Goal: Information Seeking & Learning: Learn about a topic

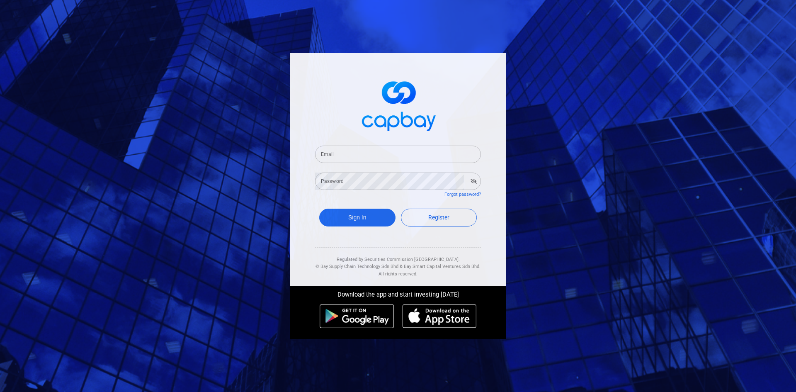
click at [362, 159] on input "Email" at bounding box center [398, 154] width 166 height 17
type input "[EMAIL_ADDRESS][DOMAIN_NAME]"
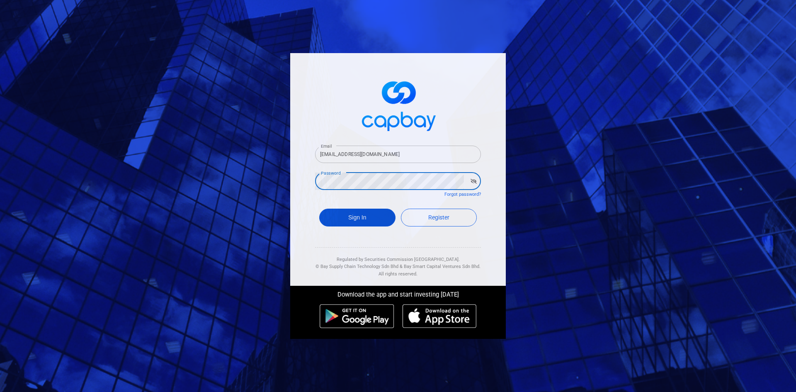
click at [359, 219] on button "Sign In" at bounding box center [357, 218] width 76 height 18
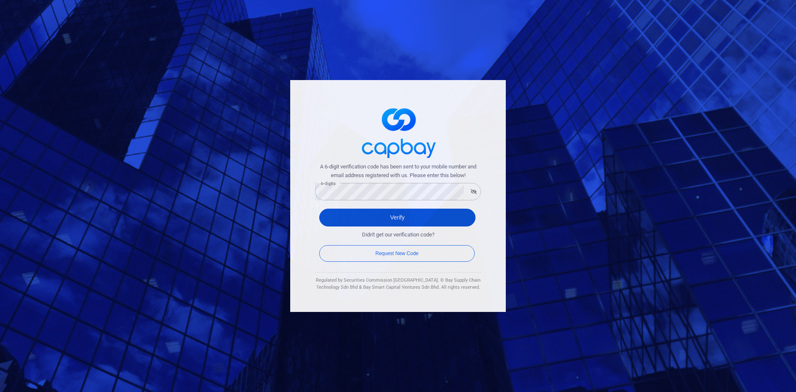
click at [373, 215] on button "Verify" at bounding box center [397, 218] width 156 height 18
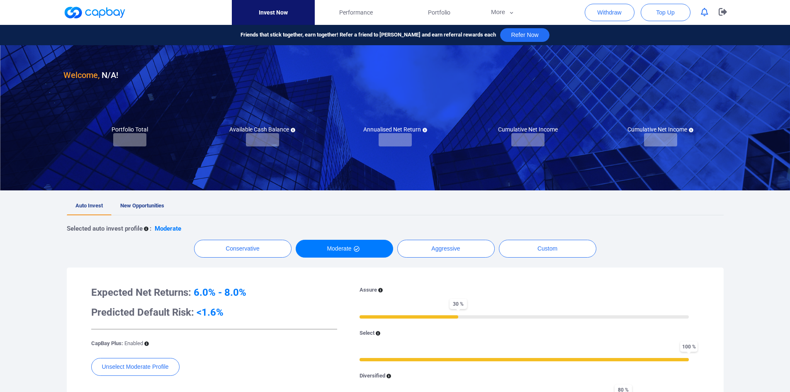
checkbox input "true"
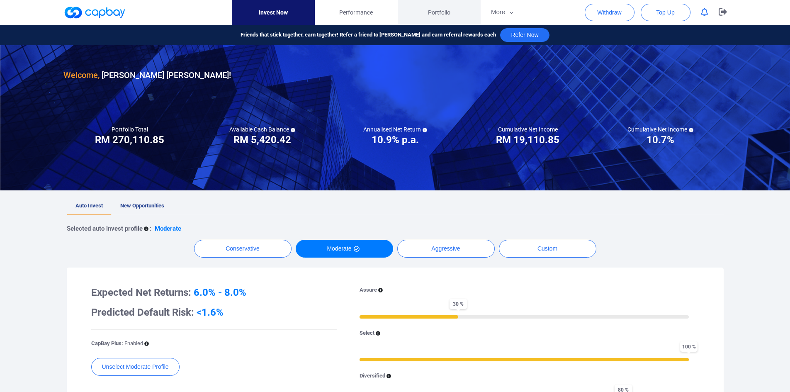
click at [442, 10] on span "Portfolio" at bounding box center [439, 12] width 22 height 9
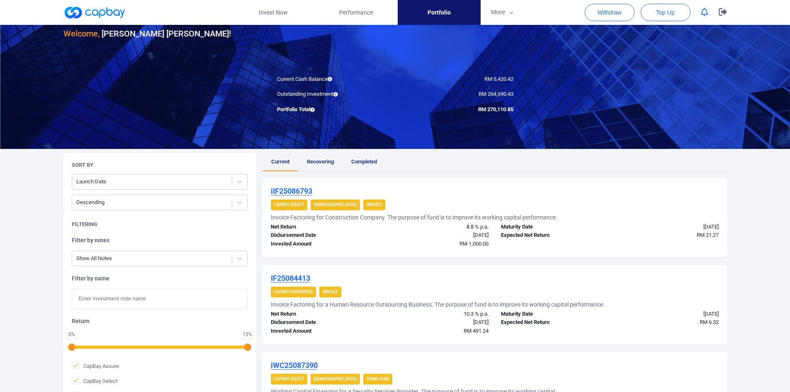
scroll to position [124, 0]
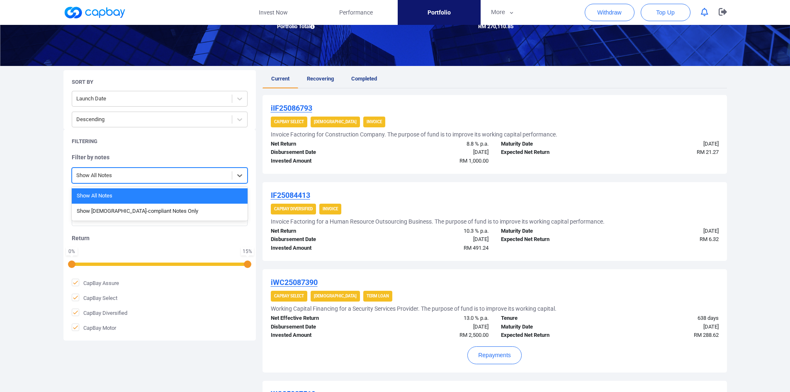
click at [212, 177] on div at bounding box center [151, 175] width 151 height 10
click at [211, 177] on div at bounding box center [151, 175] width 151 height 10
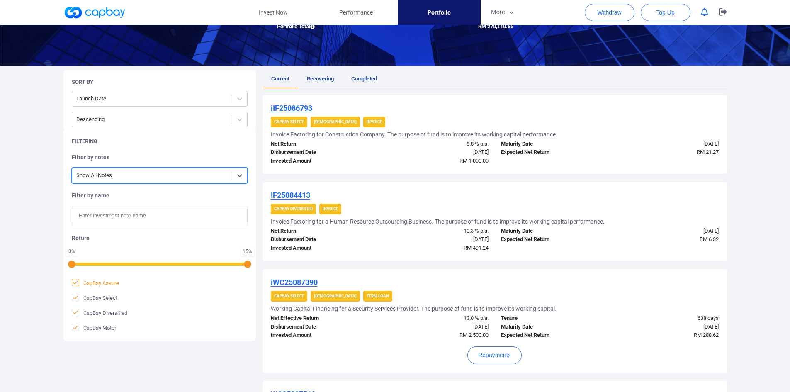
click at [73, 280] on icon at bounding box center [75, 282] width 7 height 7
click at [0, 0] on input "CapBay Assure" at bounding box center [0, 0] width 0 height 0
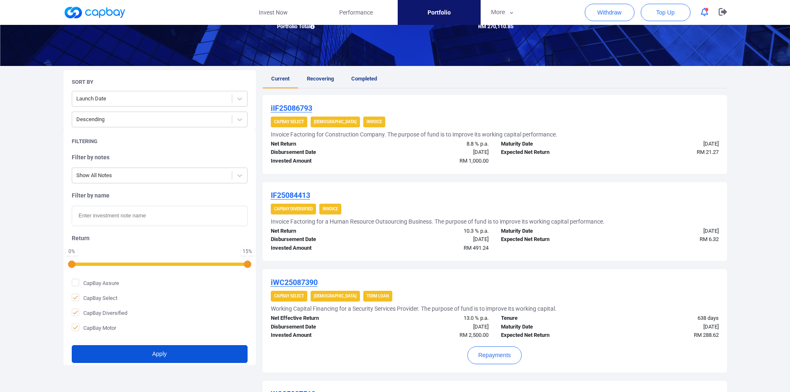
click at [115, 352] on button "Apply" at bounding box center [160, 354] width 176 height 18
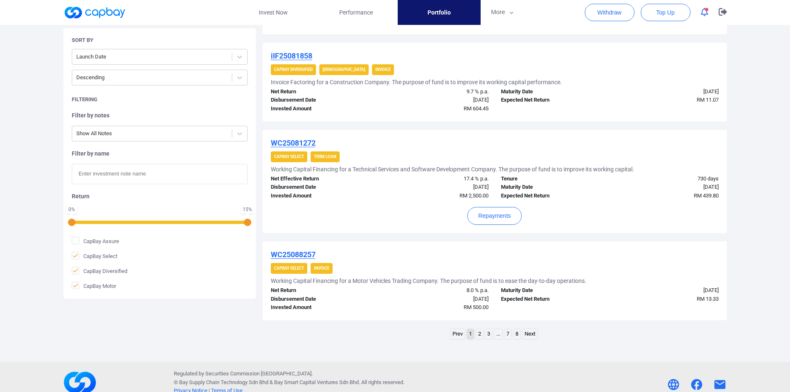
scroll to position [847, 0]
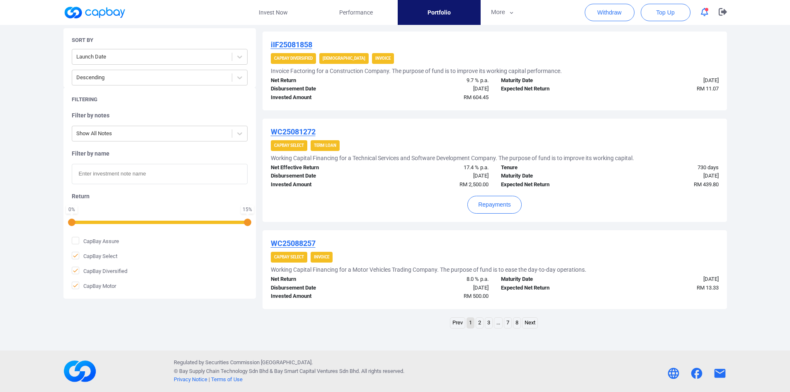
click at [488, 323] on link "3" at bounding box center [488, 323] width 7 height 10
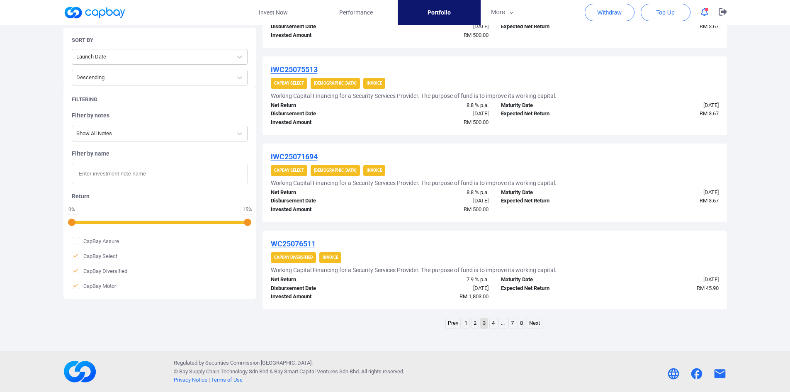
scroll to position [798, 0]
click at [493, 325] on link "4" at bounding box center [493, 323] width 7 height 10
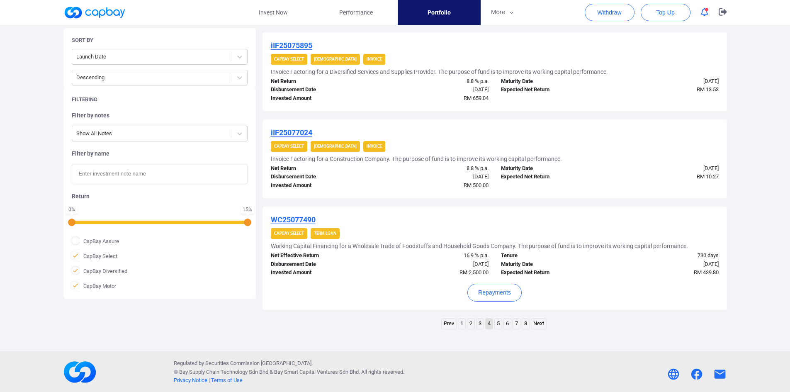
scroll to position [871, 0]
click at [498, 322] on link "5" at bounding box center [498, 323] width 7 height 10
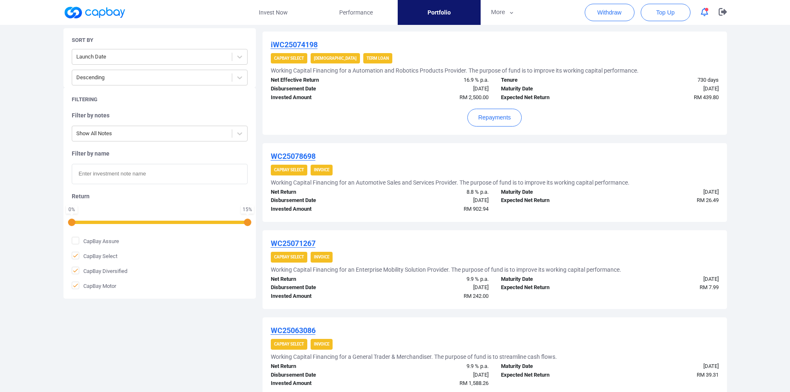
scroll to position [847, 0]
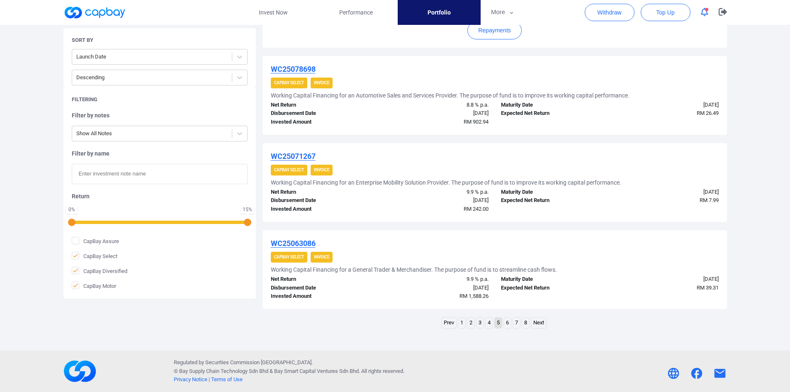
click at [527, 322] on link "8" at bounding box center [525, 323] width 7 height 10
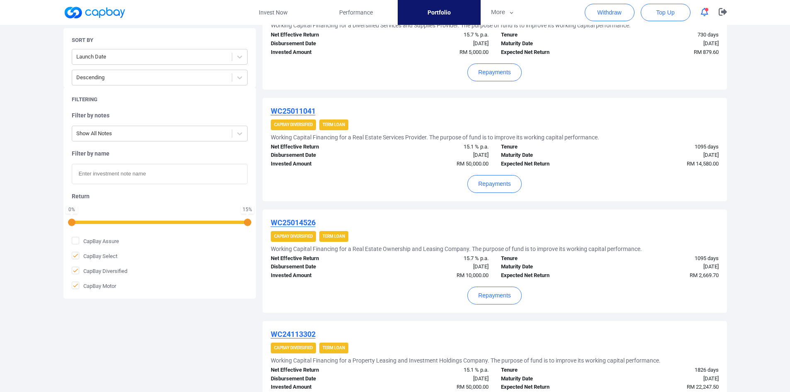
scroll to position [994, 0]
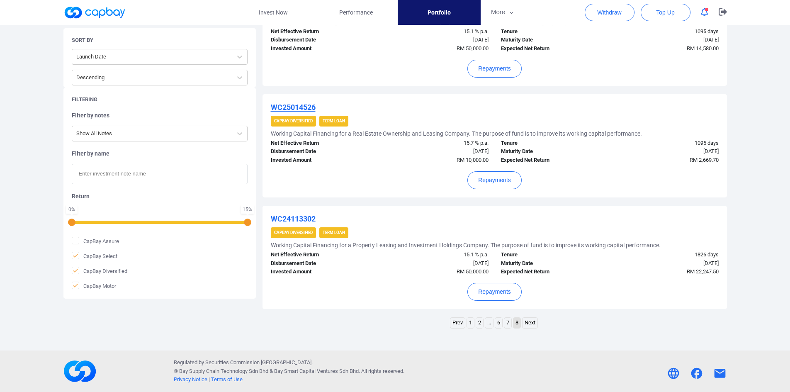
drag, startPoint x: 507, startPoint y: 321, endPoint x: 518, endPoint y: 321, distance: 10.8
click at [507, 321] on link "7" at bounding box center [507, 323] width 7 height 10
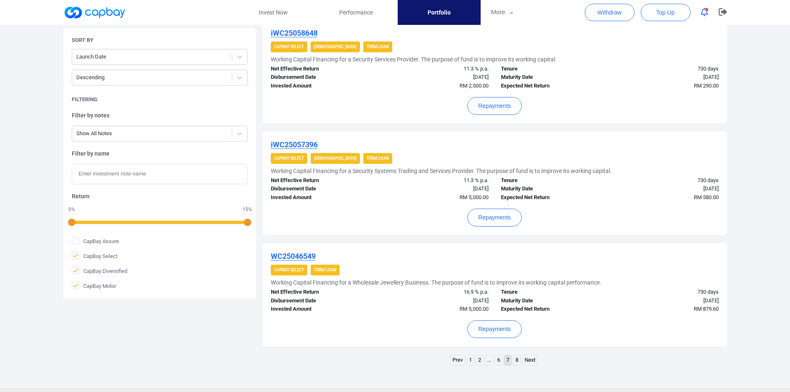
scroll to position [920, 0]
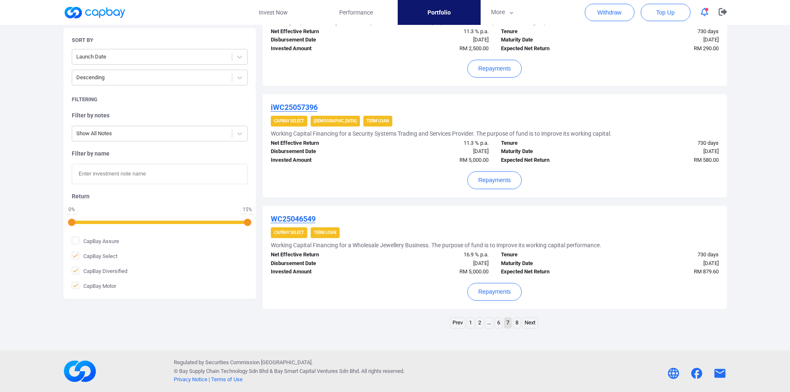
click at [517, 323] on link "8" at bounding box center [516, 323] width 7 height 10
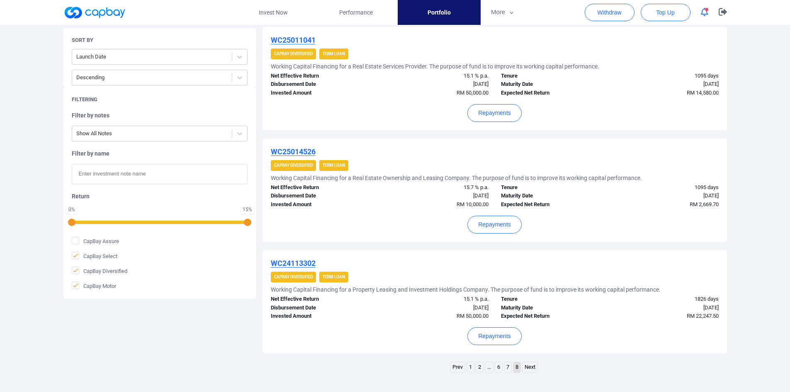
scroll to position [994, 0]
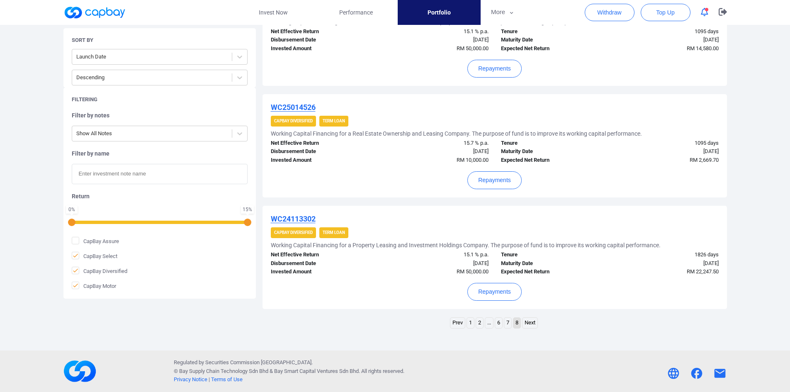
click at [509, 324] on link "7" at bounding box center [507, 323] width 7 height 10
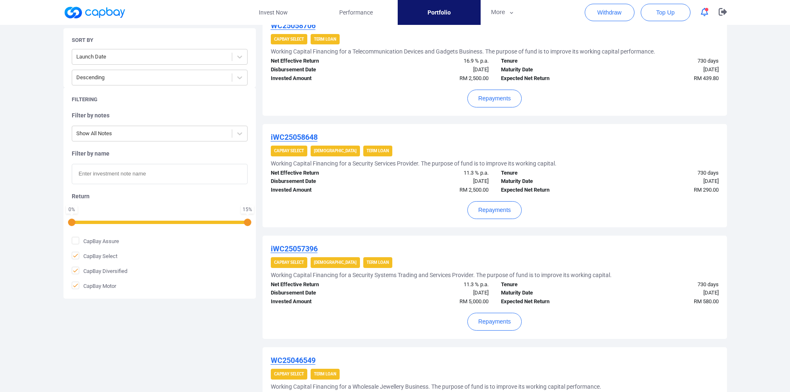
scroll to position [920, 0]
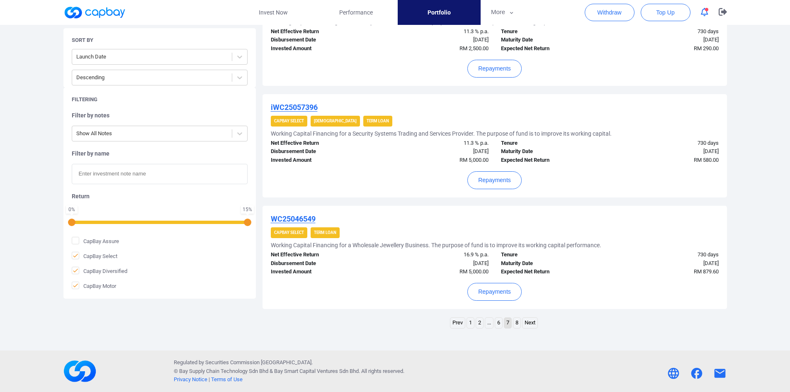
click at [497, 323] on link "6" at bounding box center [498, 323] width 7 height 10
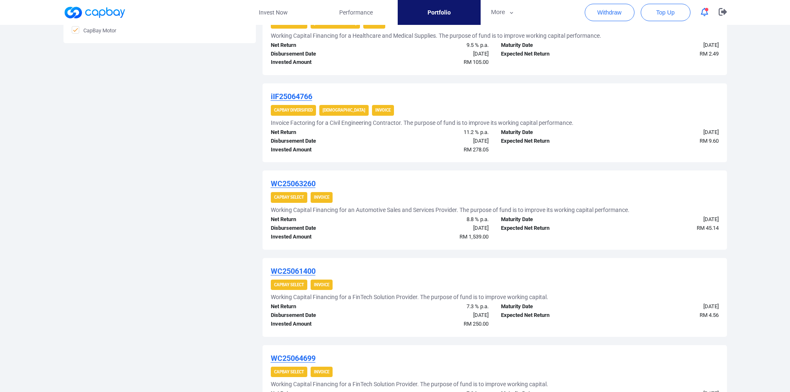
scroll to position [847, 0]
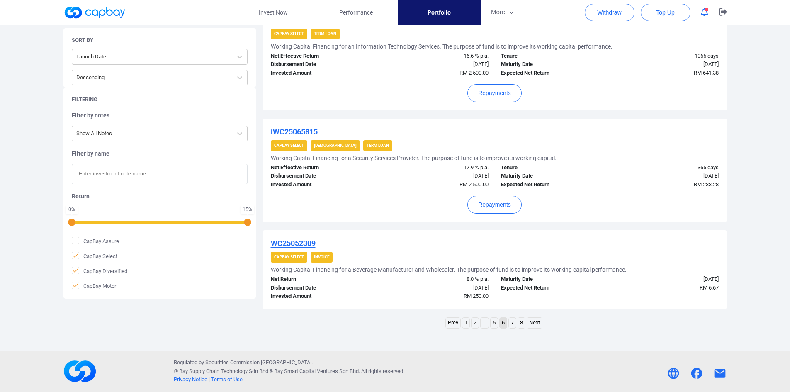
click at [493, 325] on link "5" at bounding box center [494, 323] width 7 height 10
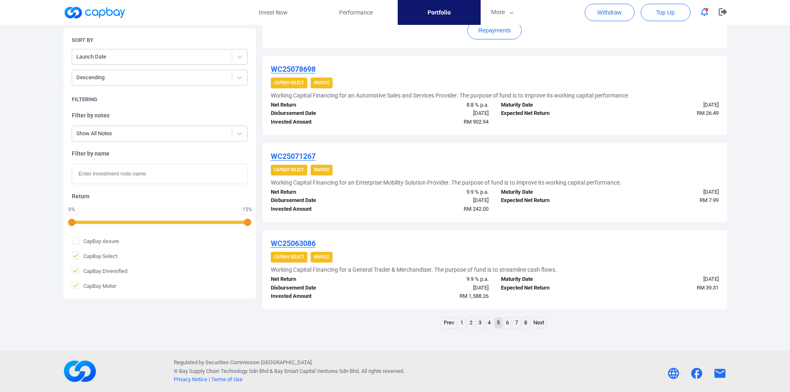
click at [489, 326] on link "4" at bounding box center [489, 323] width 7 height 10
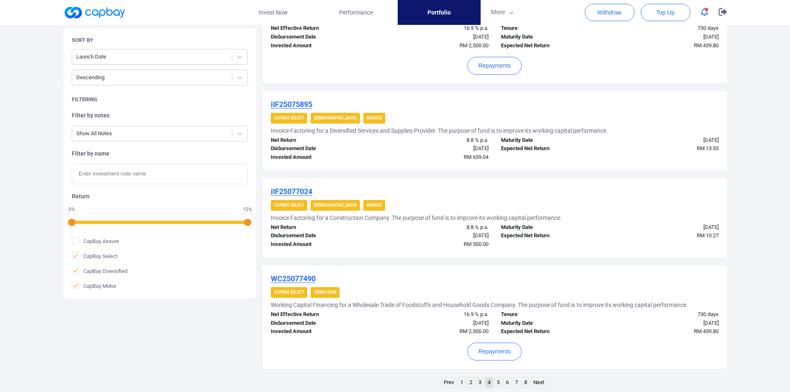
scroll to position [871, 0]
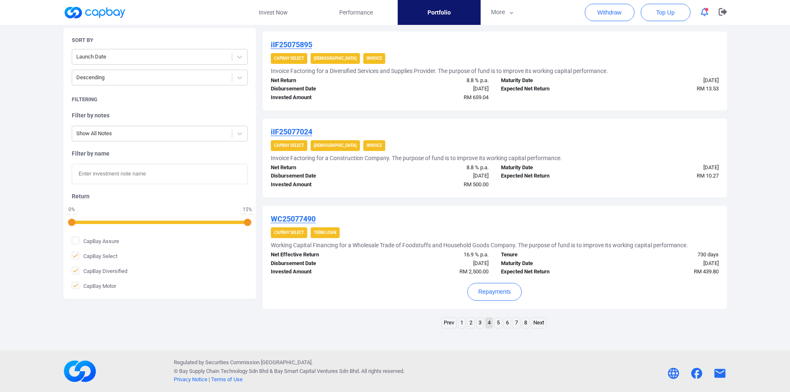
click at [479, 324] on link "3" at bounding box center [479, 323] width 7 height 10
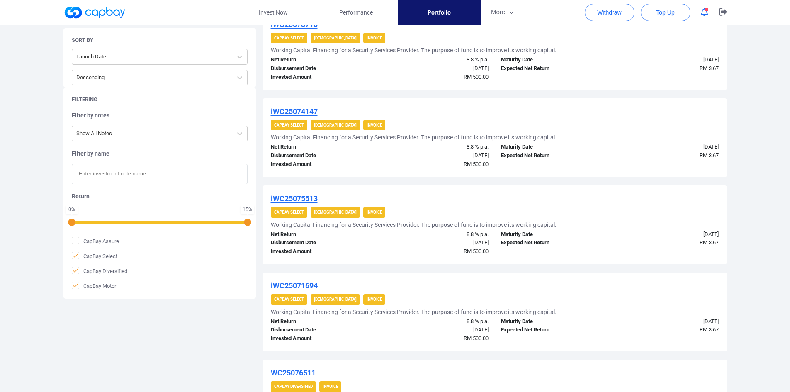
scroll to position [798, 0]
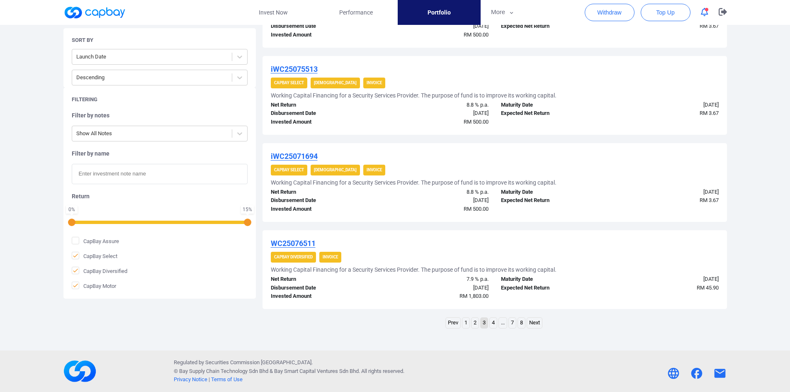
click at [474, 323] on link "2" at bounding box center [475, 323] width 7 height 10
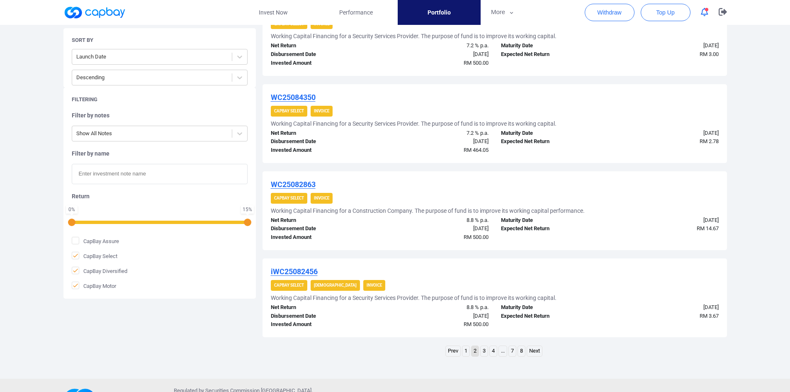
scroll to position [773, 0]
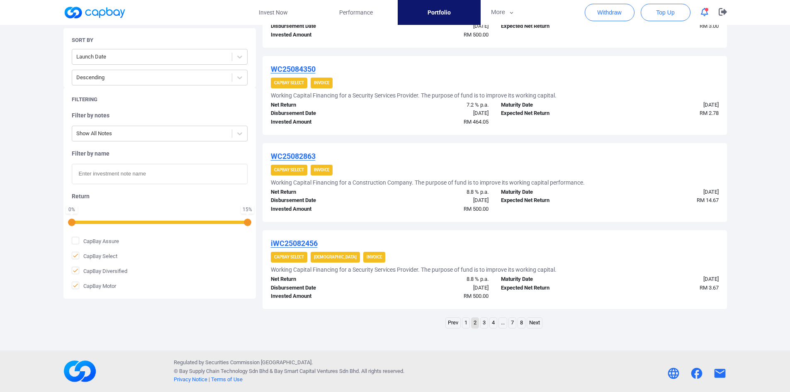
click at [464, 325] on link "1" at bounding box center [465, 323] width 7 height 10
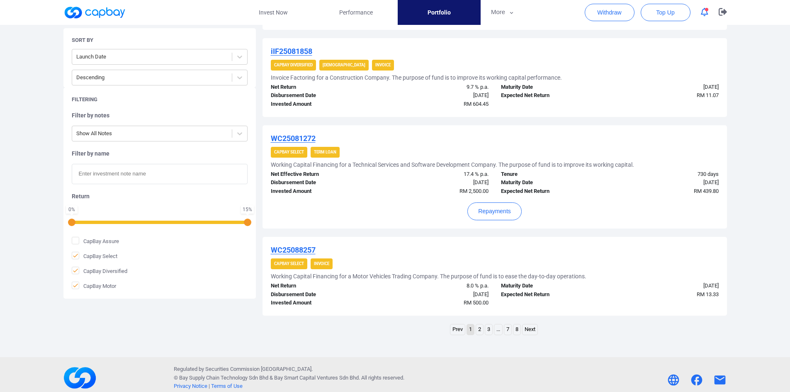
scroll to position [847, 0]
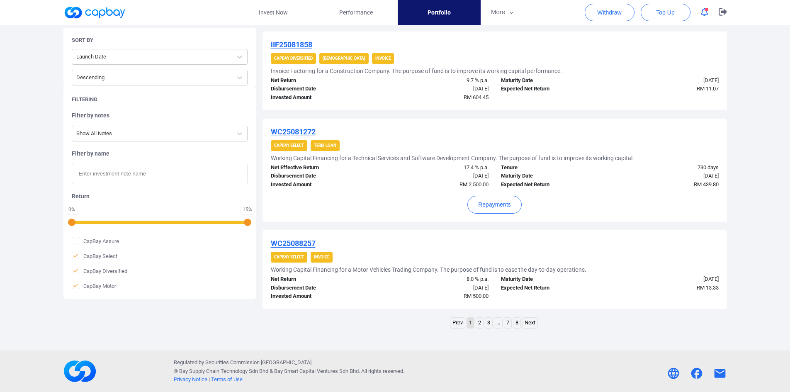
click at [479, 322] on link "2" at bounding box center [479, 323] width 7 height 10
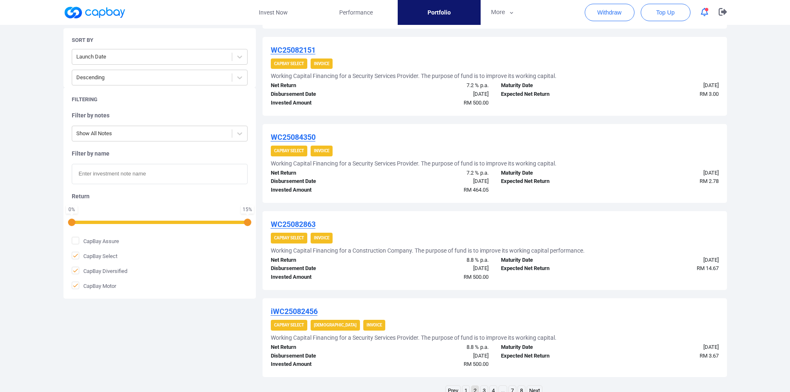
scroll to position [773, 0]
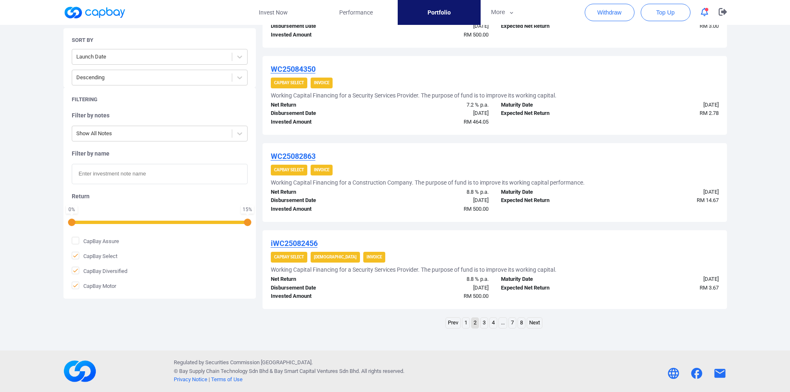
click at [482, 324] on link "3" at bounding box center [484, 323] width 7 height 10
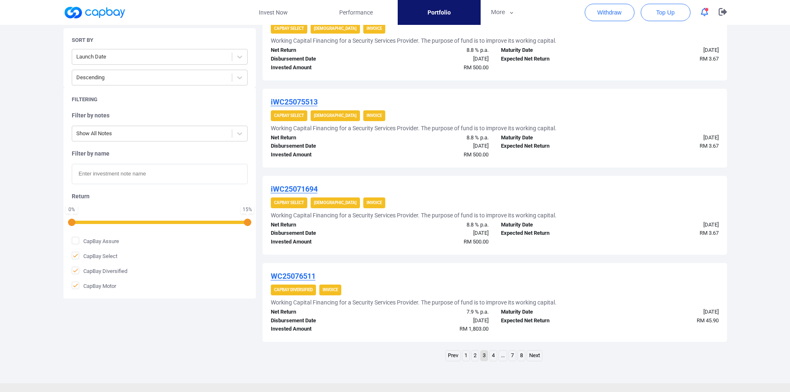
scroll to position [798, 0]
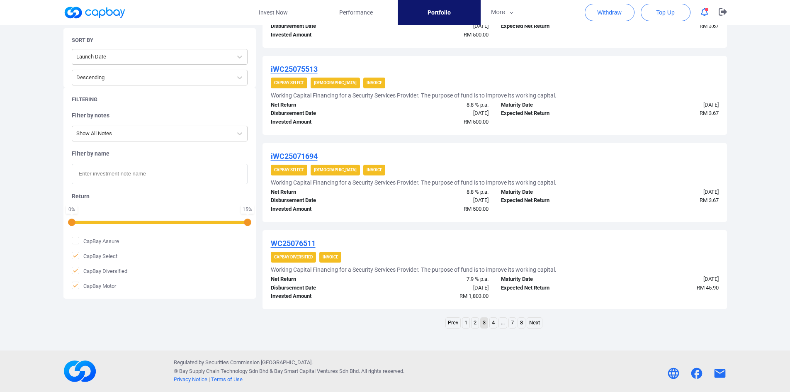
click at [492, 322] on link "4" at bounding box center [493, 323] width 7 height 10
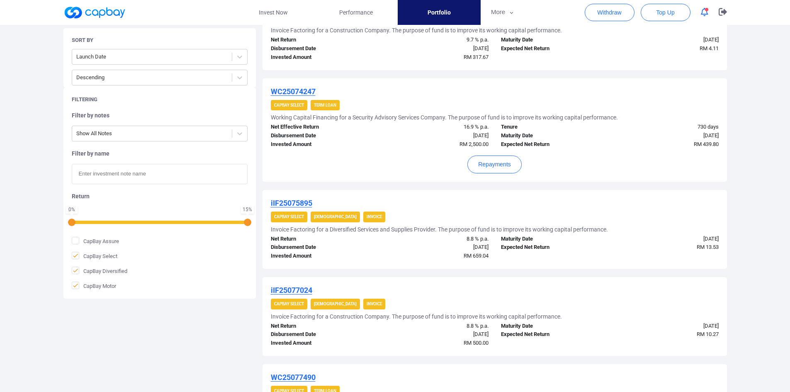
scroll to position [871, 0]
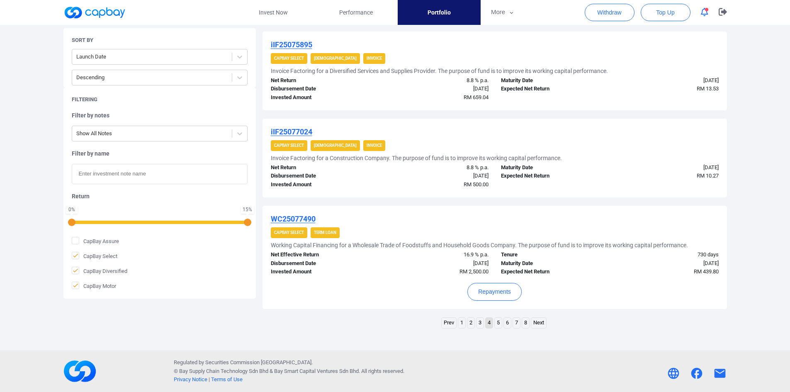
click at [496, 319] on link "5" at bounding box center [498, 323] width 7 height 10
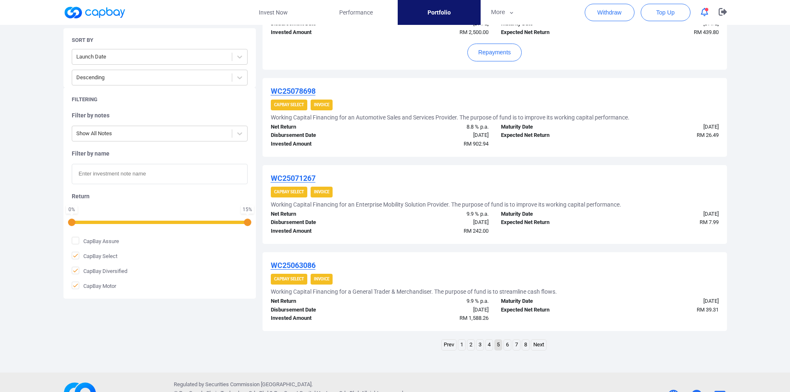
scroll to position [847, 0]
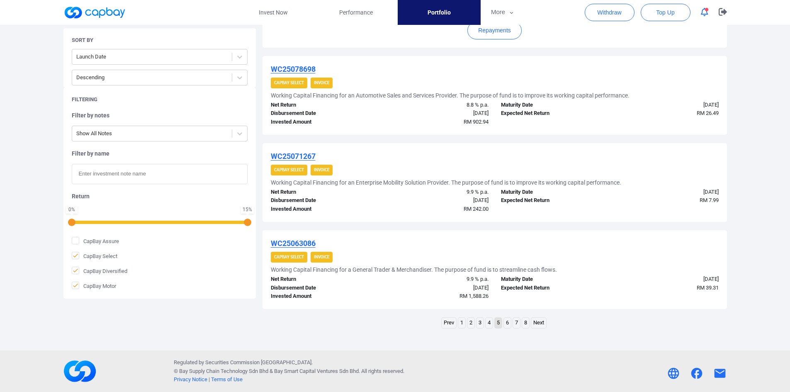
click at [506, 321] on link "6" at bounding box center [507, 323] width 7 height 10
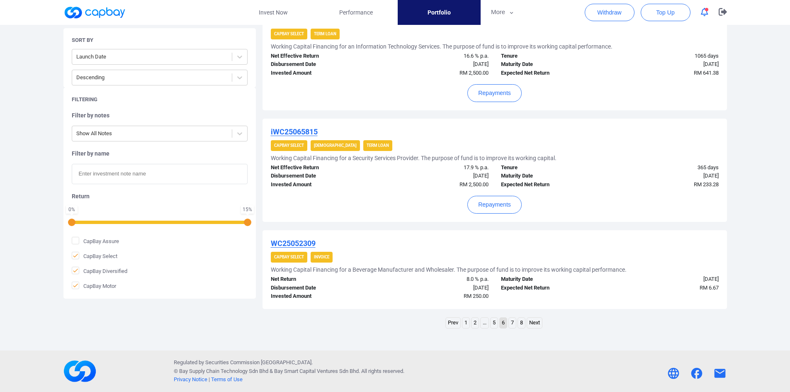
click at [512, 324] on link "7" at bounding box center [512, 323] width 7 height 10
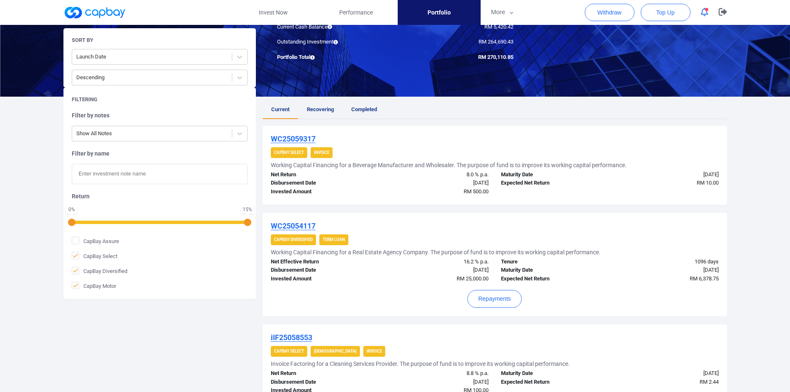
scroll to position [920, 0]
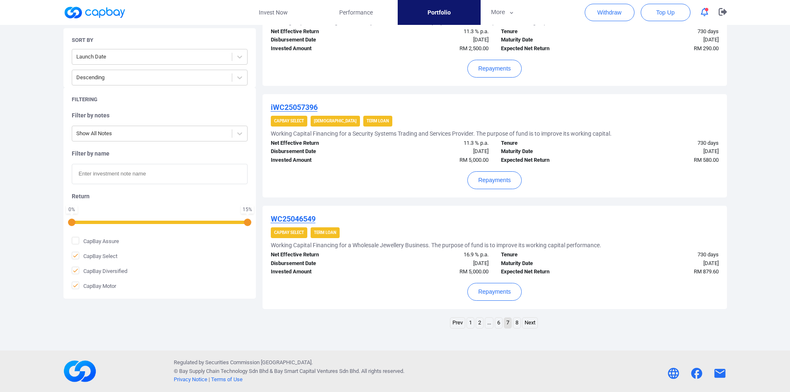
click at [516, 324] on link "8" at bounding box center [516, 323] width 7 height 10
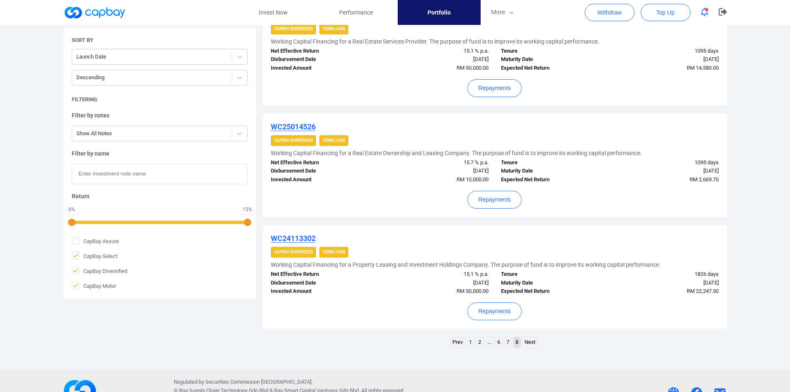
scroll to position [994, 0]
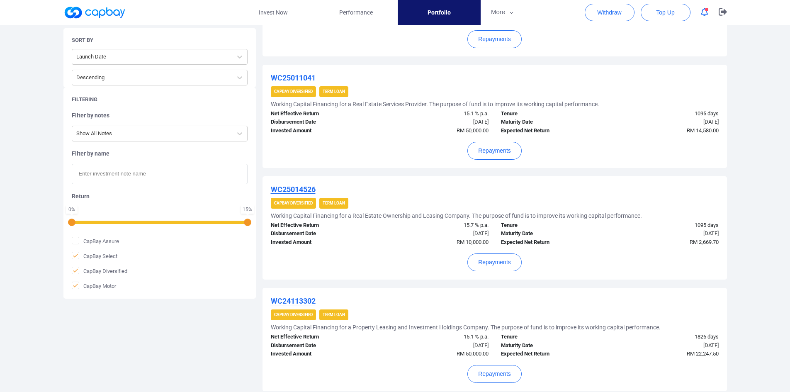
scroll to position [911, 0]
click at [134, 173] on input "text" at bounding box center [160, 174] width 176 height 20
paste input "iWC25041591"
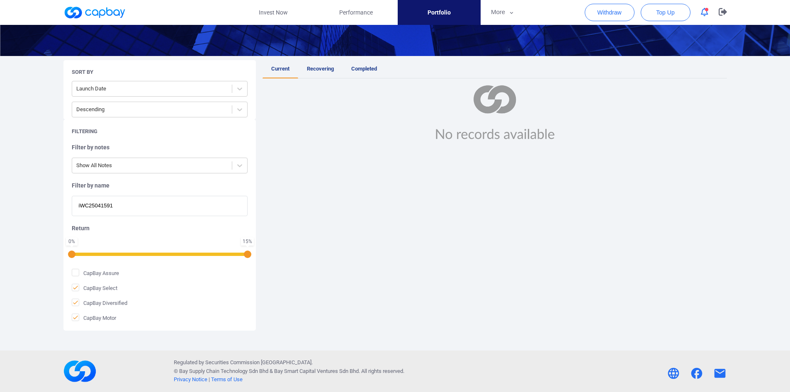
type input "iWC25041591"
click at [359, 70] on span "Completed" at bounding box center [364, 69] width 26 height 6
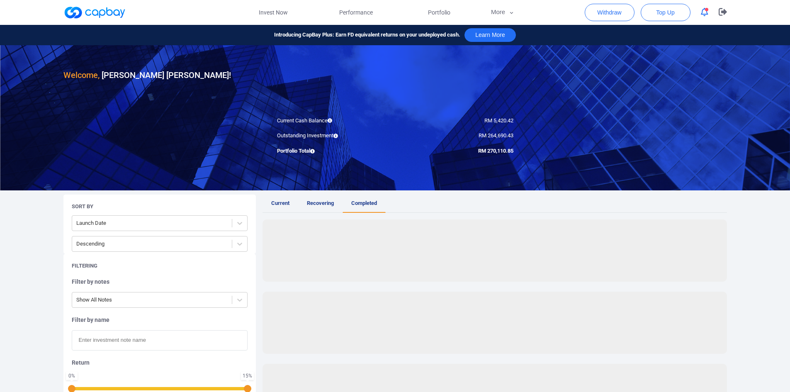
scroll to position [83, 0]
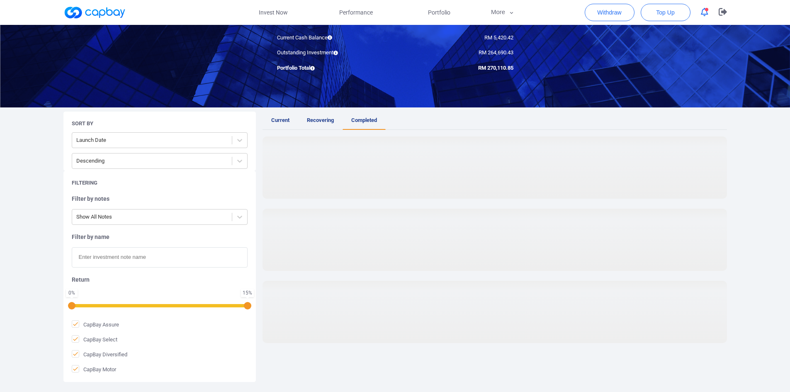
click at [99, 258] on input "text" at bounding box center [160, 257] width 176 height 20
paste input "iWC25041591"
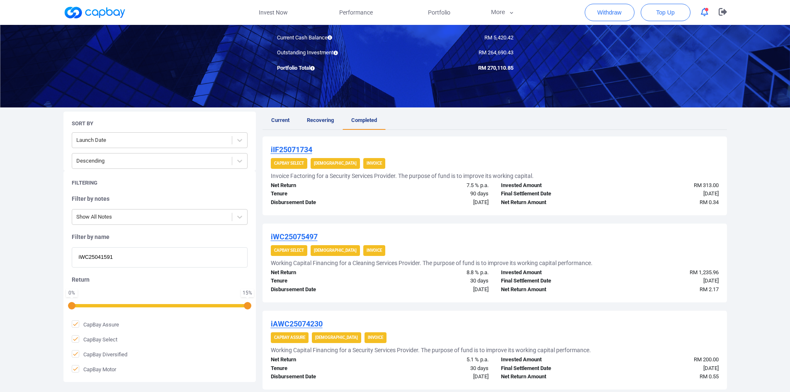
scroll to position [124, 0]
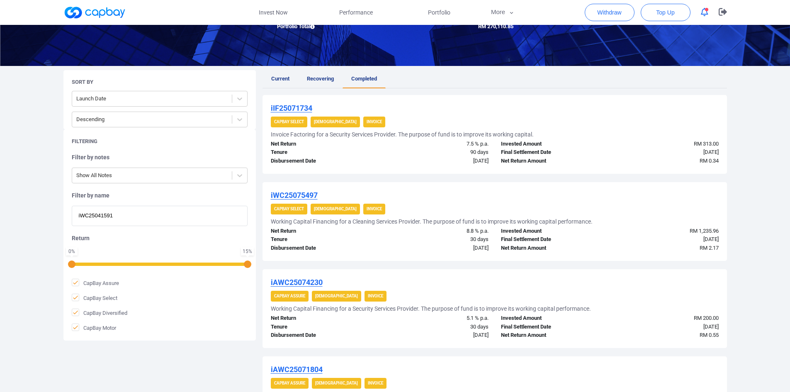
click at [137, 215] on input "iWC25041591" at bounding box center [160, 216] width 176 height 20
click at [153, 214] on input "iWC25041591" at bounding box center [160, 216] width 176 height 20
type input "iWC25041591"
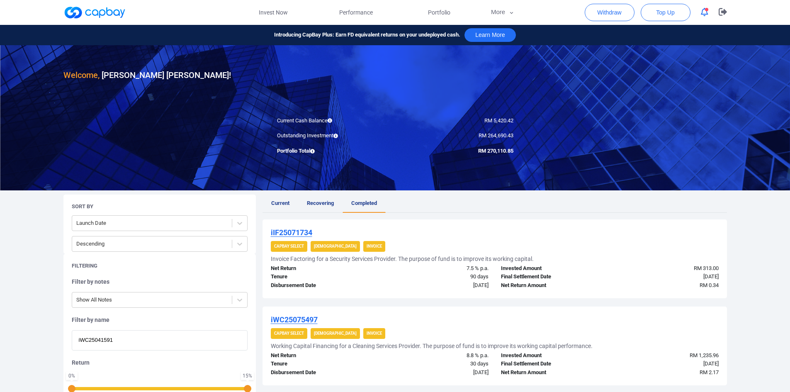
scroll to position [41, 0]
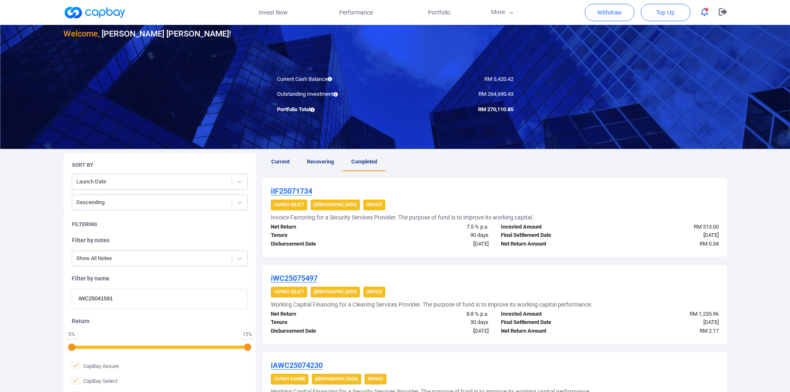
click at [360, 161] on span "Completed" at bounding box center [364, 161] width 26 height 6
click at [97, 302] on input "text" at bounding box center [160, 299] width 176 height 20
paste input "iWC25041591"
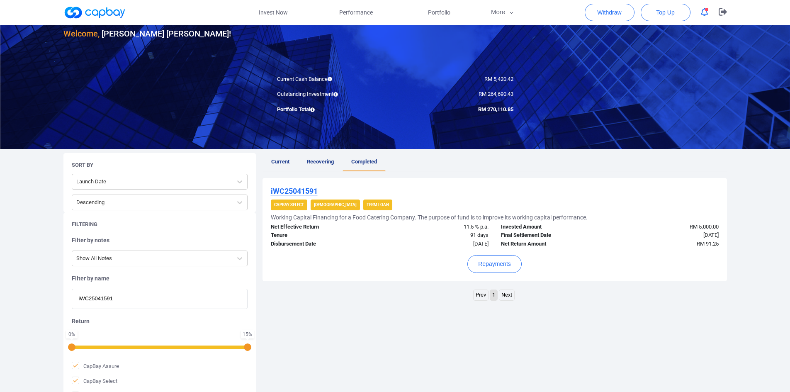
type input "iWC25041591"
click at [499, 265] on button "Repayments" at bounding box center [494, 264] width 54 height 18
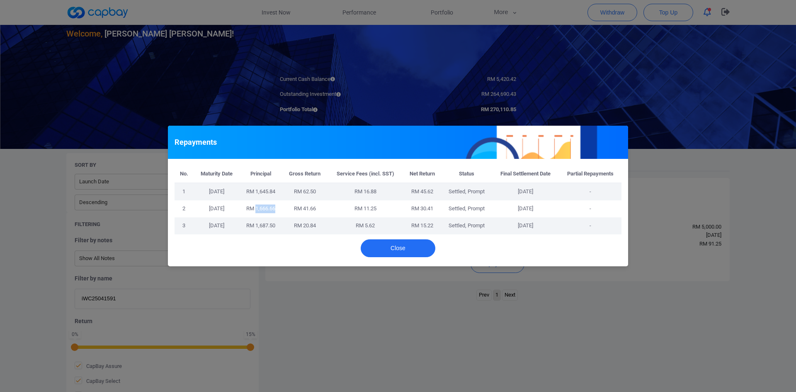
drag, startPoint x: 255, startPoint y: 206, endPoint x: 276, endPoint y: 206, distance: 21.1
click at [276, 206] on td "RM 1,666.66" at bounding box center [261, 208] width 43 height 17
copy span "1,666.66"
drag, startPoint x: 311, startPoint y: 207, endPoint x: 321, endPoint y: 206, distance: 10.9
click at [321, 206] on td "RM 41.66" at bounding box center [305, 208] width 46 height 17
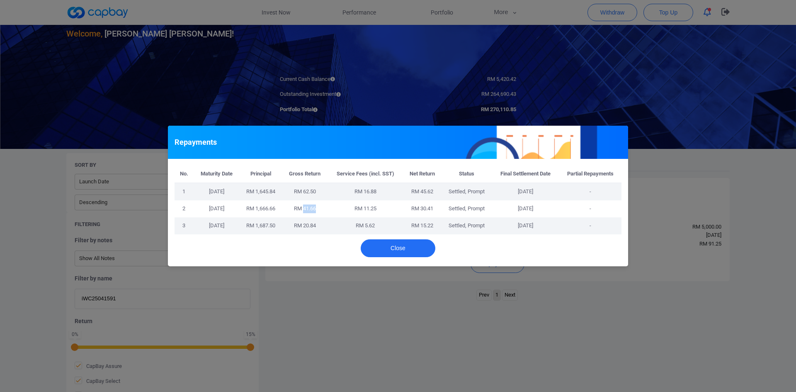
copy span "41.66"
drag, startPoint x: 363, startPoint y: 210, endPoint x: 382, endPoint y: 208, distance: 19.2
click at [382, 208] on td "RM 11.25" at bounding box center [365, 208] width 75 height 17
copy span "11.25"
drag, startPoint x: 447, startPoint y: 209, endPoint x: 548, endPoint y: 212, distance: 101.3
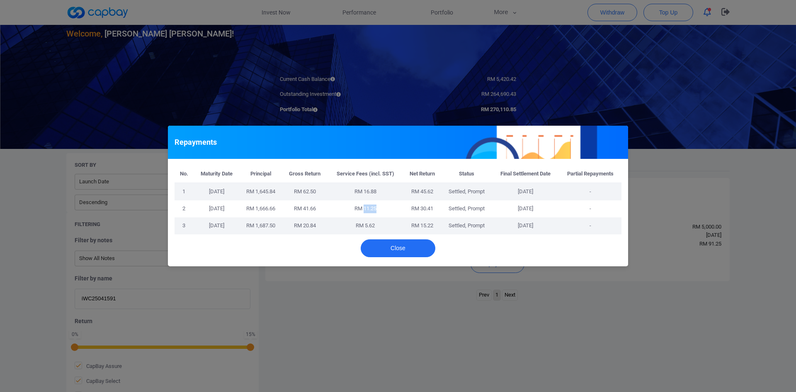
click at [548, 212] on tr "2 [DATE] RM 1,666.66 RM 41.66 RM 11.25 RM 30.41 Settled, Prompt [DATE] -" at bounding box center [398, 208] width 447 height 17
copy tr "Settled, Prompt [DATE]"
click at [282, 225] on td "RM 1,687.50" at bounding box center [261, 225] width 43 height 17
drag, startPoint x: 255, startPoint y: 227, endPoint x: 277, endPoint y: 226, distance: 22.0
click at [277, 226] on td "RM 1,687.50" at bounding box center [261, 225] width 43 height 17
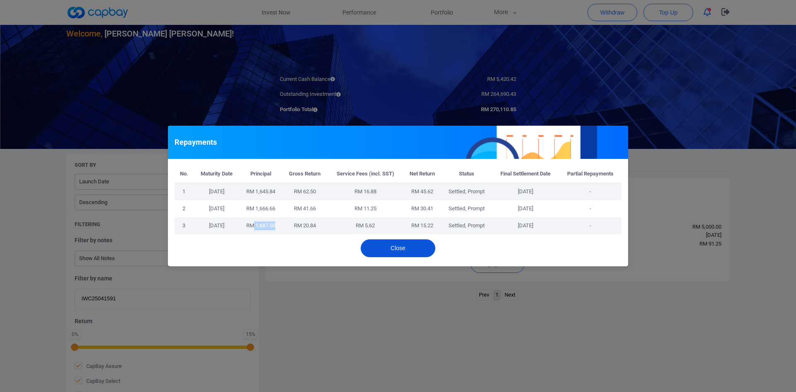
copy span "1,687.50"
drag, startPoint x: 304, startPoint y: 224, endPoint x: 316, endPoint y: 224, distance: 12.9
click at [316, 224] on span "RM 20.84" at bounding box center [305, 225] width 22 height 6
copy span "20.84"
drag, startPoint x: 362, startPoint y: 226, endPoint x: 379, endPoint y: 225, distance: 16.6
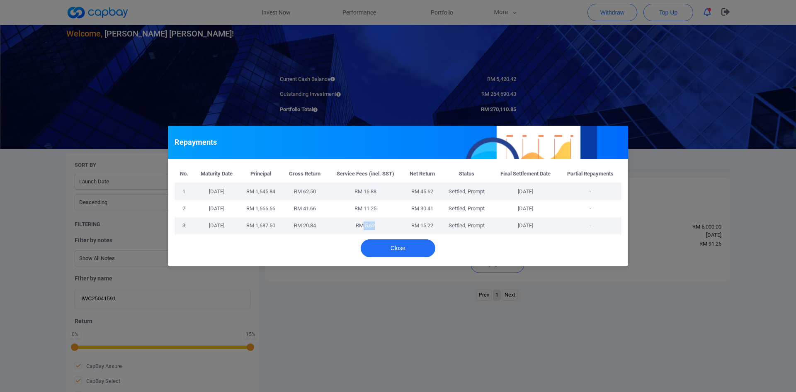
click at [379, 225] on td "RM 5.62" at bounding box center [365, 225] width 75 height 17
copy span "5.62"
drag, startPoint x: 501, startPoint y: 225, endPoint x: 551, endPoint y: 225, distance: 50.2
click at [551, 225] on tr "3 [DATE] RM 1,687.50 RM 20.84 RM 5.62 RM 15.22 Settled, Prompt [DATE] -" at bounding box center [398, 225] width 447 height 17
copy tr "Settled, Prompt [DATE]"
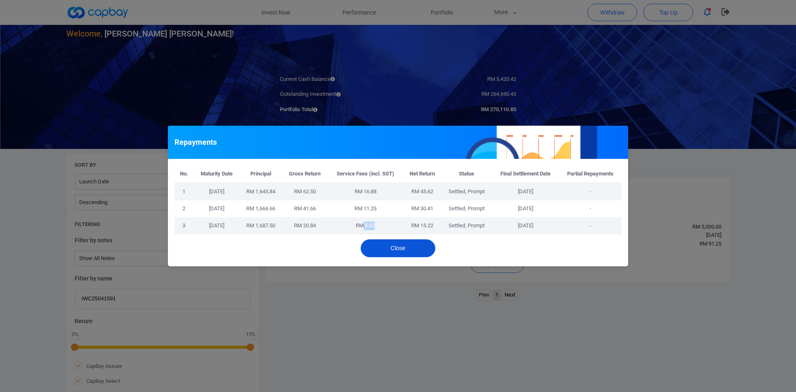
drag, startPoint x: 392, startPoint y: 246, endPoint x: 398, endPoint y: 246, distance: 5.9
click at [392, 246] on button "Close" at bounding box center [398, 248] width 75 height 18
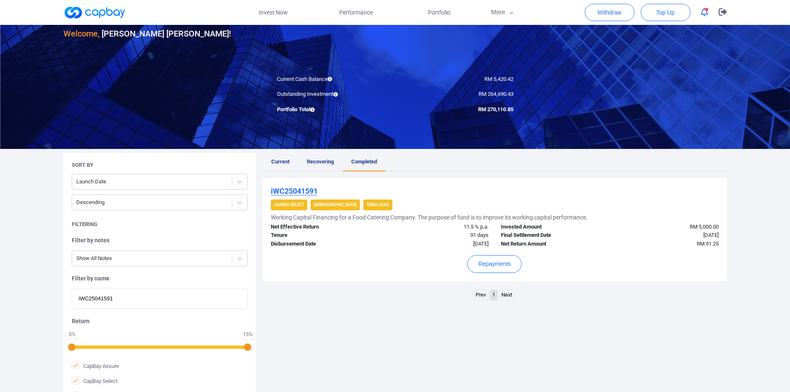
click at [615, 303] on div "Current Recovering Completed iWC25041591 CapBay Select Shariah Term Loan Workin…" at bounding box center [495, 288] width 464 height 270
drag, startPoint x: 326, startPoint y: 187, endPoint x: 270, endPoint y: 189, distance: 56.0
click at [270, 189] on div "iWC25041591 CapBay Select Shariah Term Loan Working Capital Financing for a Foo…" at bounding box center [495, 229] width 464 height 103
copy u "iWC25041591"
click at [500, 13] on button "More" at bounding box center [503, 12] width 44 height 25
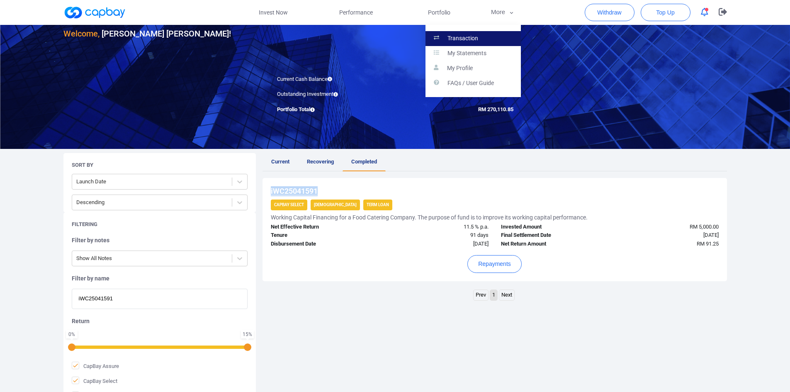
click at [461, 36] on p "Transaction" at bounding box center [462, 38] width 31 height 7
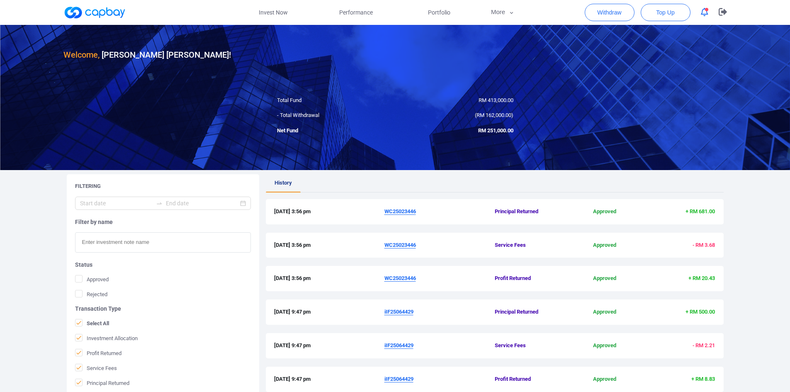
click at [112, 241] on input "text" at bounding box center [163, 242] width 176 height 20
paste input "iWC25041591"
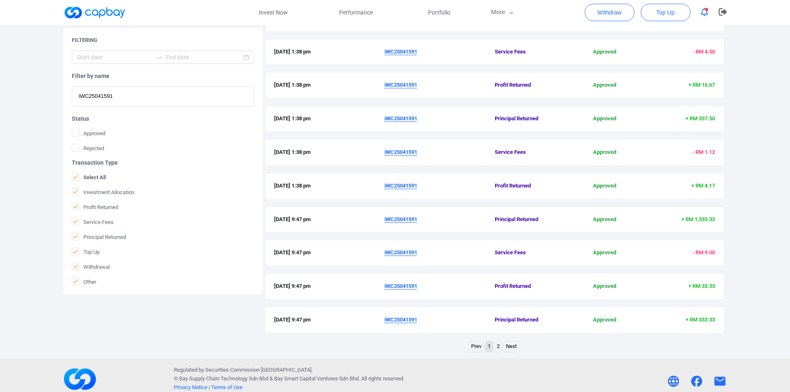
scroll to position [201, 0]
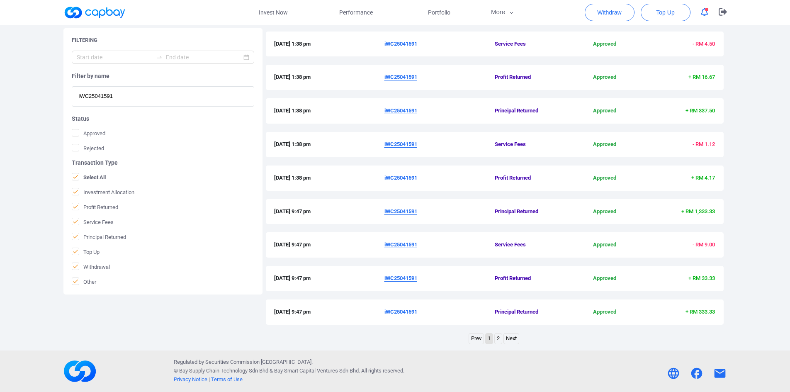
type input "iWC25041591"
click at [498, 339] on link "2" at bounding box center [498, 338] width 7 height 10
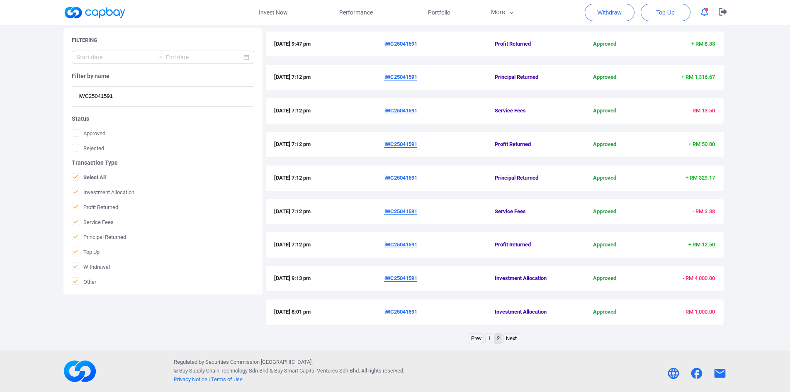
drag, startPoint x: 489, startPoint y: 336, endPoint x: 524, endPoint y: 319, distance: 39.3
click at [489, 336] on link "1" at bounding box center [489, 338] width 7 height 10
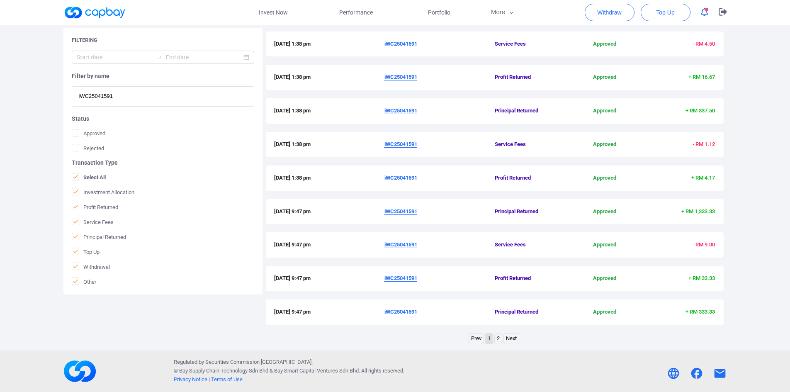
click at [498, 338] on link "2" at bounding box center [498, 338] width 7 height 10
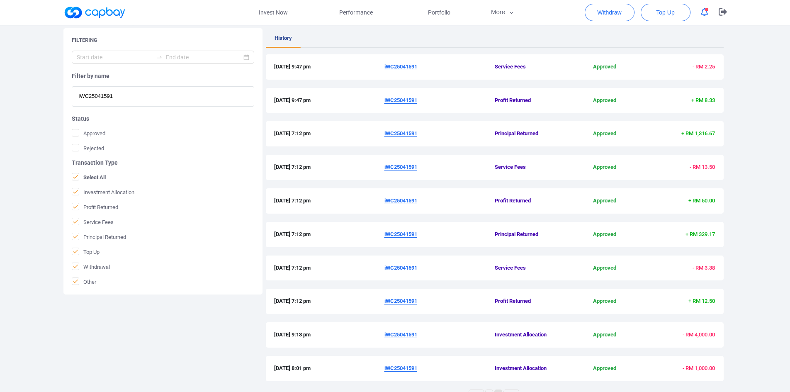
scroll to position [160, 0]
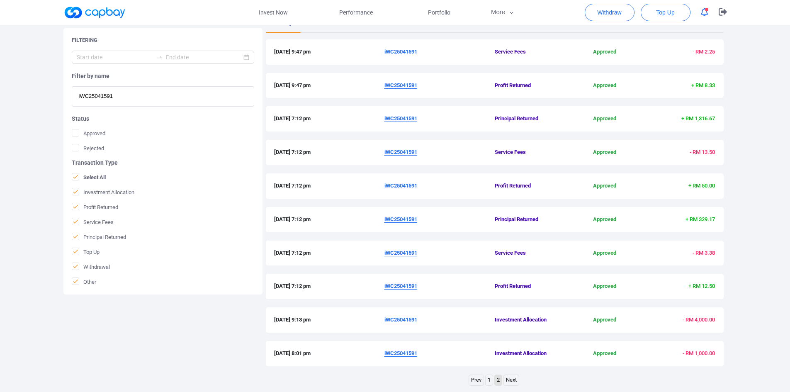
drag, startPoint x: 487, startPoint y: 379, endPoint x: 523, endPoint y: 328, distance: 63.2
click at [487, 379] on link "1" at bounding box center [489, 380] width 7 height 10
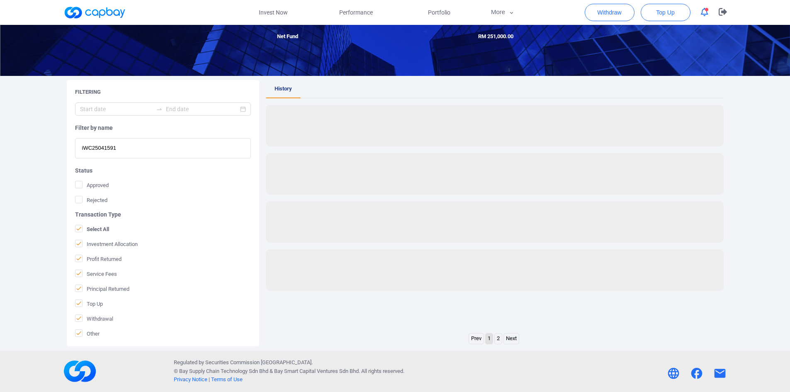
scroll to position [94, 0]
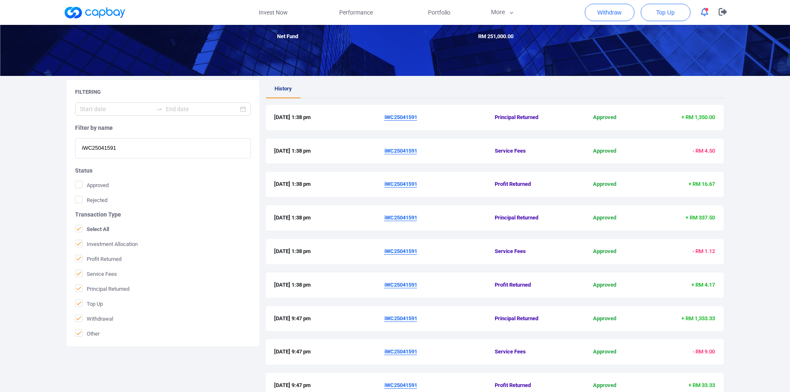
drag, startPoint x: 165, startPoint y: 148, endPoint x: 145, endPoint y: 150, distance: 20.5
click at [165, 148] on input "iWC25041591" at bounding box center [163, 148] width 176 height 20
drag, startPoint x: 145, startPoint y: 150, endPoint x: 3, endPoint y: 136, distance: 142.5
click at [3, 136] on div "Welcome, [PERSON_NAME] [PERSON_NAME] ! Total Fund RM 413,000.00 - Total Withdra…" at bounding box center [395, 194] width 790 height 527
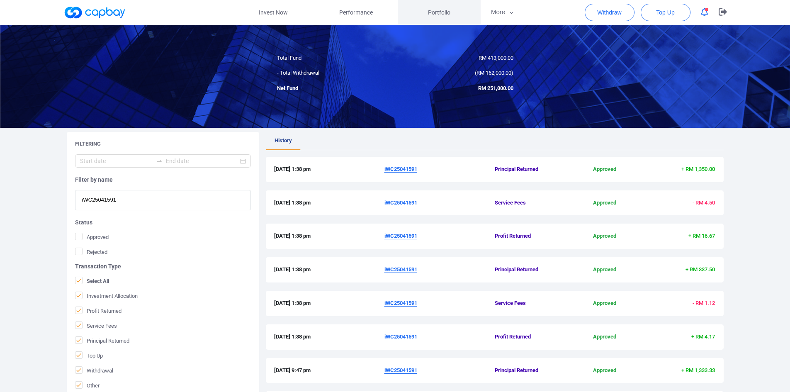
scroll to position [0, 0]
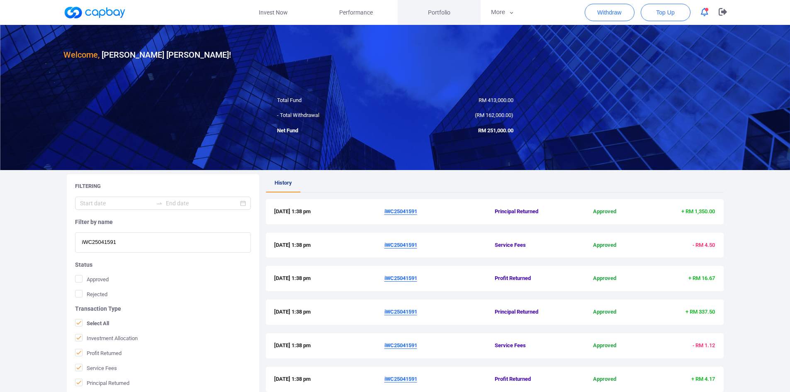
click at [441, 9] on span "Portfolio" at bounding box center [439, 12] width 22 height 9
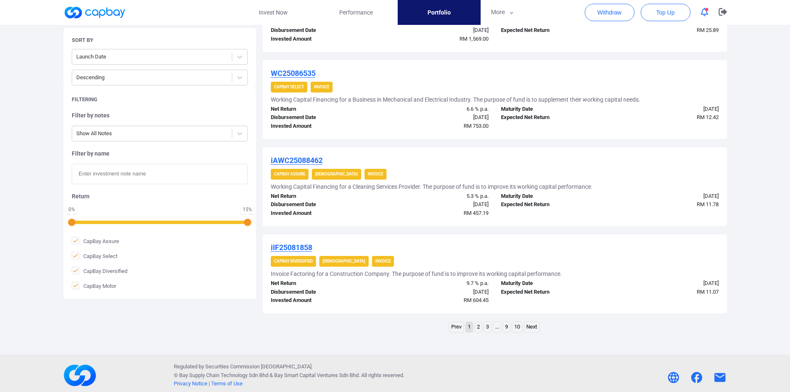
scroll to position [822, 0]
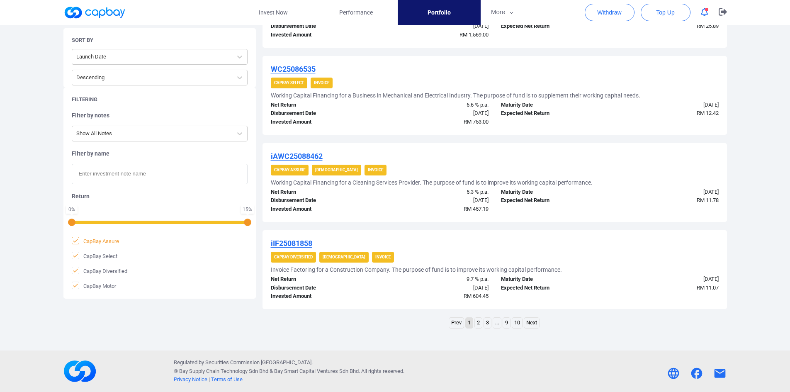
click at [76, 239] on icon at bounding box center [75, 240] width 7 height 7
click at [0, 0] on input "CapBay Assure" at bounding box center [0, 0] width 0 height 0
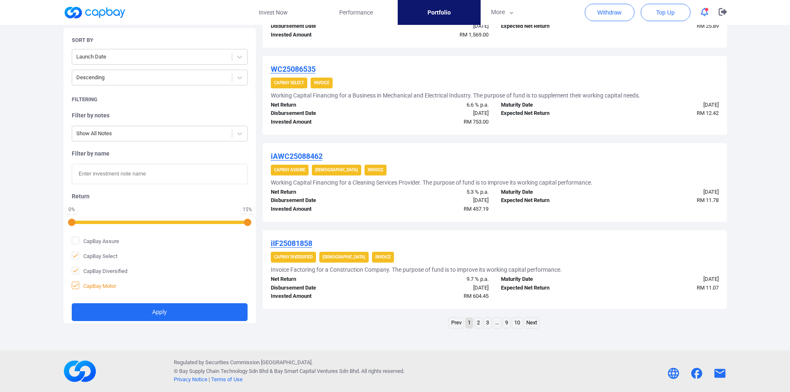
click at [77, 286] on icon at bounding box center [75, 285] width 7 height 7
click at [0, 0] on input "CapBay Motor" at bounding box center [0, 0] width 0 height 0
click at [75, 286] on icon at bounding box center [75, 285] width 5 height 4
click at [0, 0] on input "CapBay Motor" at bounding box center [0, 0] width 0 height 0
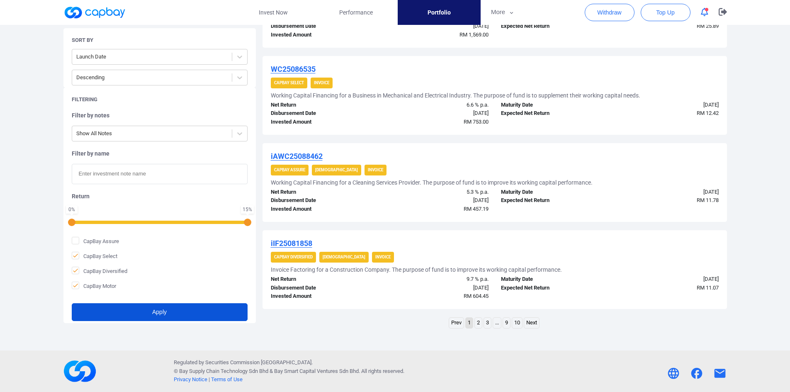
click at [111, 309] on button "Apply" at bounding box center [160, 312] width 176 height 18
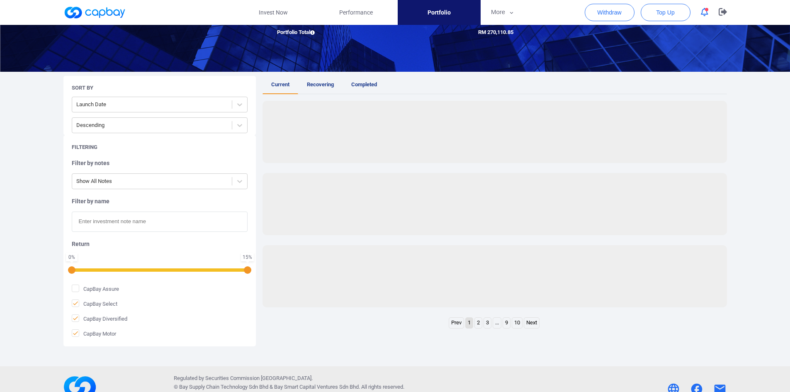
scroll to position [847, 0]
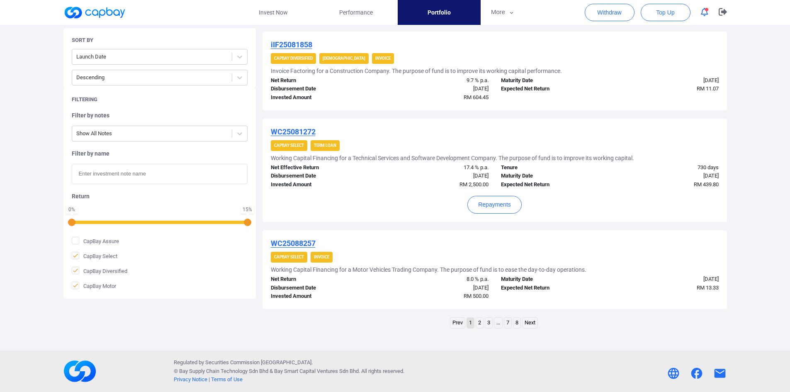
click at [496, 321] on link "..." at bounding box center [498, 323] width 8 height 10
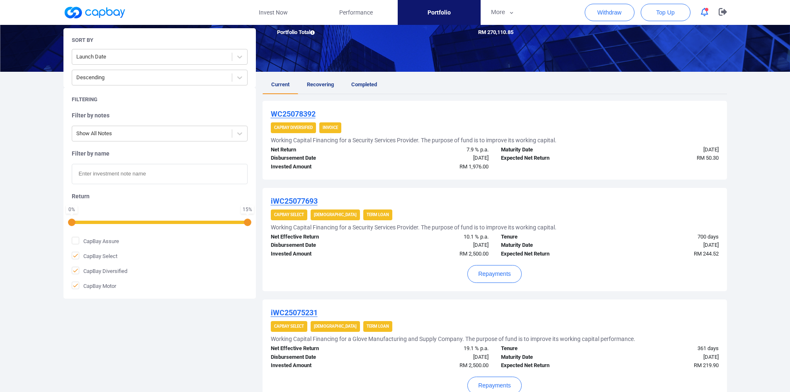
scroll to position [871, 0]
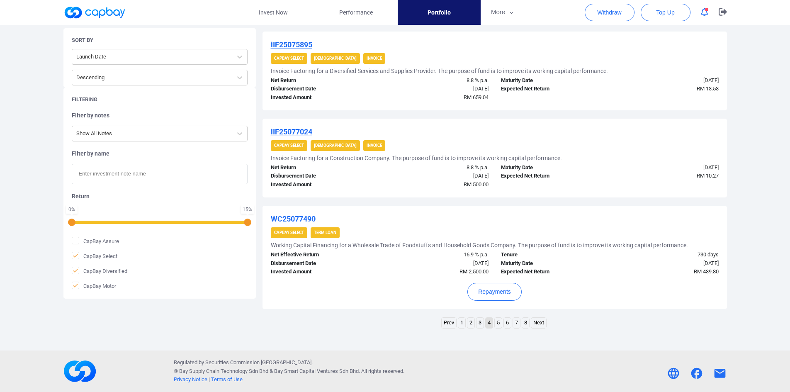
click at [496, 321] on link "5" at bounding box center [498, 323] width 7 height 10
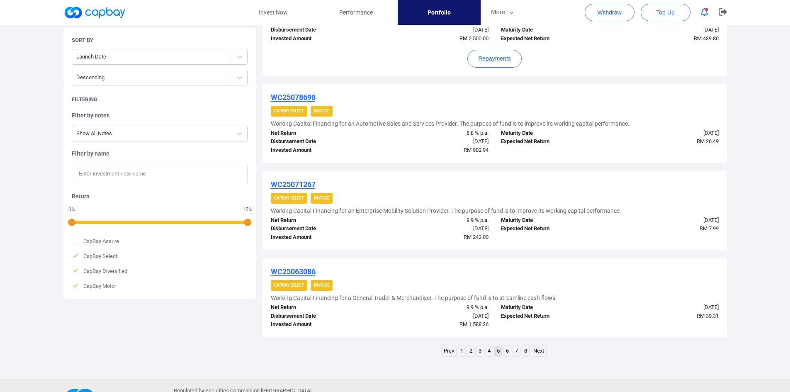
scroll to position [847, 0]
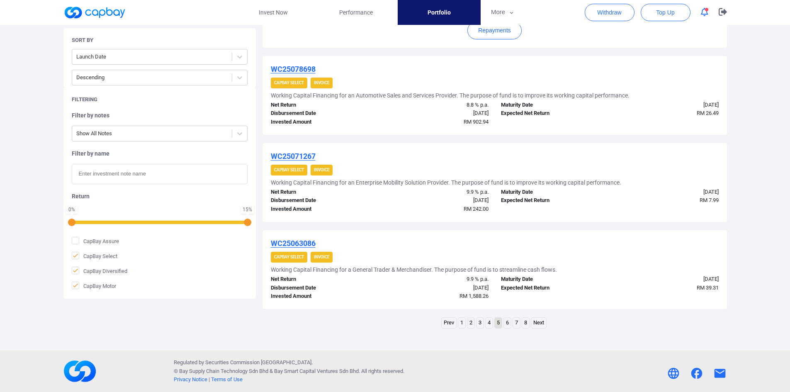
click at [507, 323] on link "6" at bounding box center [507, 323] width 7 height 10
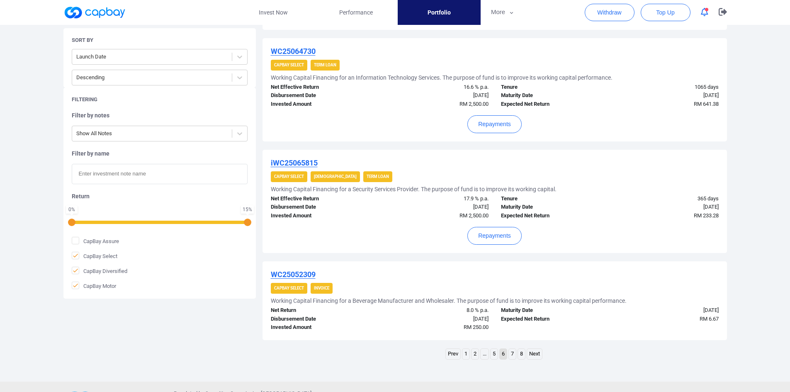
scroll to position [764, 0]
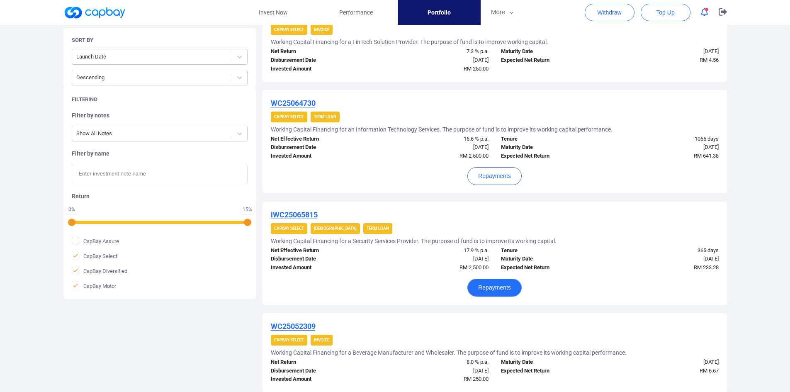
click at [491, 290] on button "Repayments" at bounding box center [494, 288] width 54 height 18
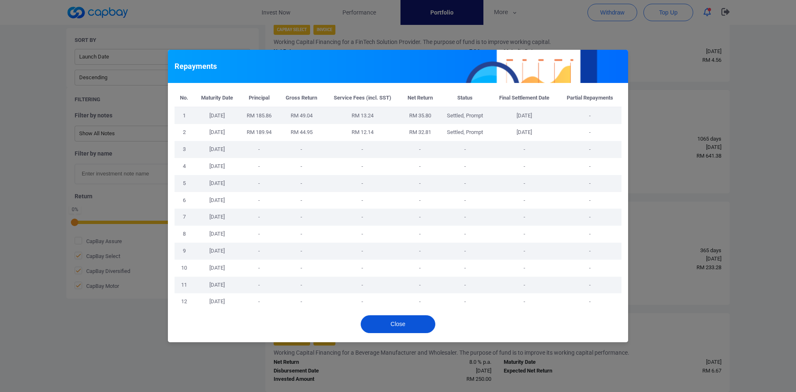
click at [386, 323] on button "Close" at bounding box center [398, 324] width 75 height 18
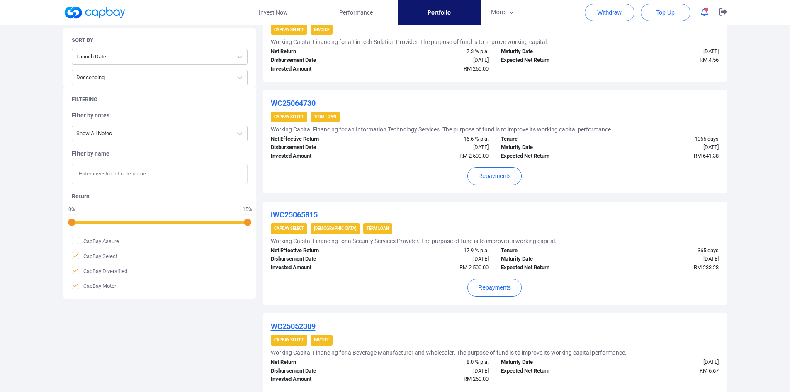
click at [296, 211] on u "iWC25065815" at bounding box center [294, 214] width 47 height 9
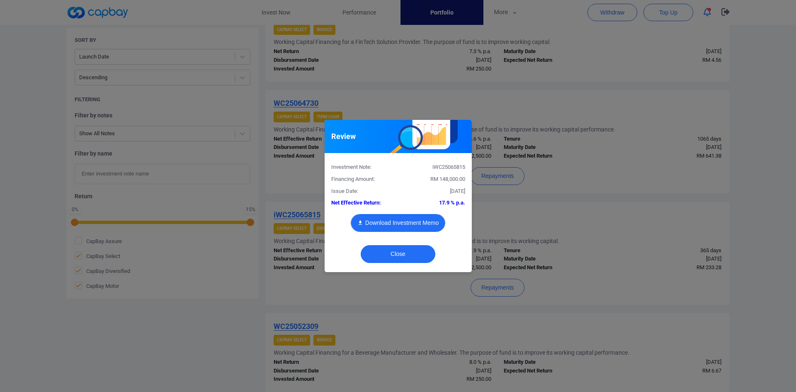
click at [392, 221] on button "Download Investment Memo" at bounding box center [398, 223] width 95 height 18
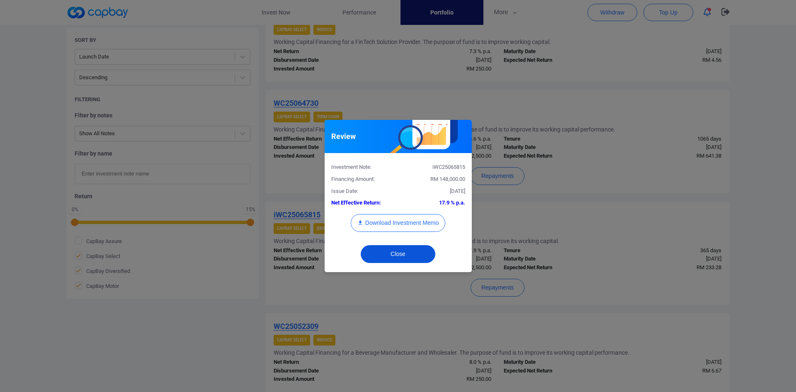
click at [400, 250] on button "Close" at bounding box center [398, 254] width 75 height 18
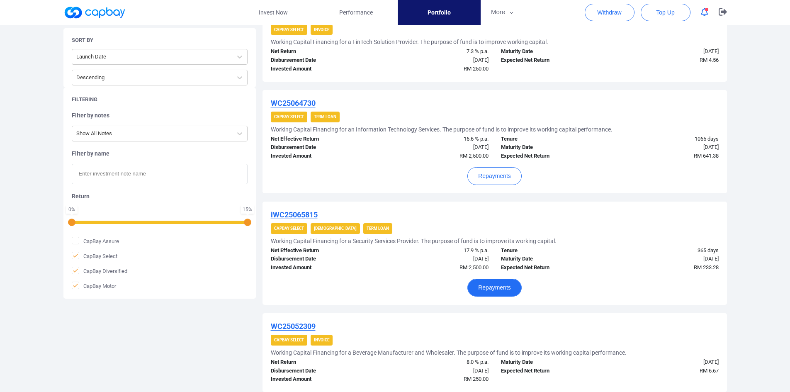
click at [486, 280] on button "Repayments" at bounding box center [494, 288] width 54 height 18
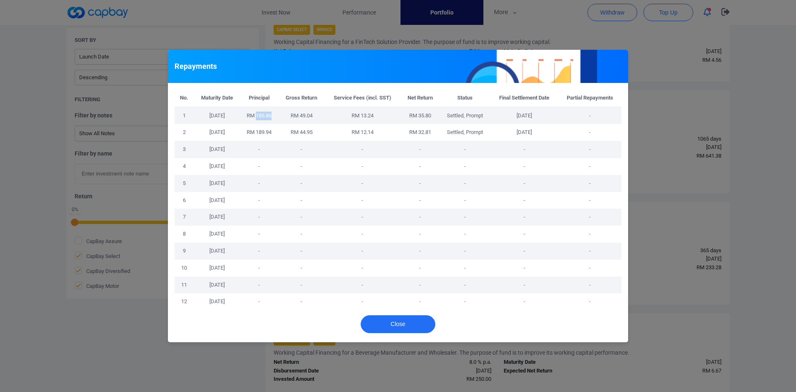
drag, startPoint x: 257, startPoint y: 114, endPoint x: 276, endPoint y: 114, distance: 18.7
click at [276, 114] on td "RM 185.86" at bounding box center [259, 115] width 38 height 17
copy span "185.86"
drag, startPoint x: 300, startPoint y: 115, endPoint x: 314, endPoint y: 115, distance: 14.1
click at [314, 115] on td "RM 49.04" at bounding box center [302, 115] width 46 height 17
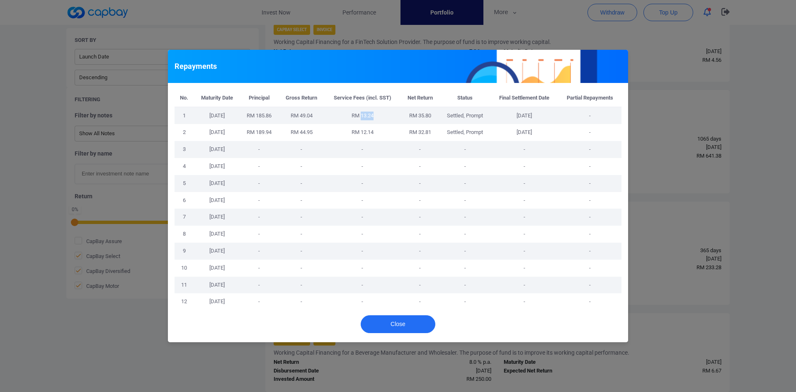
drag, startPoint x: 361, startPoint y: 115, endPoint x: 378, endPoint y: 114, distance: 16.6
click at [378, 114] on td "RM 13.24" at bounding box center [363, 115] width 76 height 17
drag, startPoint x: 536, startPoint y: 116, endPoint x: 562, endPoint y: 115, distance: 26.2
click at [562, 115] on tr "1 [DATE] RM 185.86 RM 49.04 RM 13.24 RM 35.80 Settled, Prompt [DATE] -" at bounding box center [398, 115] width 447 height 17
drag, startPoint x: 255, startPoint y: 132, endPoint x: 273, endPoint y: 132, distance: 17.8
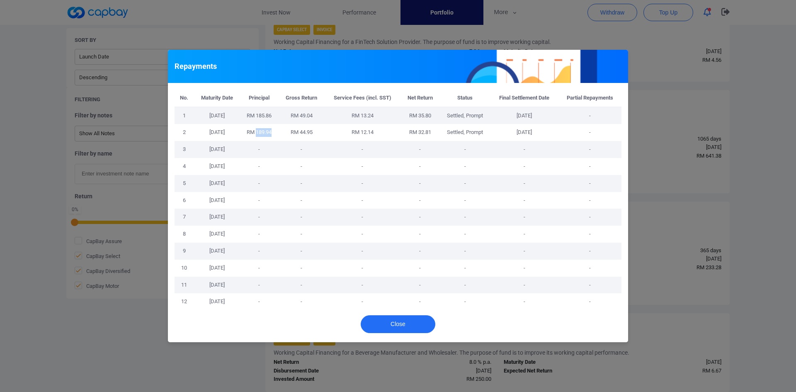
click at [273, 132] on td "RM 189.94" at bounding box center [259, 132] width 38 height 17
drag, startPoint x: 299, startPoint y: 132, endPoint x: 319, endPoint y: 134, distance: 19.6
click at [319, 134] on td "RM 44.95" at bounding box center [302, 132] width 46 height 17
drag, startPoint x: 361, startPoint y: 133, endPoint x: 381, endPoint y: 133, distance: 19.9
click at [381, 133] on td "RM 12.14" at bounding box center [363, 132] width 76 height 17
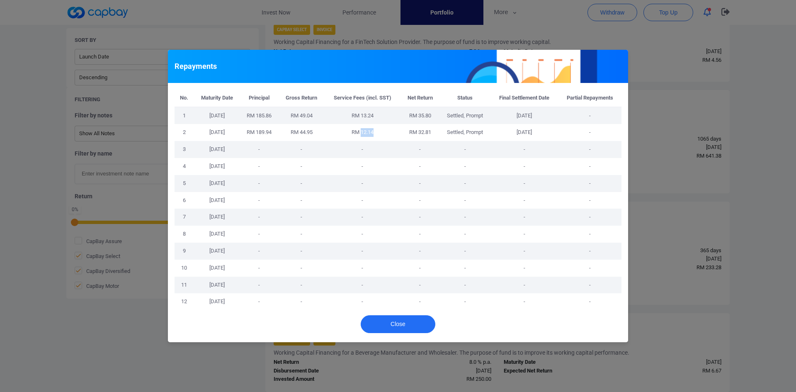
drag, startPoint x: 445, startPoint y: 133, endPoint x: 543, endPoint y: 132, distance: 98.7
click at [543, 132] on tr "2 [DATE] RM 189.94 RM 44.95 RM 12.14 RM 32.81 Settled, Prompt [DATE] -" at bounding box center [398, 132] width 447 height 17
click at [408, 322] on button "Close" at bounding box center [398, 324] width 75 height 18
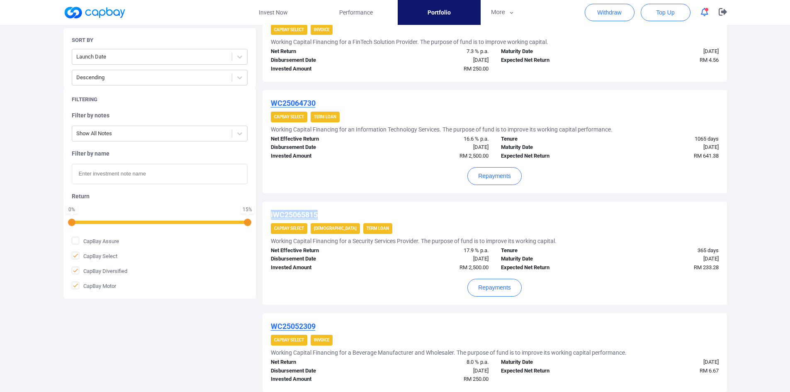
drag, startPoint x: 320, startPoint y: 216, endPoint x: 267, endPoint y: 214, distance: 53.1
click at [267, 214] on div "iWC25065815 CapBay Select Shariah Term Loan Working Capital Financing for a Sec…" at bounding box center [495, 253] width 464 height 103
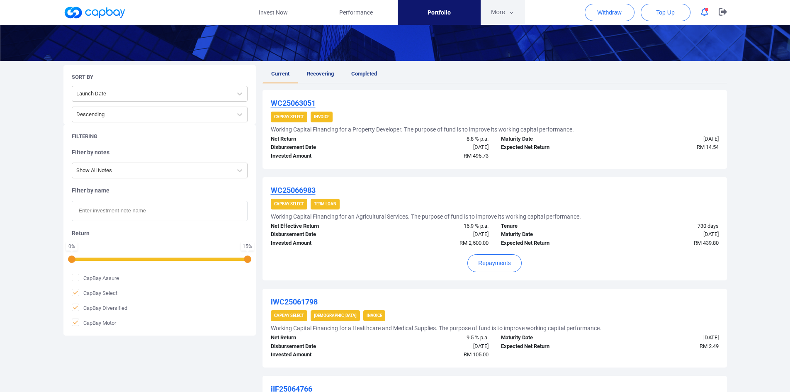
scroll to position [100, 0]
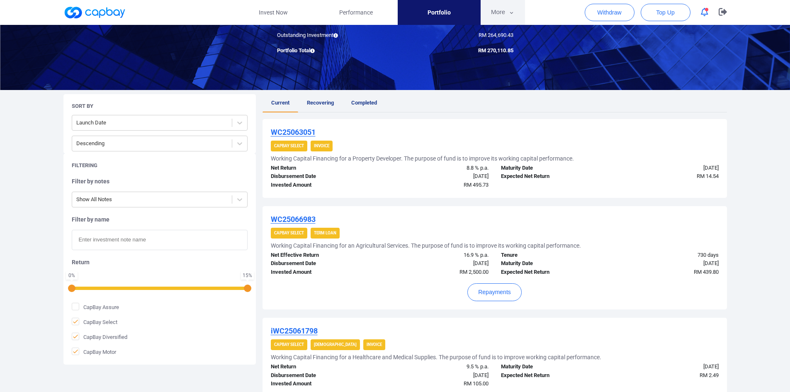
click at [498, 12] on button "More" at bounding box center [503, 12] width 44 height 25
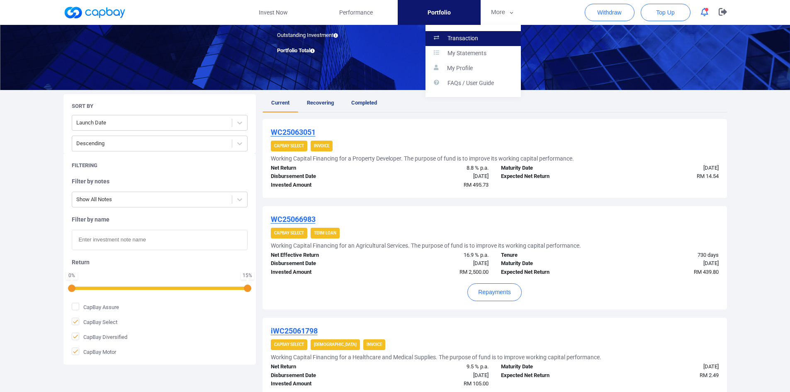
click at [472, 35] on p "Transaction" at bounding box center [462, 38] width 31 height 7
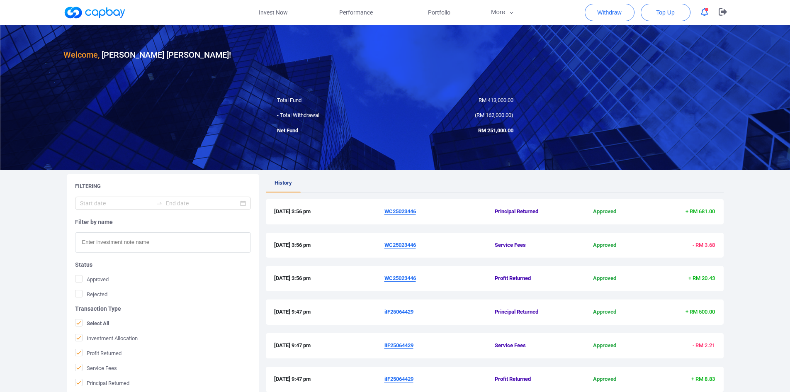
click at [88, 245] on input "text" at bounding box center [163, 242] width 176 height 20
paste input "iWC25065815"
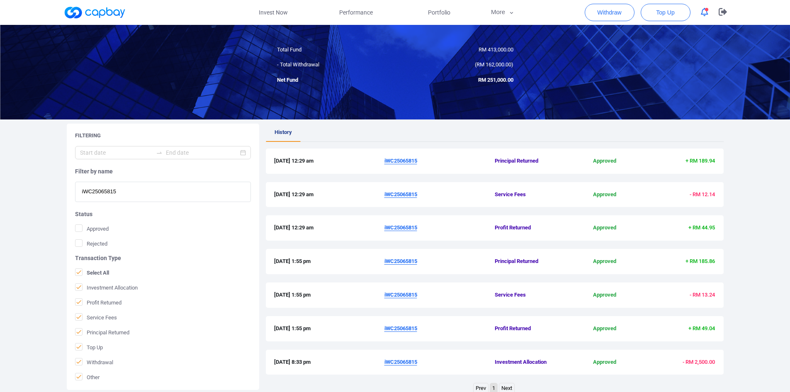
scroll to position [100, 0]
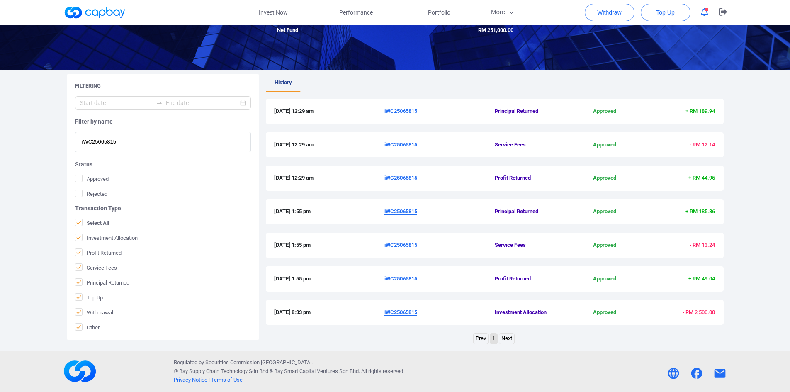
type input "iWC25065815"
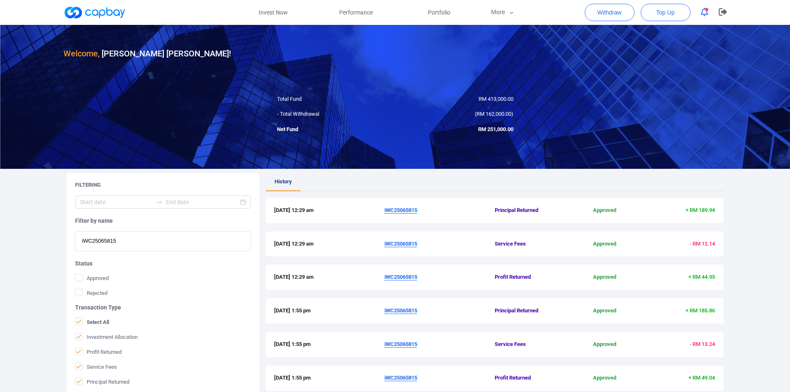
scroll to position [0, 0]
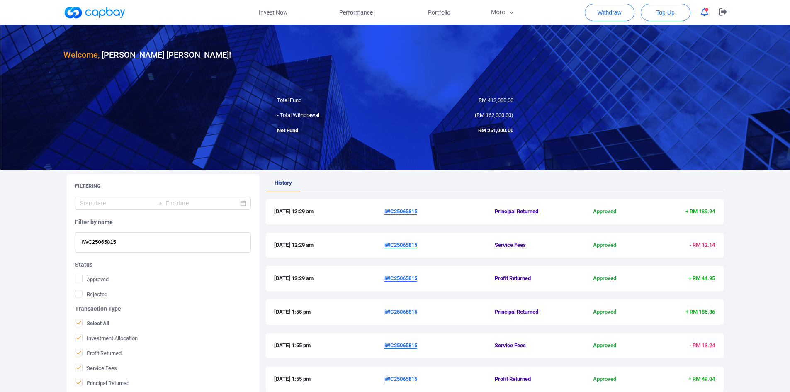
drag, startPoint x: 119, startPoint y: 243, endPoint x: 0, endPoint y: 232, distance: 119.5
click at [0, 232] on div "Welcome, [PERSON_NAME] [PERSON_NAME] ! Total Fund RM 413,000.00 - Total Withdra…" at bounding box center [395, 238] width 790 height 426
click at [444, 7] on link "Portfolio" at bounding box center [439, 12] width 83 height 25
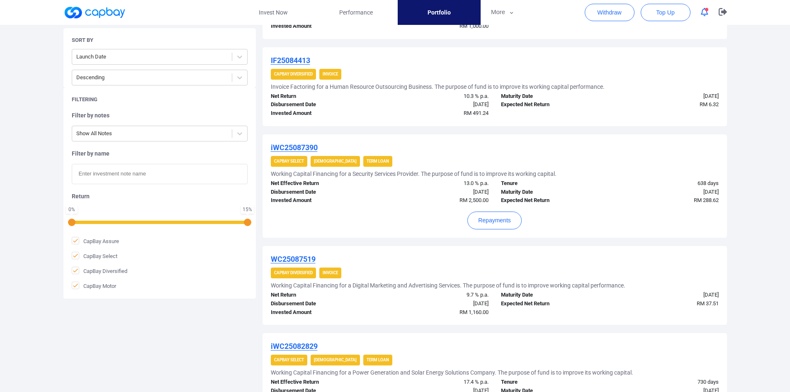
scroll to position [290, 0]
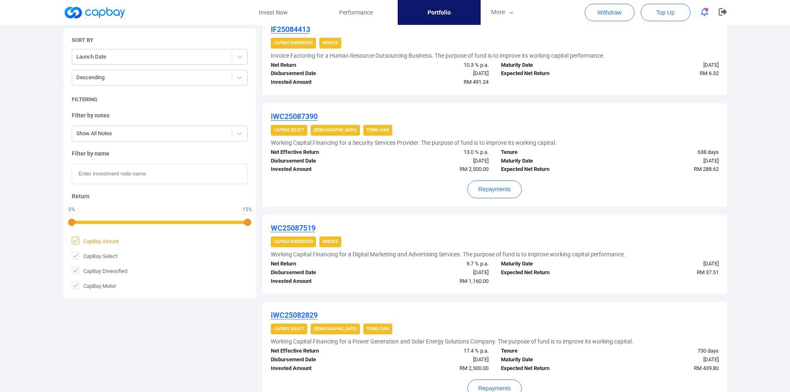
click at [73, 243] on icon at bounding box center [75, 240] width 7 height 7
click at [0, 0] on input "CapBay Assure" at bounding box center [0, 0] width 0 height 0
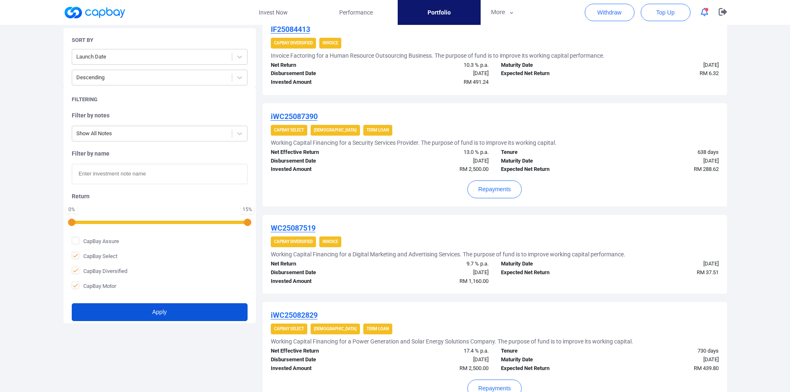
click at [114, 308] on button "Apply" at bounding box center [160, 312] width 176 height 18
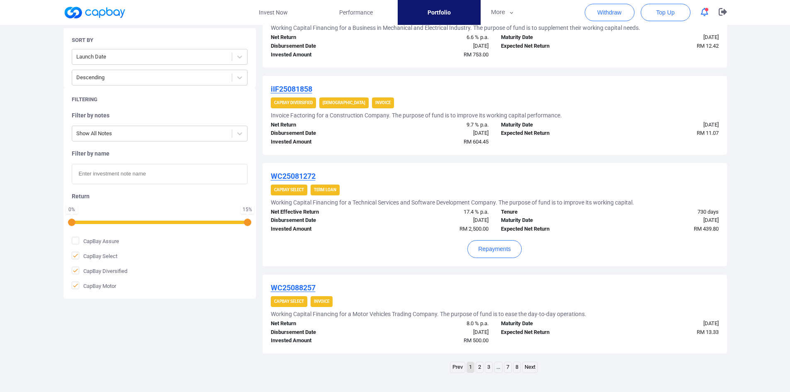
scroll to position [847, 0]
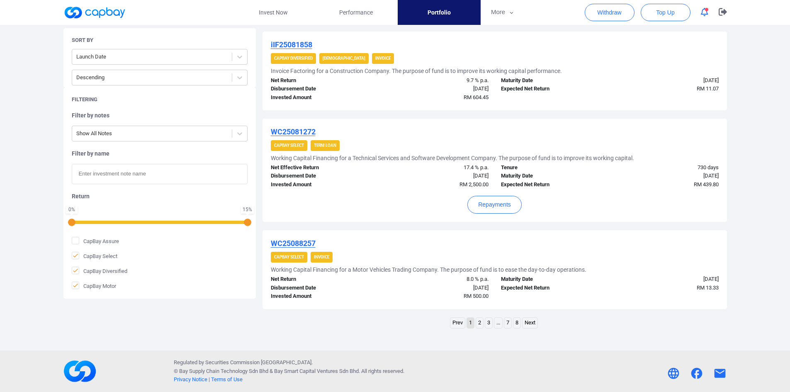
click at [498, 323] on link "..." at bounding box center [498, 323] width 8 height 10
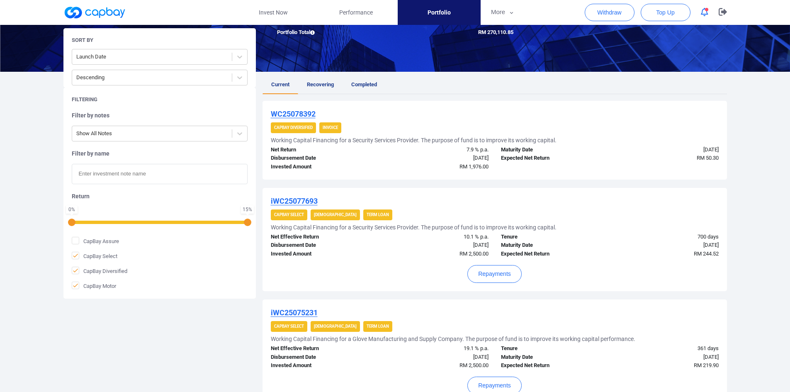
scroll to position [871, 0]
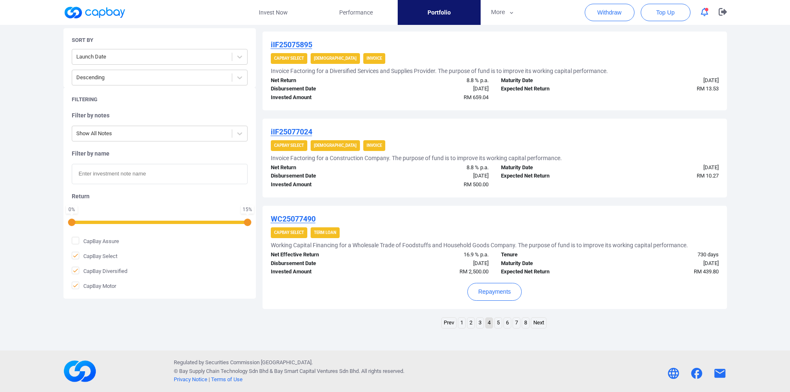
click at [497, 323] on link "5" at bounding box center [498, 323] width 7 height 10
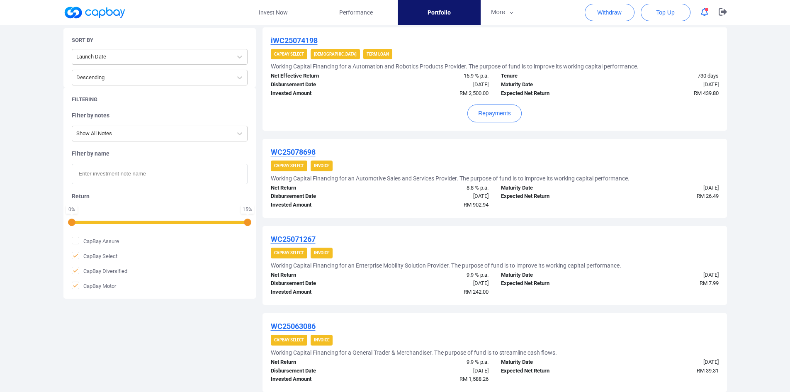
scroll to position [805, 0]
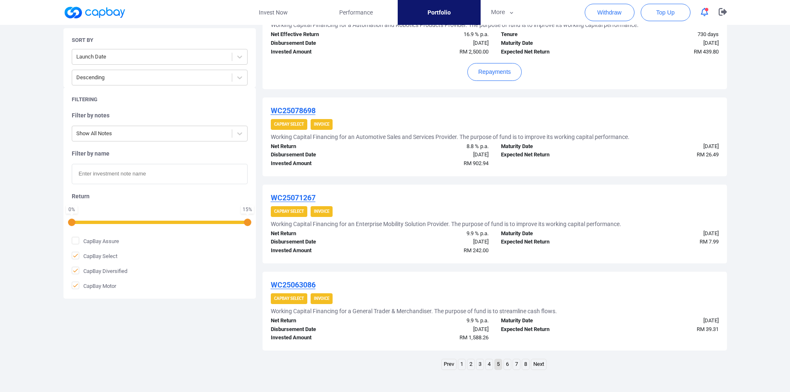
click at [508, 363] on link "6" at bounding box center [507, 364] width 7 height 10
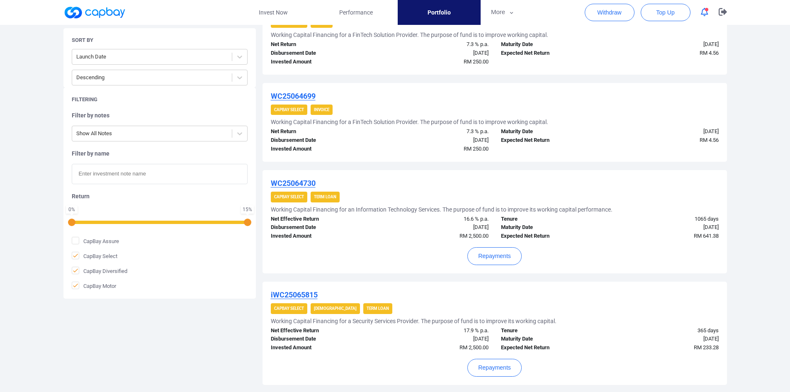
scroll to position [681, 0]
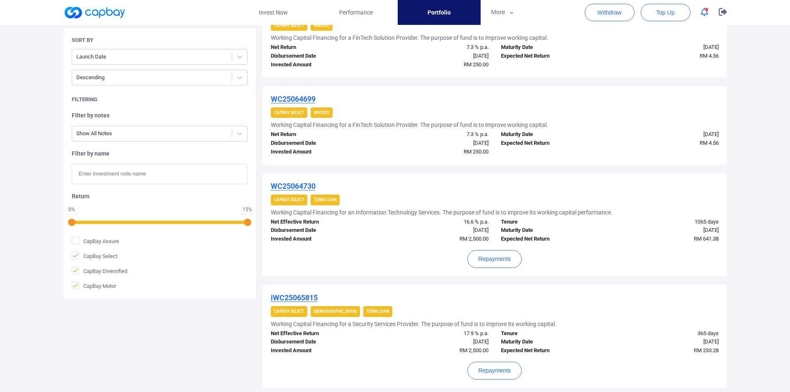
click at [307, 187] on u "WC25064730" at bounding box center [293, 186] width 45 height 9
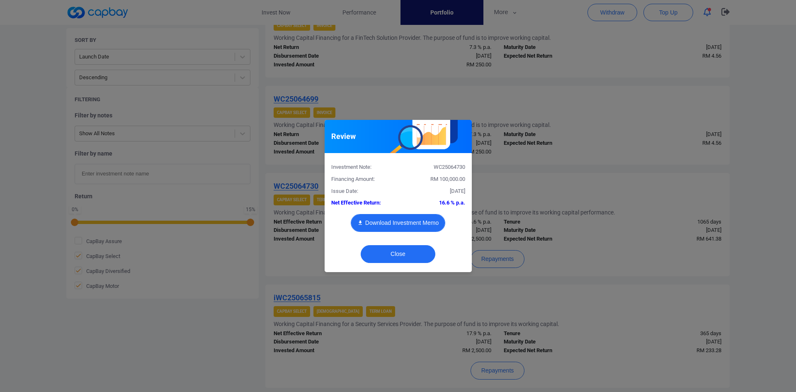
click at [382, 222] on button "Download Investment Memo" at bounding box center [398, 223] width 95 height 18
click at [582, 201] on div "Review Investment Note: WC25064730 Financing Amount: RM 100,000.00 Issue Date: …" at bounding box center [398, 196] width 796 height 392
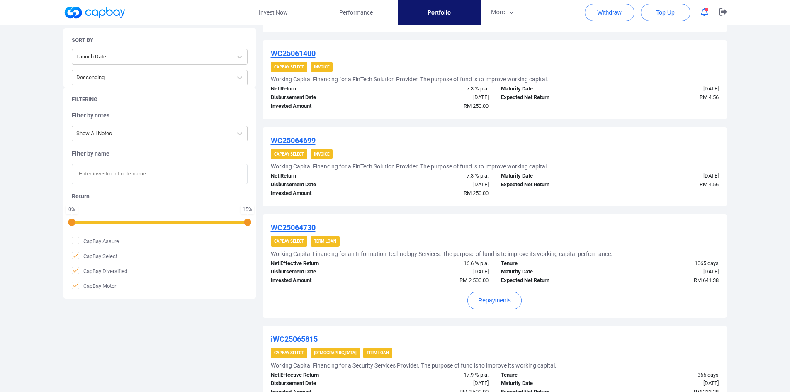
scroll to position [598, 0]
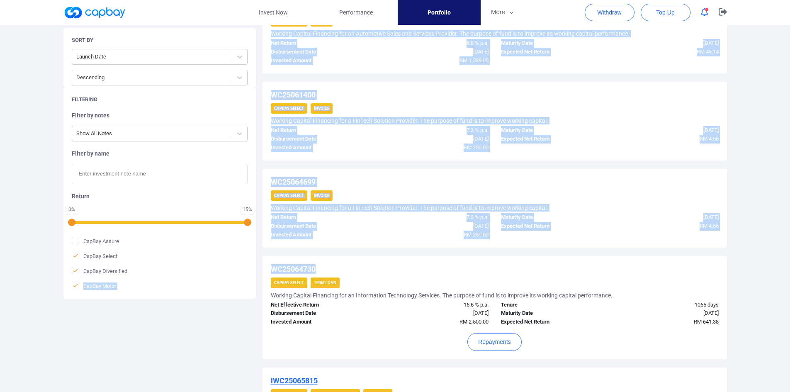
drag, startPoint x: 322, startPoint y: 271, endPoint x: 261, endPoint y: 268, distance: 61.4
click at [261, 268] on div "Sort By Launch Date Descending Filtering Filter by notes Show All Notes Filter …" at bounding box center [395, 87] width 676 height 983
drag, startPoint x: 368, startPoint y: 266, endPoint x: 354, endPoint y: 265, distance: 14.2
click at [367, 265] on div "WC25064730" at bounding box center [495, 269] width 448 height 10
click at [327, 266] on div "WC25064730" at bounding box center [495, 269] width 448 height 10
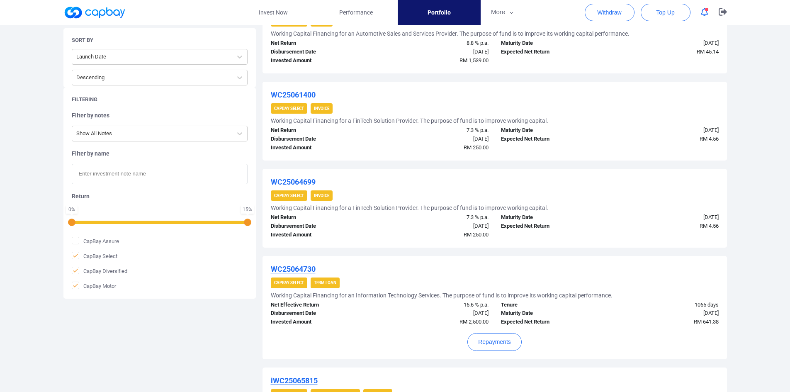
click at [503, 283] on div "CapBay Select Term Loan" at bounding box center [495, 282] width 448 height 11
drag, startPoint x: 323, startPoint y: 270, endPoint x: 273, endPoint y: 267, distance: 49.4
click at [273, 267] on div "WC25064730" at bounding box center [495, 269] width 448 height 10
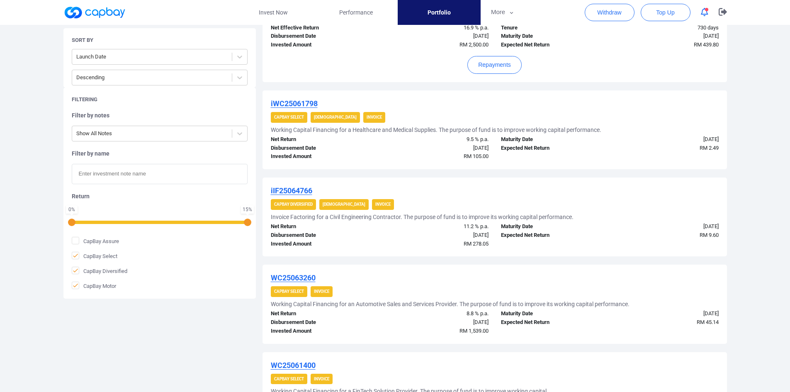
scroll to position [266, 0]
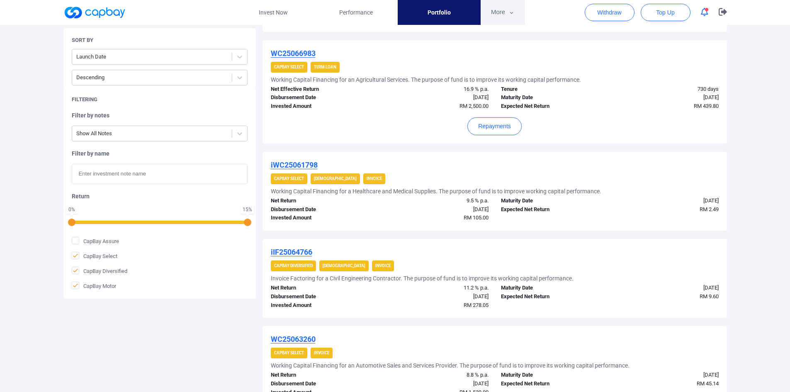
click at [503, 12] on button "More" at bounding box center [503, 12] width 44 height 25
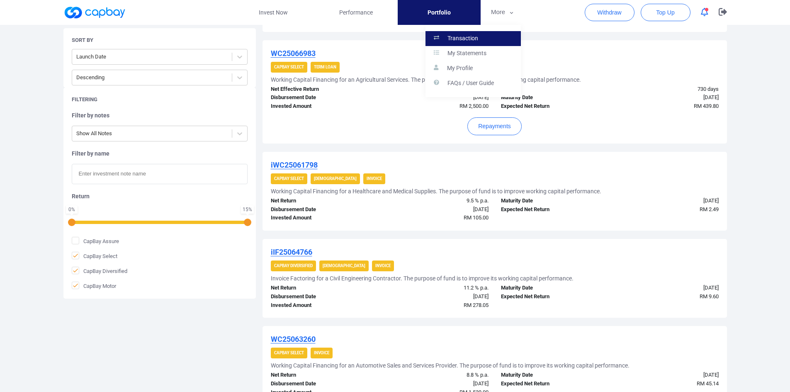
click at [476, 37] on p "Transaction" at bounding box center [462, 38] width 31 height 7
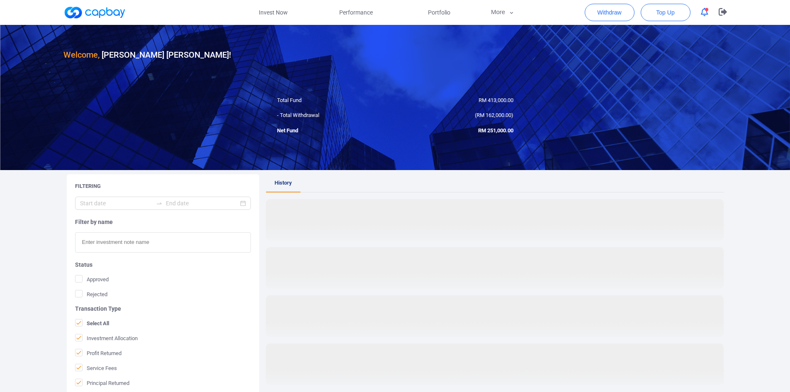
click at [138, 246] on input "text" at bounding box center [163, 242] width 176 height 20
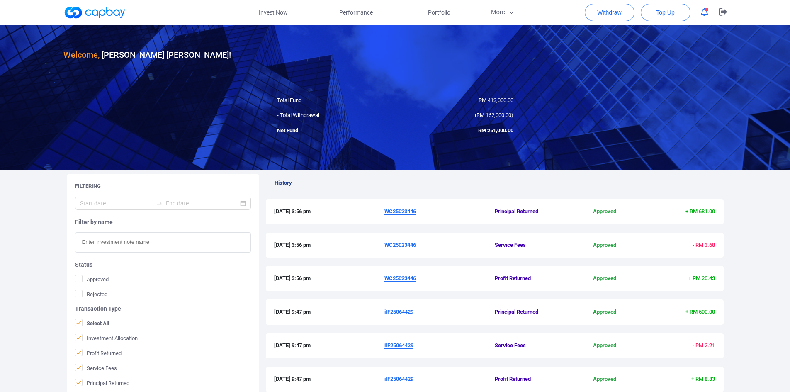
paste input "WC25064730"
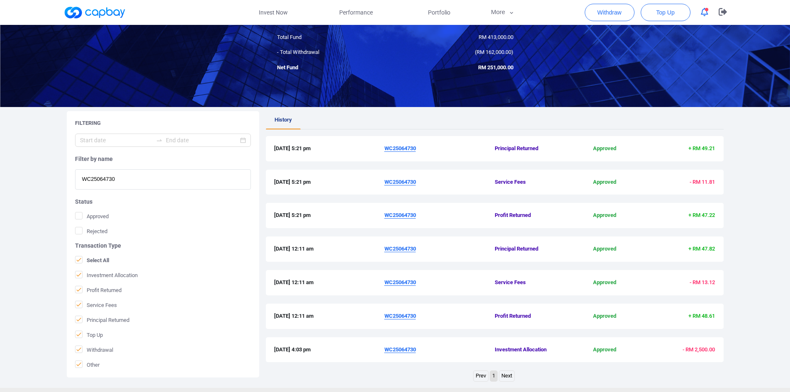
scroll to position [83, 0]
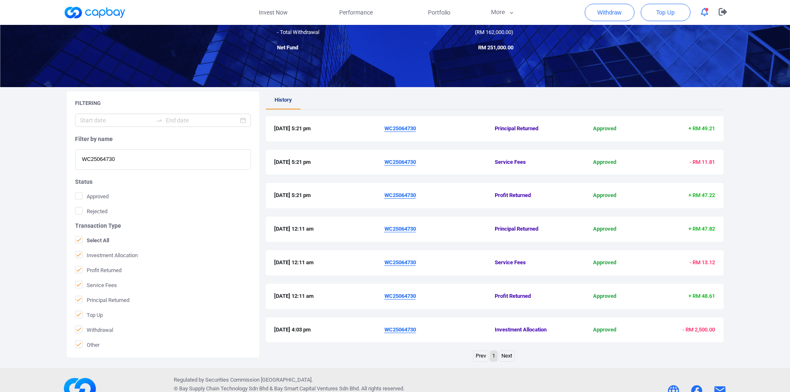
type input "WC25064730"
click at [397, 331] on u "WC25064730" at bounding box center [400, 329] width 32 height 6
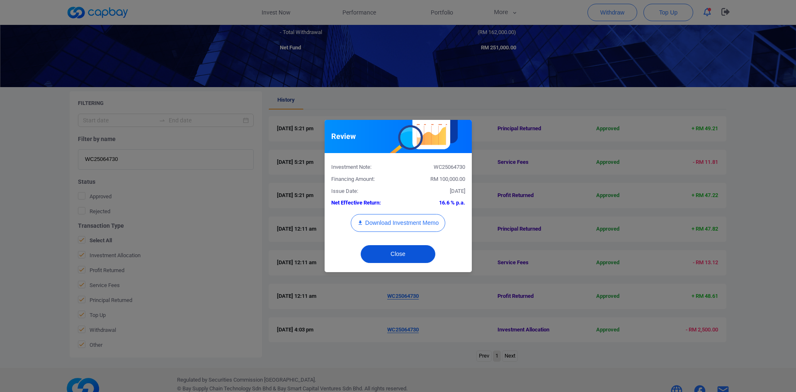
click at [405, 254] on button "Close" at bounding box center [398, 254] width 75 height 18
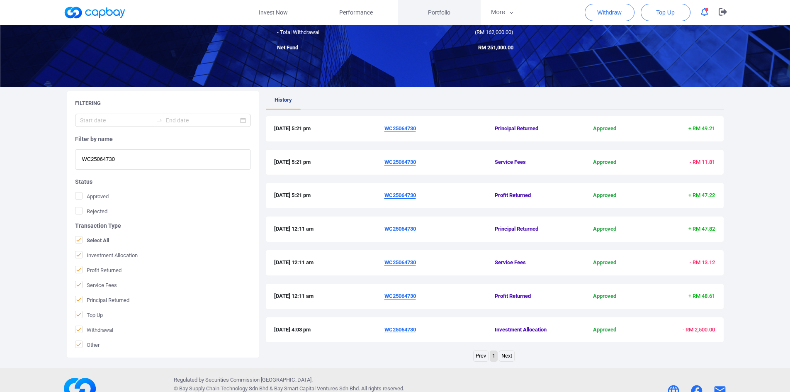
click at [433, 10] on span "Portfolio" at bounding box center [439, 12] width 22 height 9
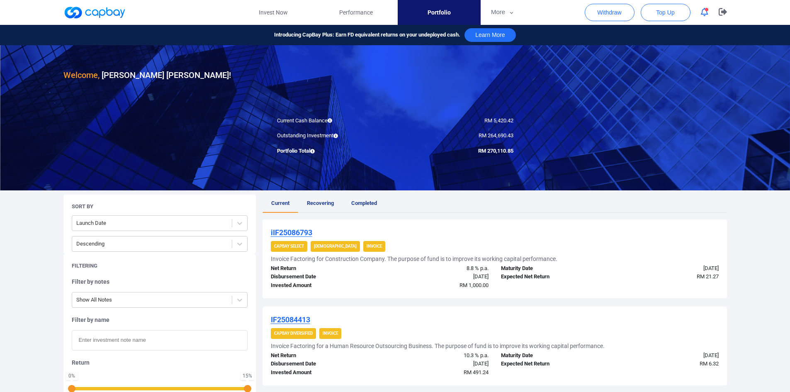
click at [96, 341] on input "text" at bounding box center [160, 340] width 176 height 20
paste input "WC25064730"
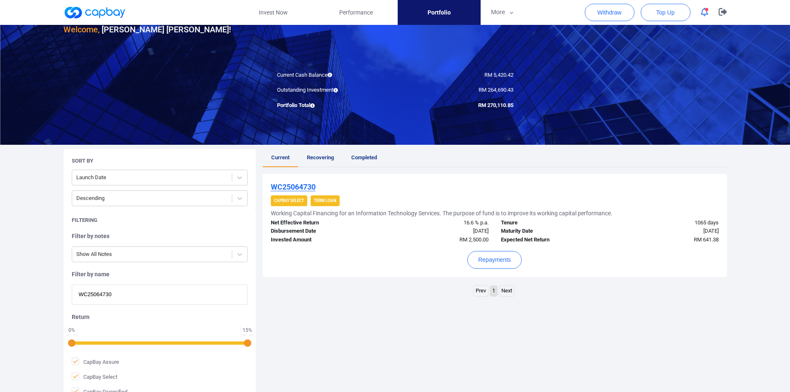
scroll to position [83, 0]
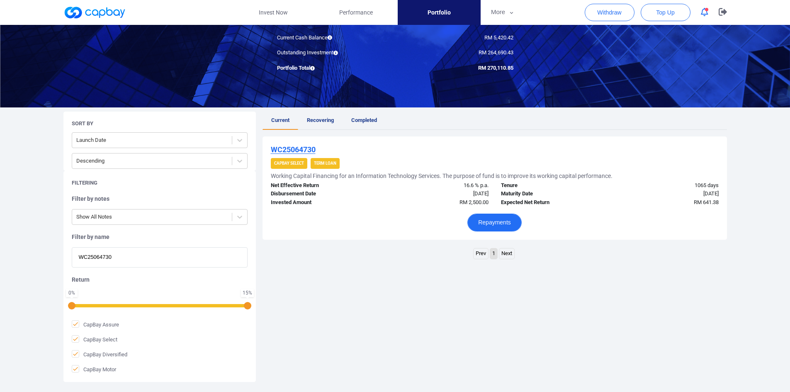
type input "WC25064730"
click at [487, 224] on button "Repayments" at bounding box center [494, 223] width 54 height 18
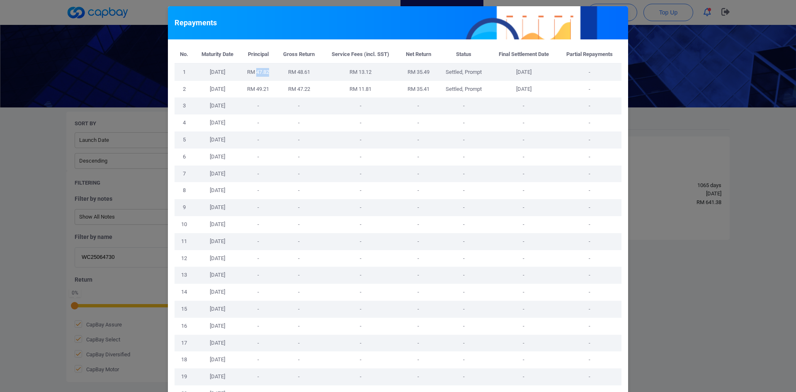
drag, startPoint x: 254, startPoint y: 72, endPoint x: 266, endPoint y: 72, distance: 12.4
click at [266, 72] on span "RM 47.82" at bounding box center [258, 72] width 22 height 6
drag, startPoint x: 295, startPoint y: 71, endPoint x: 308, endPoint y: 71, distance: 13.3
click at [308, 71] on td "RM 48.61" at bounding box center [299, 71] width 46 height 17
drag, startPoint x: 354, startPoint y: 71, endPoint x: 371, endPoint y: 70, distance: 17.4
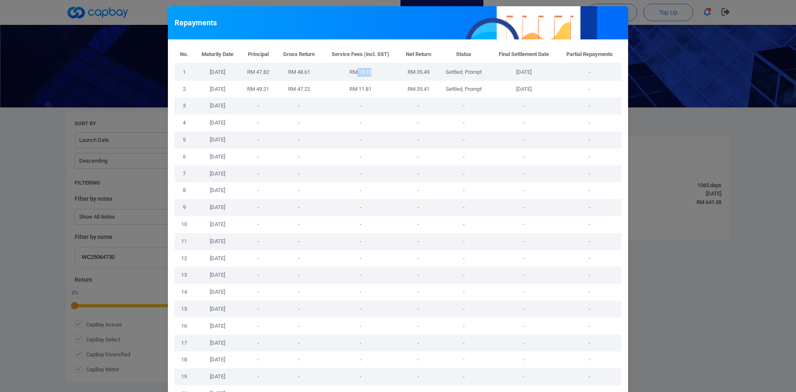
click at [371, 70] on td "RM 13.12" at bounding box center [360, 71] width 77 height 17
drag, startPoint x: 448, startPoint y: 72, endPoint x: 540, endPoint y: 70, distance: 92.5
click at [540, 70] on tr "1 [DATE] RM 47.82 RM 48.61 RM 13.12 RM 35.49 Settled, Prompt [DATE] -" at bounding box center [398, 71] width 447 height 17
drag, startPoint x: 254, startPoint y: 90, endPoint x: 267, endPoint y: 90, distance: 12.5
click at [267, 90] on span "RM 49.21" at bounding box center [258, 89] width 22 height 6
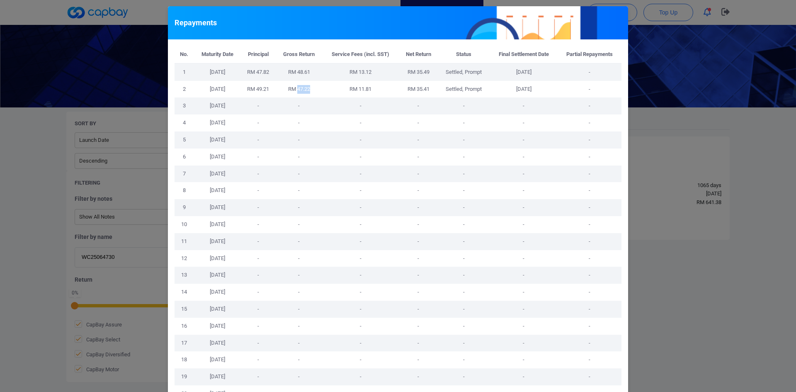
drag, startPoint x: 294, startPoint y: 89, endPoint x: 309, endPoint y: 88, distance: 15.0
click at [309, 88] on td "RM 47.22" at bounding box center [299, 89] width 46 height 17
drag, startPoint x: 355, startPoint y: 90, endPoint x: 374, endPoint y: 89, distance: 19.1
click at [374, 89] on td "RM 11.81" at bounding box center [360, 89] width 77 height 17
drag, startPoint x: 438, startPoint y: 90, endPoint x: 542, endPoint y: 88, distance: 104.5
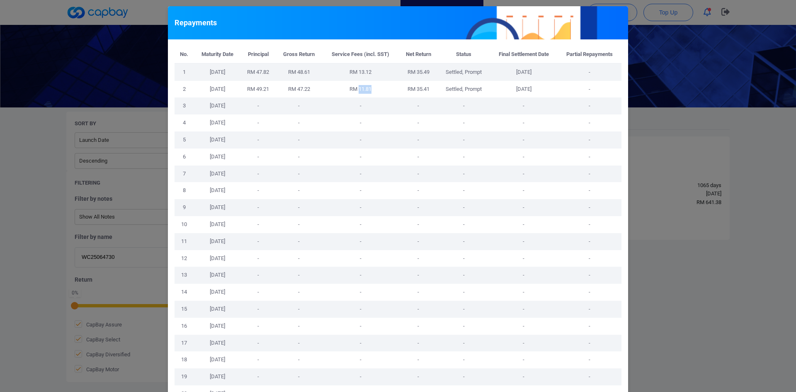
click at [542, 88] on tr "2 [DATE] RM 49.21 RM 47.22 RM 11.81 RM 35.41 Settled, Prompt [DATE] -" at bounding box center [398, 89] width 447 height 17
click at [653, 115] on div "Repayments No. Maturity Date Principal Gross Return Service Fees (incl. SST) Ne…" at bounding box center [398, 196] width 796 height 392
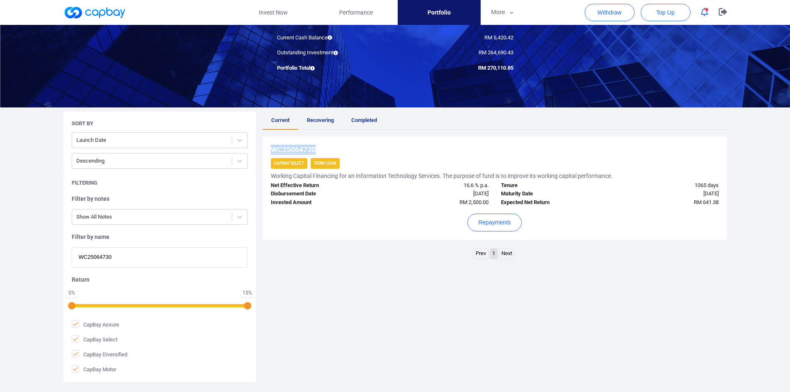
drag, startPoint x: 317, startPoint y: 148, endPoint x: 273, endPoint y: 148, distance: 44.4
click at [273, 148] on div "WC25064730" at bounding box center [495, 150] width 448 height 10
click at [499, 12] on button "More" at bounding box center [503, 12] width 44 height 25
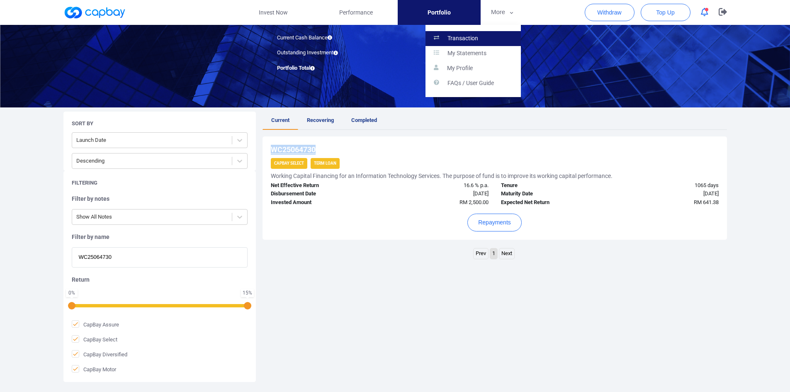
drag, startPoint x: 476, startPoint y: 38, endPoint x: 477, endPoint y: 33, distance: 4.6
click at [476, 37] on p "Transaction" at bounding box center [462, 38] width 31 height 7
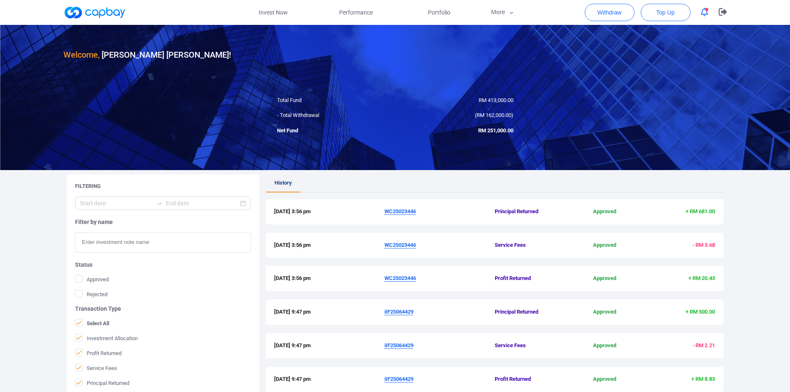
click at [110, 244] on input "text" at bounding box center [163, 242] width 176 height 20
paste input "WC25064730"
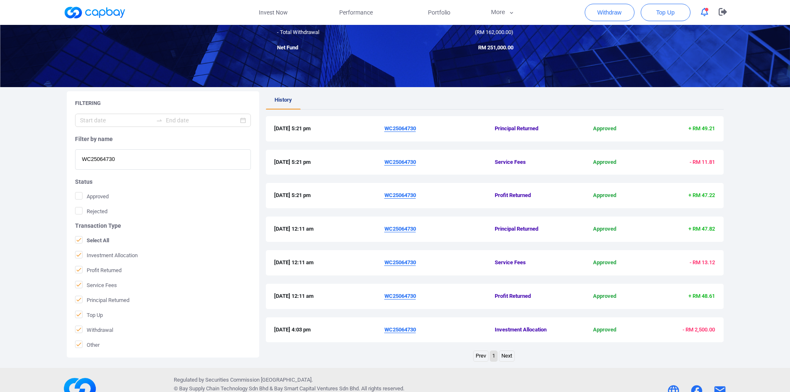
type input "WC25064730"
click at [437, 8] on span "Portfolio" at bounding box center [439, 12] width 22 height 9
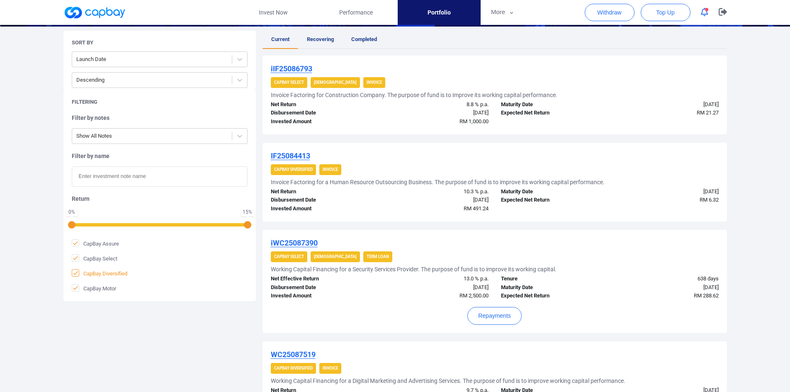
scroll to position [166, 0]
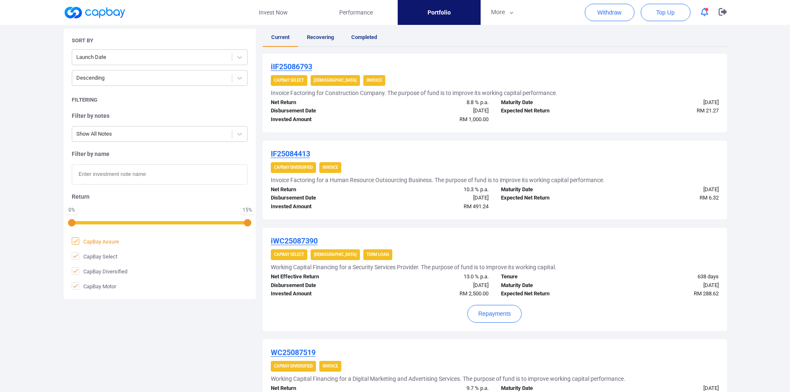
click at [75, 241] on icon at bounding box center [75, 241] width 5 height 4
click at [0, 0] on input "CapBay Assure" at bounding box center [0, 0] width 0 height 0
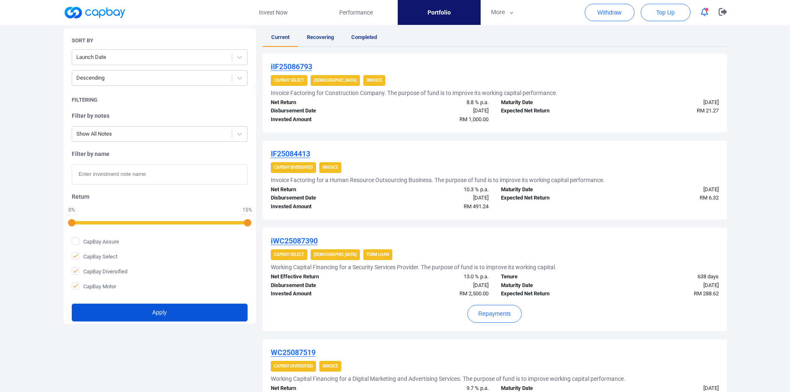
click at [130, 304] on button "Apply" at bounding box center [160, 313] width 176 height 18
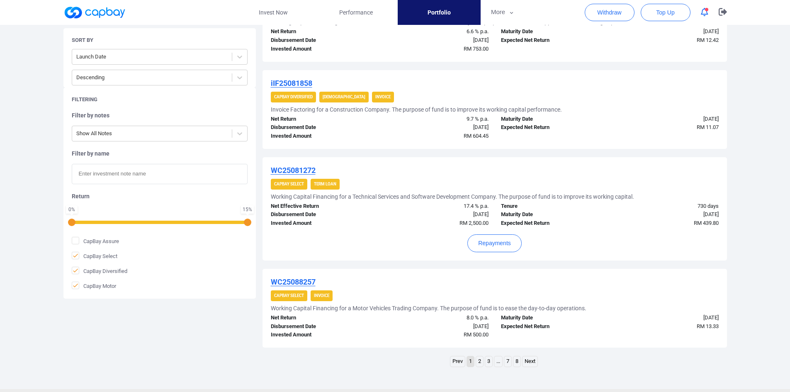
scroll to position [847, 0]
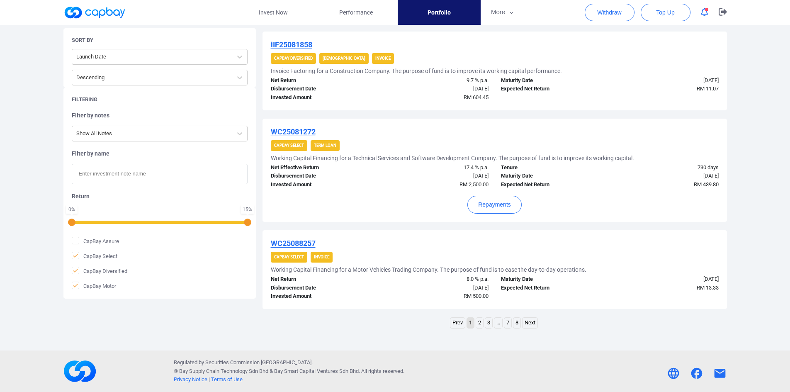
click at [499, 325] on link "..." at bounding box center [498, 323] width 8 height 10
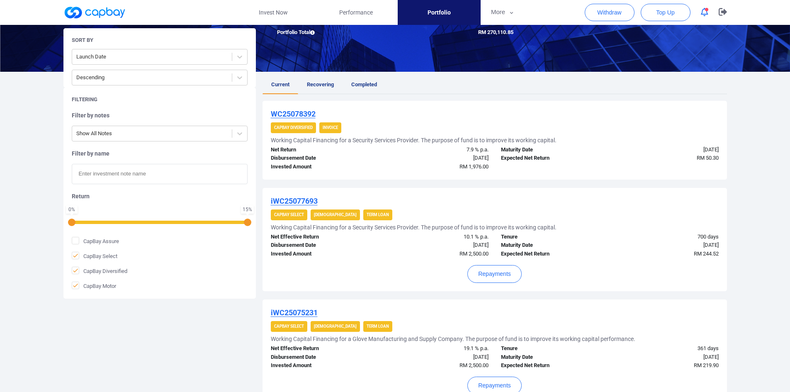
scroll to position [871, 0]
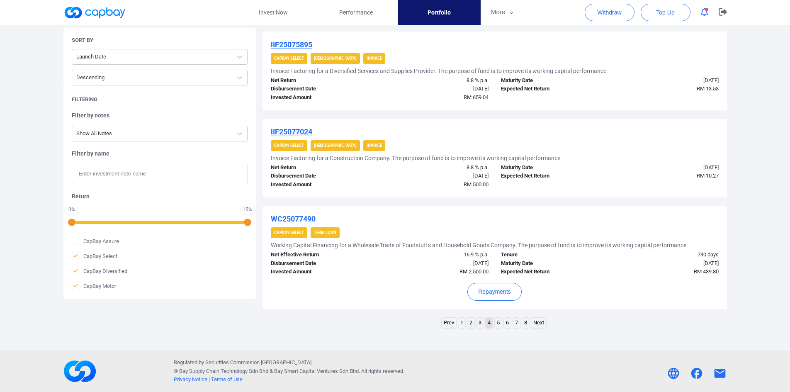
click at [506, 324] on link "6" at bounding box center [507, 323] width 7 height 10
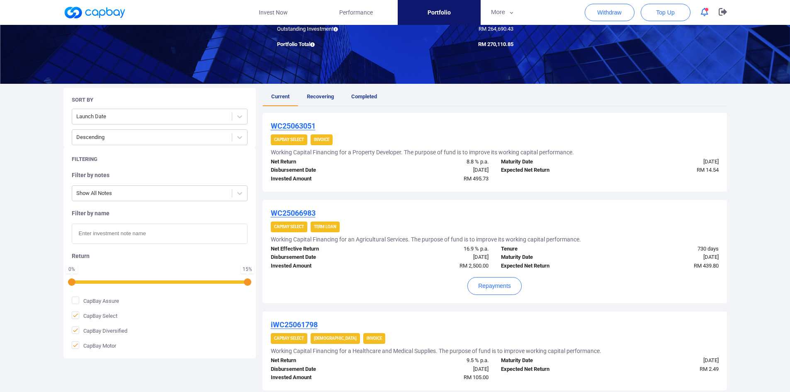
scroll to position [100, 0]
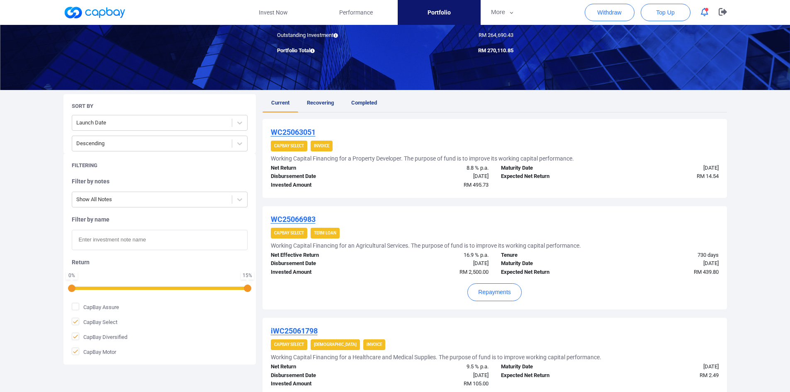
click at [289, 219] on u "WC25066983" at bounding box center [293, 219] width 45 height 9
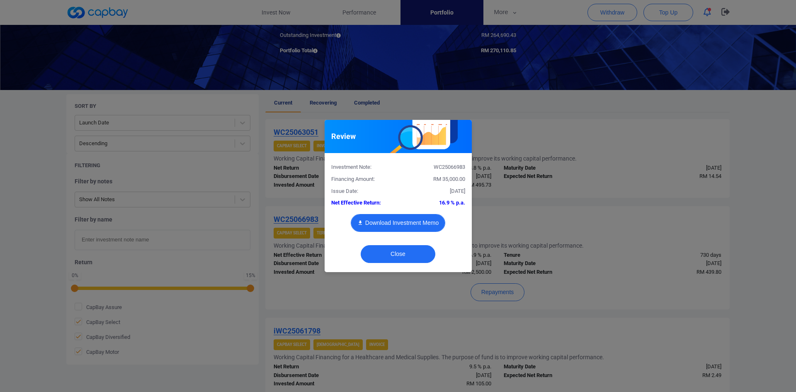
click at [391, 223] on button "Download Investment Memo" at bounding box center [398, 223] width 95 height 18
click at [756, 185] on div "Review Investment Note: WC25066983 Financing Amount: RM 35,000.00 Issue Date: […" at bounding box center [398, 196] width 796 height 392
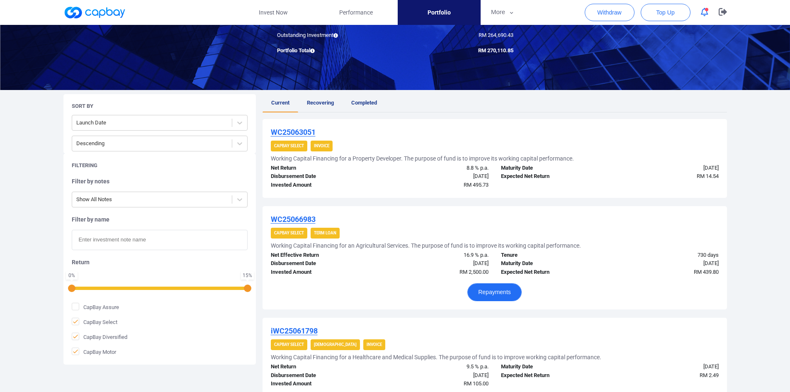
click at [493, 294] on button "Repayments" at bounding box center [494, 292] width 54 height 18
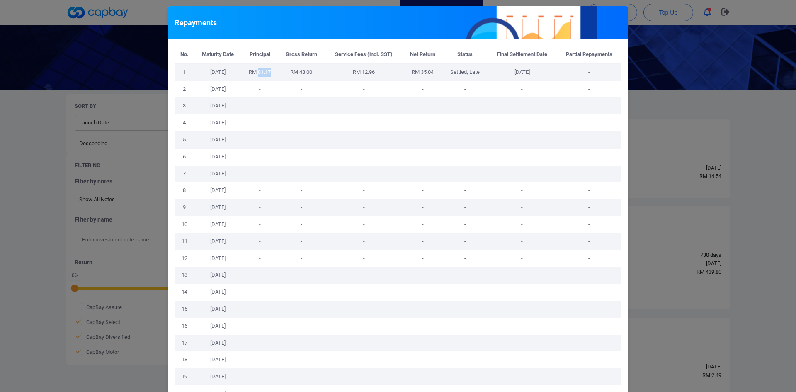
drag, startPoint x: 255, startPoint y: 72, endPoint x: 272, endPoint y: 70, distance: 17.1
click at [272, 70] on td "RM 81.17" at bounding box center [260, 71] width 36 height 17
drag, startPoint x: 297, startPoint y: 72, endPoint x: 315, endPoint y: 72, distance: 17.8
click at [315, 72] on td "RM 48.00" at bounding box center [301, 71] width 47 height 17
drag, startPoint x: 359, startPoint y: 71, endPoint x: 383, endPoint y: 76, distance: 24.6
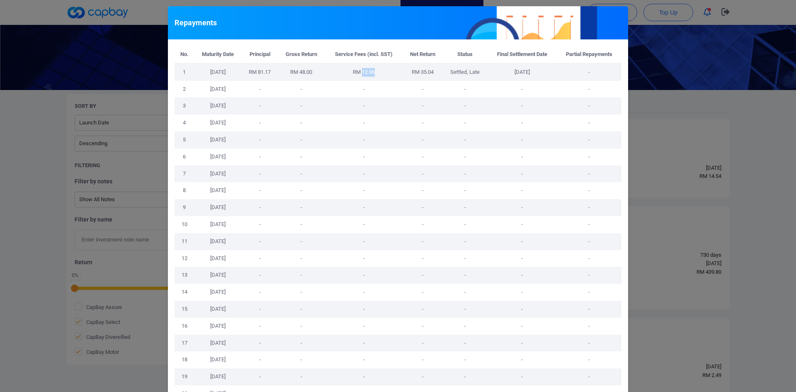
click at [379, 70] on td "RM 12.96" at bounding box center [364, 71] width 78 height 17
drag, startPoint x: 445, startPoint y: 71, endPoint x: 536, endPoint y: 72, distance: 91.2
click at [536, 72] on tr "1 [DATE] RM 81.17 RM 48.00 RM 12.96 RM 35.04 Settled, Late [DATE] -" at bounding box center [398, 71] width 447 height 17
click at [754, 163] on div "Repayments No. Maturity Date Principal Gross Return Service Fees (incl. SST) Ne…" at bounding box center [398, 196] width 796 height 392
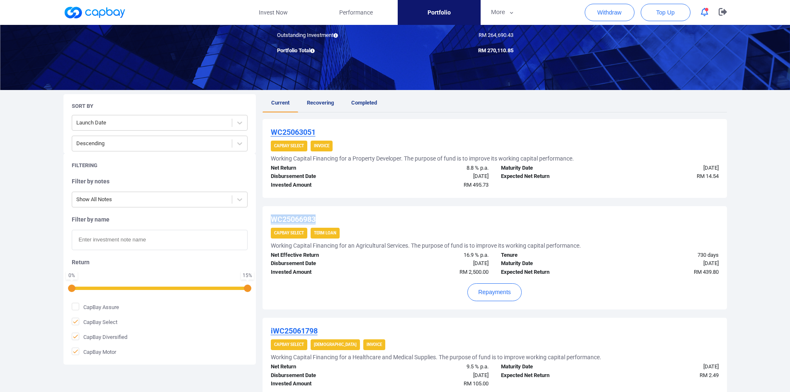
drag, startPoint x: 322, startPoint y: 217, endPoint x: 270, endPoint y: 217, distance: 51.4
click at [271, 217] on div "WC25066983" at bounding box center [495, 219] width 448 height 10
click at [494, 11] on button "More" at bounding box center [503, 12] width 44 height 25
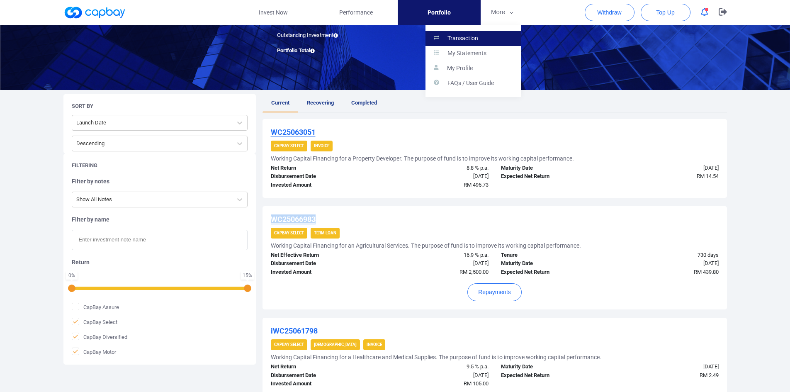
click at [472, 39] on p "Transaction" at bounding box center [462, 38] width 31 height 7
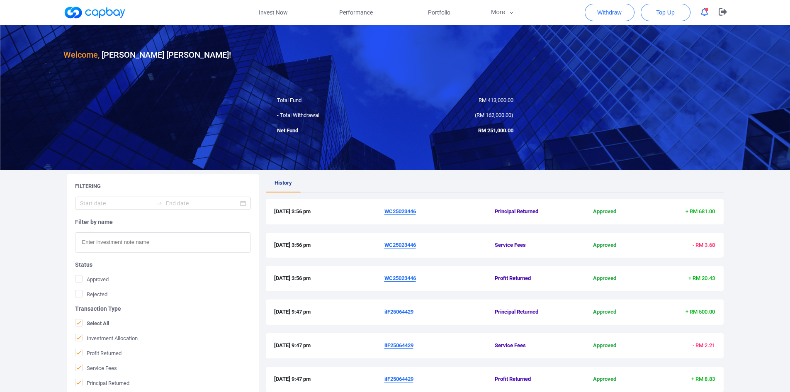
click at [128, 243] on input "text" at bounding box center [163, 242] width 176 height 20
paste input "WC25066983"
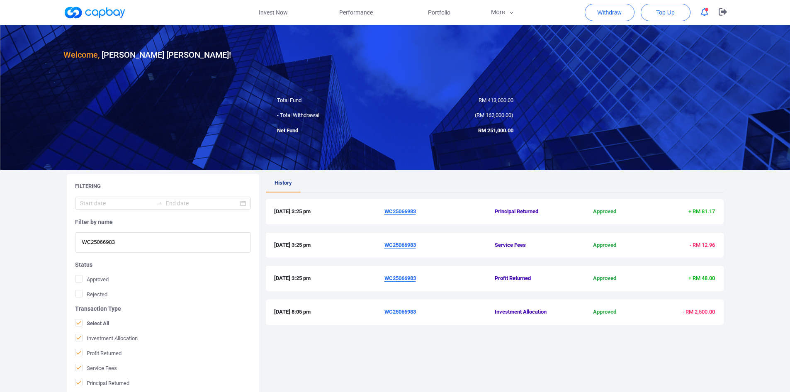
type input "WC25066983"
click at [435, 10] on span "Portfolio" at bounding box center [439, 12] width 22 height 9
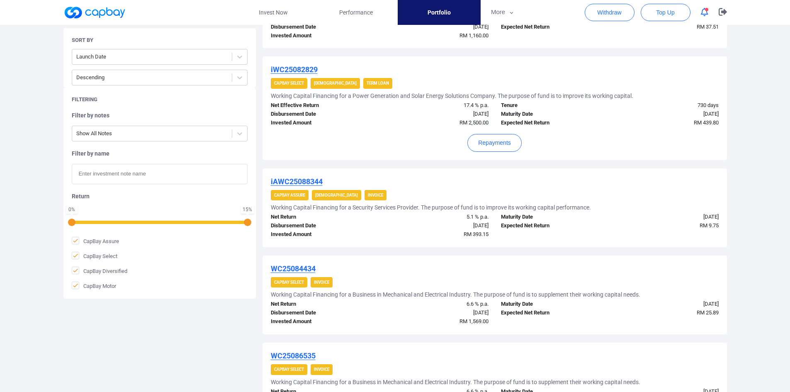
scroll to position [822, 0]
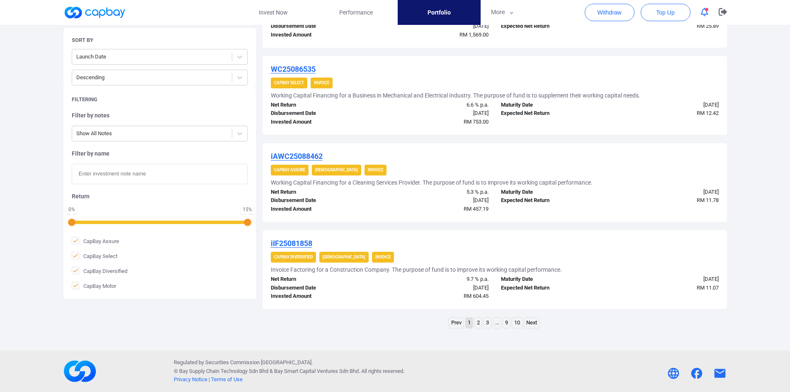
click at [497, 323] on link "..." at bounding box center [497, 323] width 8 height 10
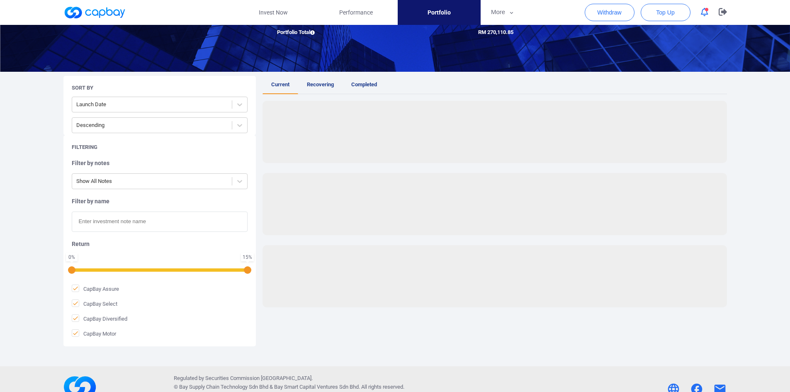
scroll to position [798, 0]
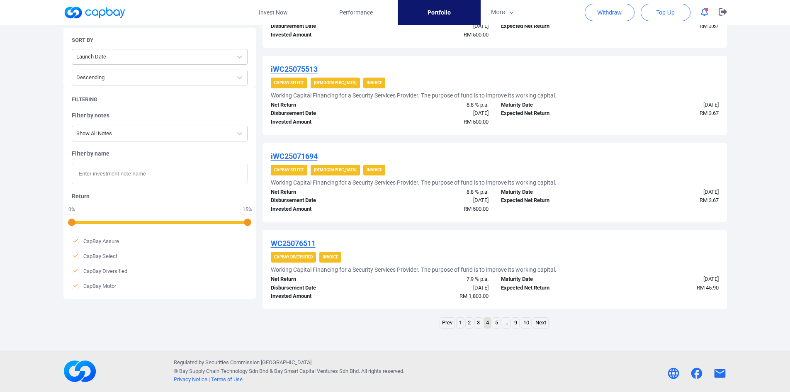
click at [506, 323] on link "..." at bounding box center [506, 323] width 8 height 10
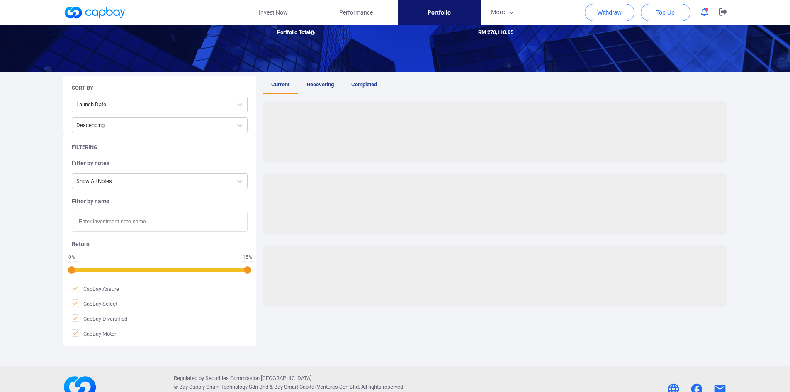
scroll to position [822, 0]
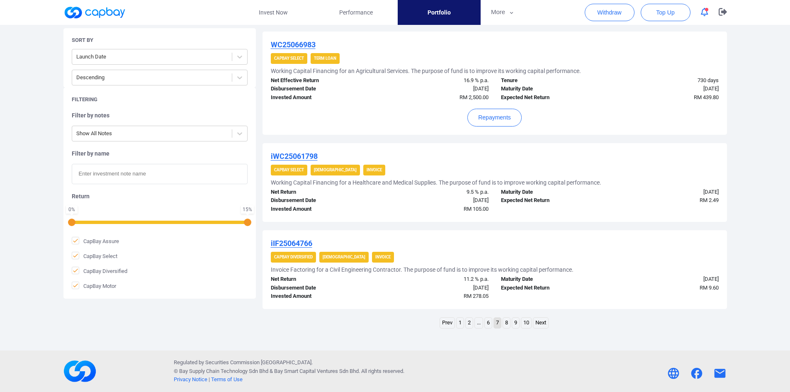
click at [487, 323] on link "6" at bounding box center [488, 323] width 7 height 10
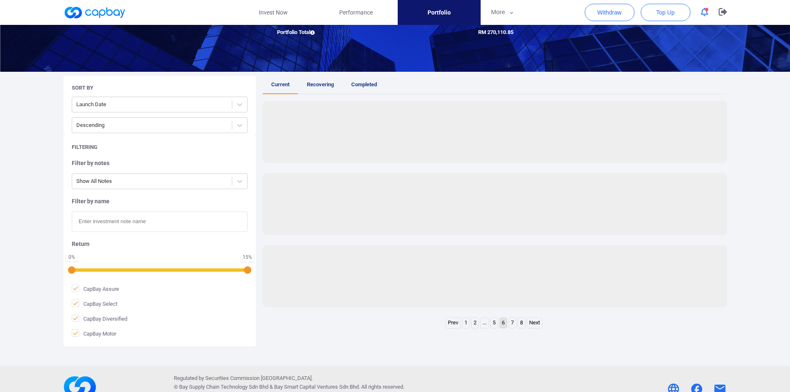
scroll to position [871, 0]
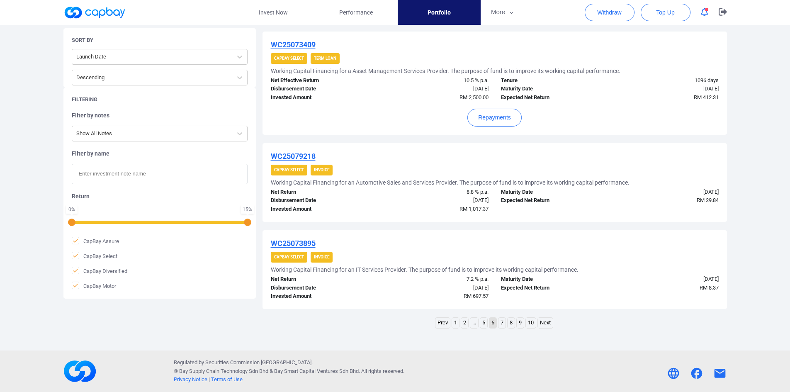
click at [70, 241] on div "Filtering Filter by notes Show All Notes Filter by name Return 0 % 15 % CapBay …" at bounding box center [159, 193] width 192 height 211
click at [72, 239] on icon at bounding box center [75, 240] width 7 height 7
click at [0, 0] on input "CapBay Assure" at bounding box center [0, 0] width 0 height 0
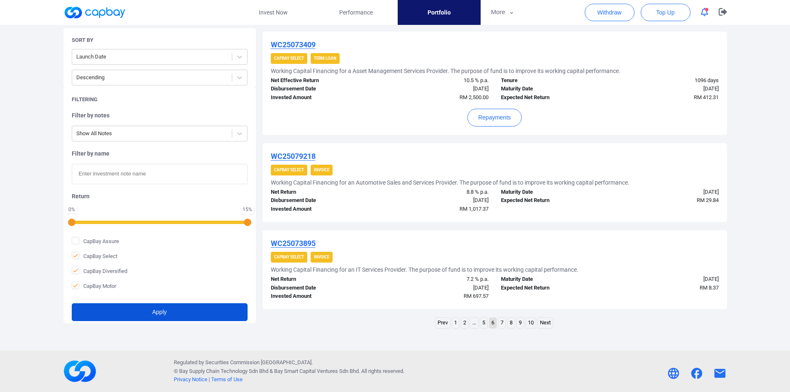
click at [122, 312] on button "Apply" at bounding box center [160, 312] width 176 height 18
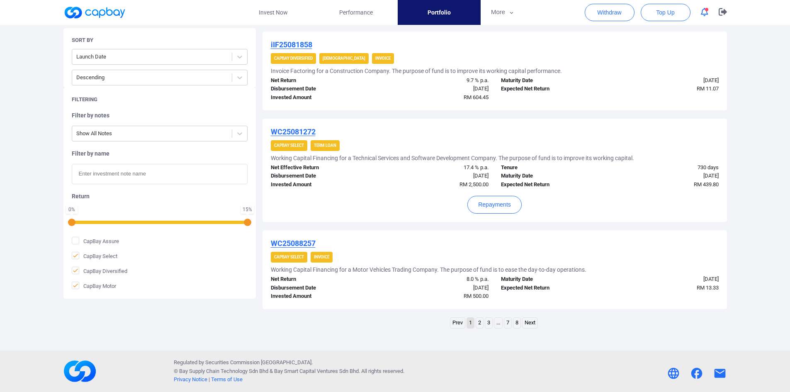
click at [497, 324] on link "..." at bounding box center [498, 323] width 8 height 10
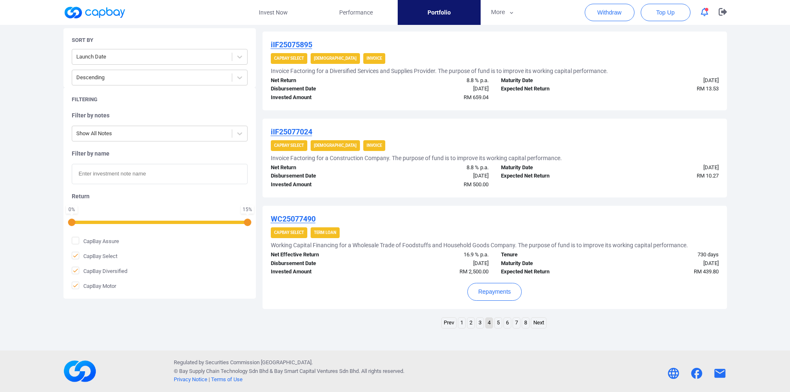
click at [504, 323] on link "6" at bounding box center [507, 323] width 7 height 10
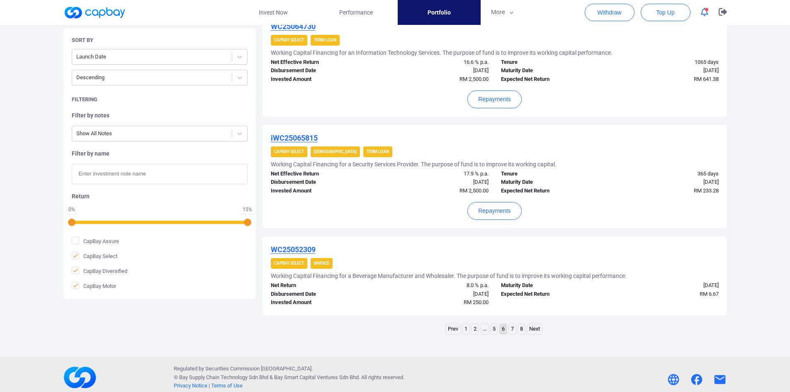
scroll to position [847, 0]
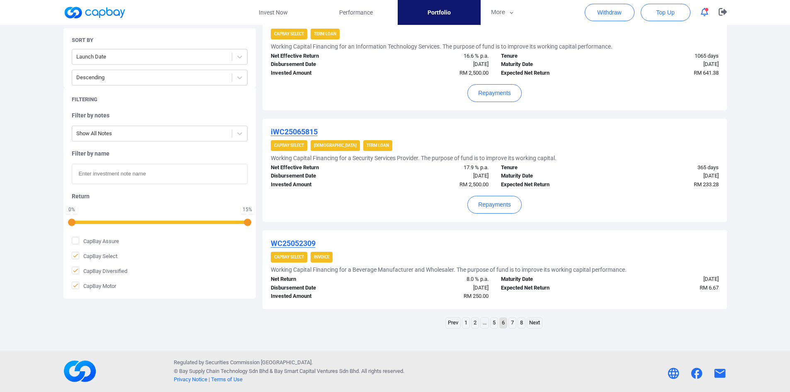
click at [492, 323] on link "5" at bounding box center [494, 323] width 7 height 10
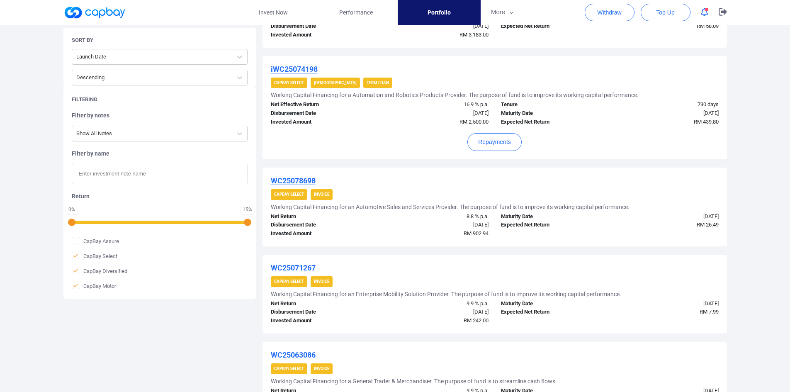
scroll to position [598, 0]
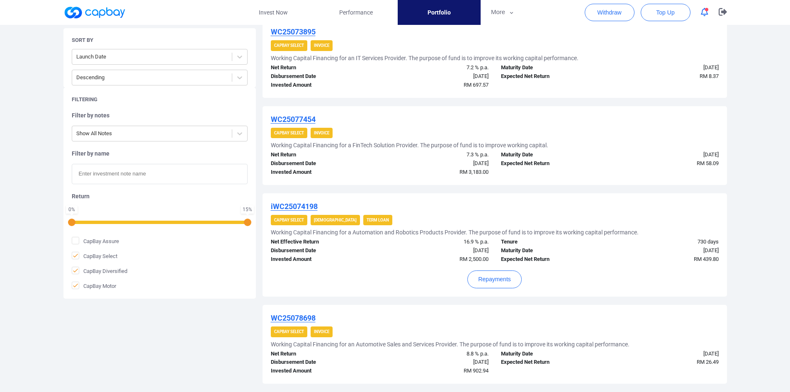
click at [306, 205] on u "iWC25074198" at bounding box center [294, 206] width 47 height 9
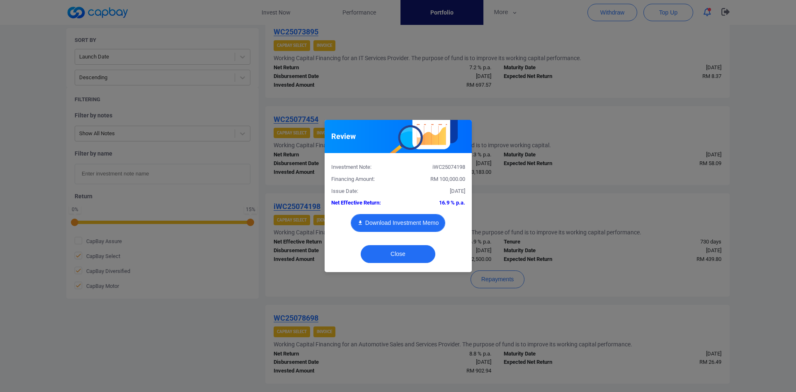
click at [406, 220] on button "Download Investment Memo" at bounding box center [398, 223] width 95 height 18
click at [750, 268] on div "Review Investment Note: iWC25074198 Financing Amount: RM 100,000.00 Issue Date:…" at bounding box center [398, 196] width 796 height 392
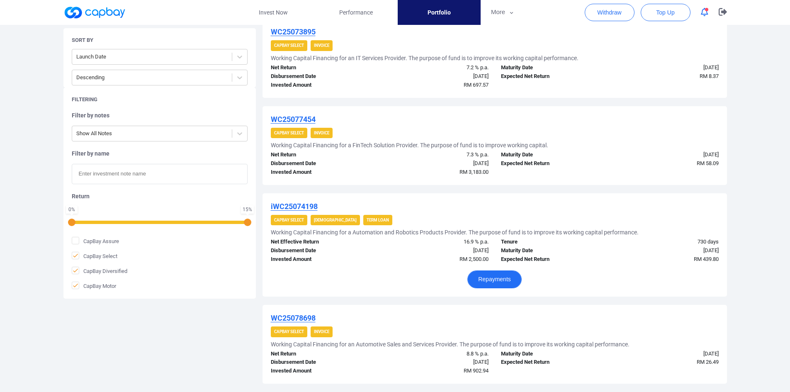
click at [487, 280] on button "Repayments" at bounding box center [494, 279] width 54 height 18
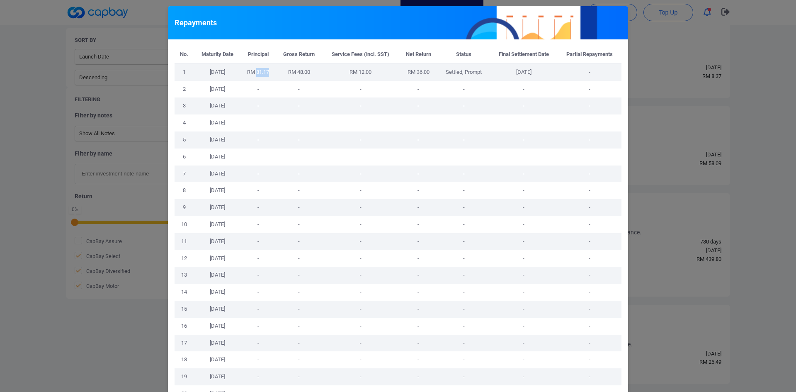
drag, startPoint x: 254, startPoint y: 74, endPoint x: 268, endPoint y: 73, distance: 13.7
click at [268, 73] on td "RM 81.17" at bounding box center [258, 71] width 35 height 17
click at [313, 70] on td "RM 48.00" at bounding box center [299, 71] width 46 height 17
drag, startPoint x: 356, startPoint y: 71, endPoint x: 374, endPoint y: 70, distance: 18.3
click at [374, 70] on td "RM 12.00" at bounding box center [360, 71] width 77 height 17
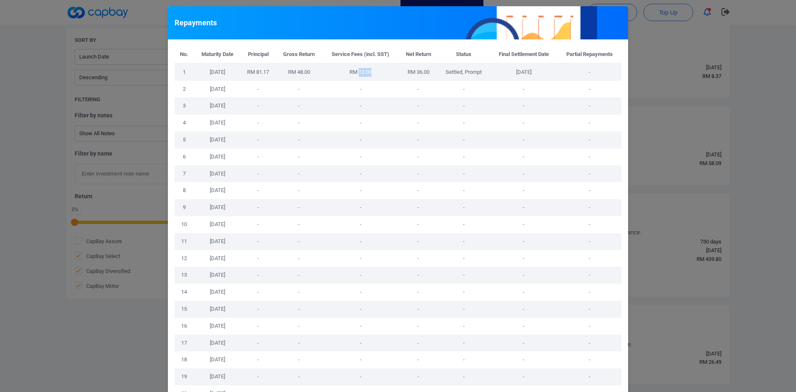
drag, startPoint x: 441, startPoint y: 71, endPoint x: 542, endPoint y: 68, distance: 100.8
click at [542, 68] on tr "1 [DATE] RM 81.17 RM 48.00 RM 12.00 RM 36.00 Settled, Prompt [DATE] -" at bounding box center [398, 71] width 447 height 17
click at [650, 84] on div "Repayments No. Maturity Date Principal Gross Return Service Fees (incl. SST) Ne…" at bounding box center [398, 196] width 796 height 392
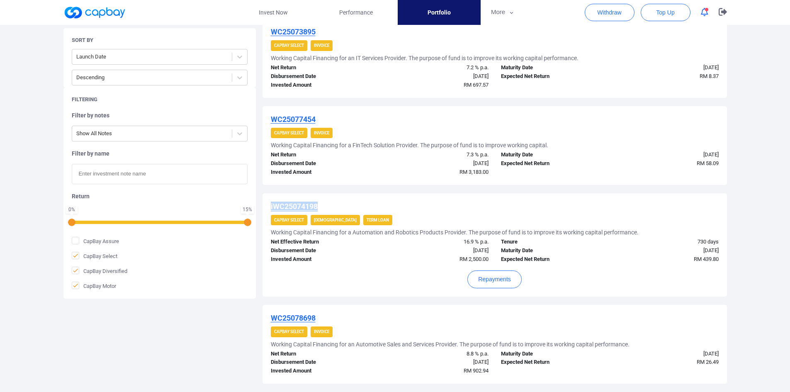
drag, startPoint x: 290, startPoint y: 204, endPoint x: 299, endPoint y: 218, distance: 16.4
click at [265, 202] on div "iWC25074198 CapBay Select Shariah Term Loan Working Capital Financing for a Aut…" at bounding box center [495, 244] width 464 height 103
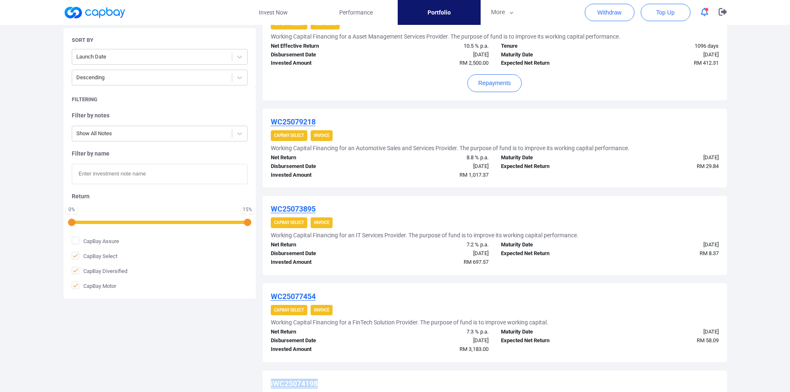
scroll to position [391, 0]
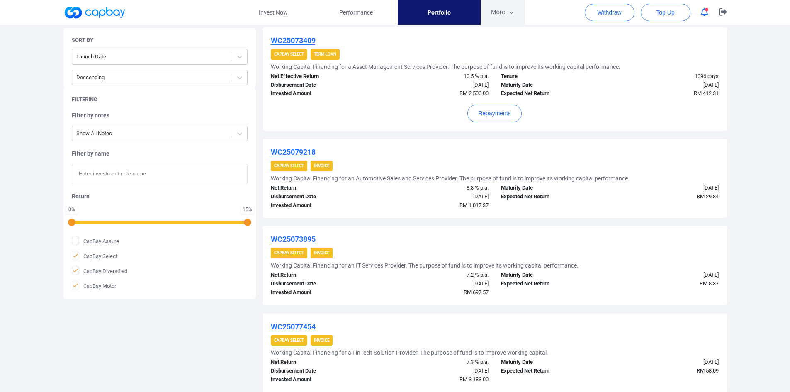
click at [503, 9] on button "More" at bounding box center [503, 12] width 44 height 25
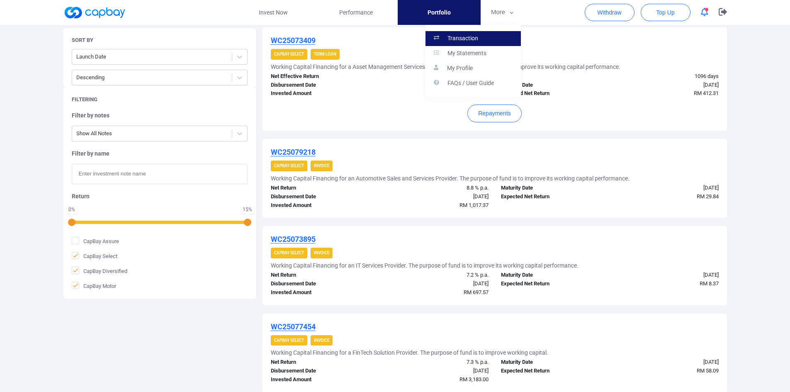
click at [481, 40] on link "Transaction" at bounding box center [472, 38] width 95 height 15
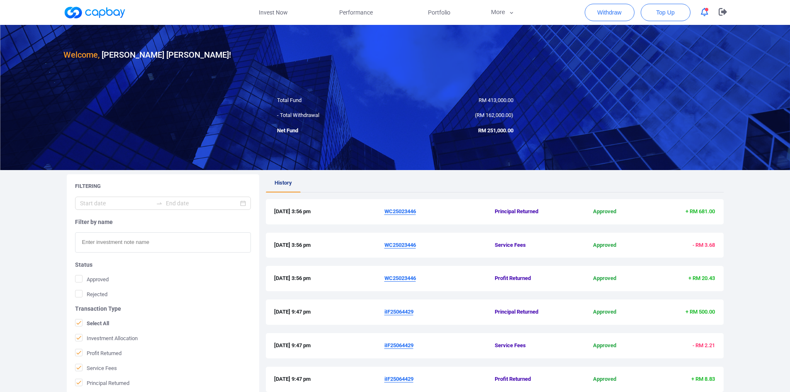
click at [113, 244] on input "text" at bounding box center [163, 242] width 176 height 20
paste input "iWC25074198"
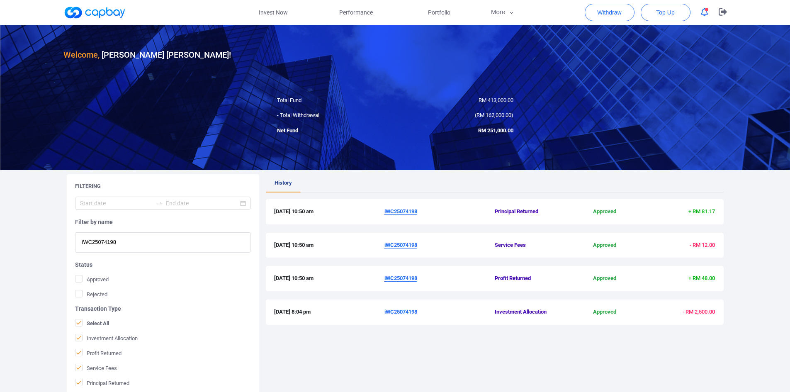
type input "iWC25074198"
click at [435, 12] on span "Portfolio" at bounding box center [439, 12] width 22 height 9
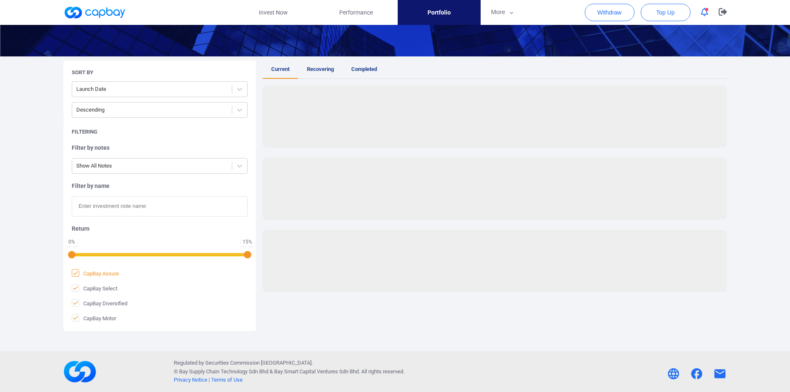
scroll to position [134, 0]
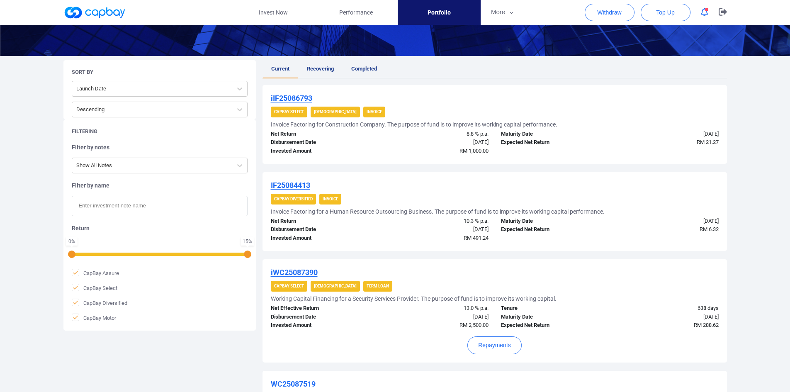
drag, startPoint x: 72, startPoint y: 271, endPoint x: 155, endPoint y: 263, distance: 83.4
click at [73, 271] on icon at bounding box center [75, 272] width 7 height 7
click at [0, 0] on input "CapBay Assure" at bounding box center [0, 0] width 0 height 0
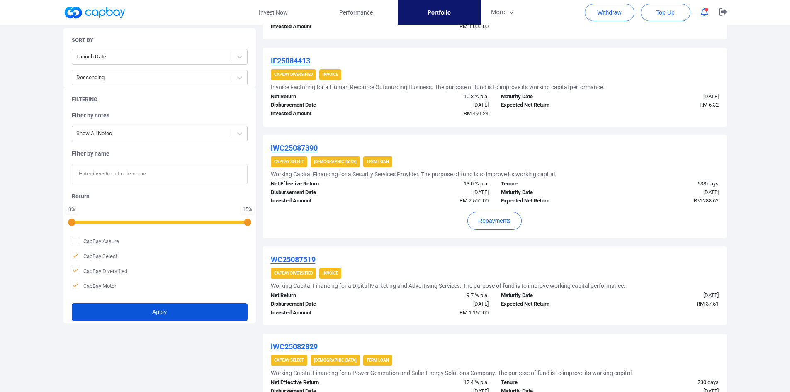
click at [148, 309] on button "Apply" at bounding box center [160, 312] width 176 height 18
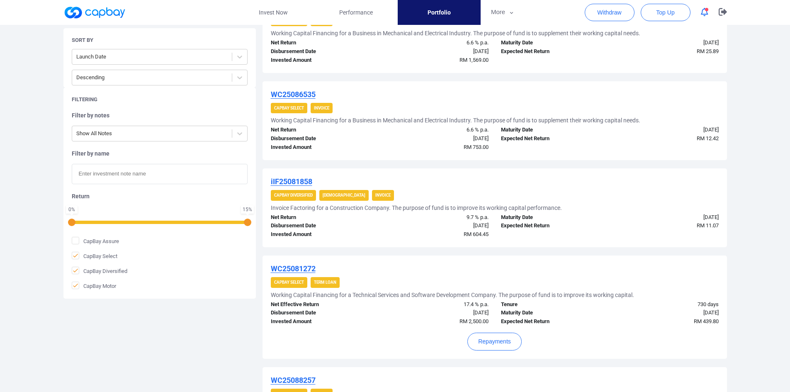
scroll to position [847, 0]
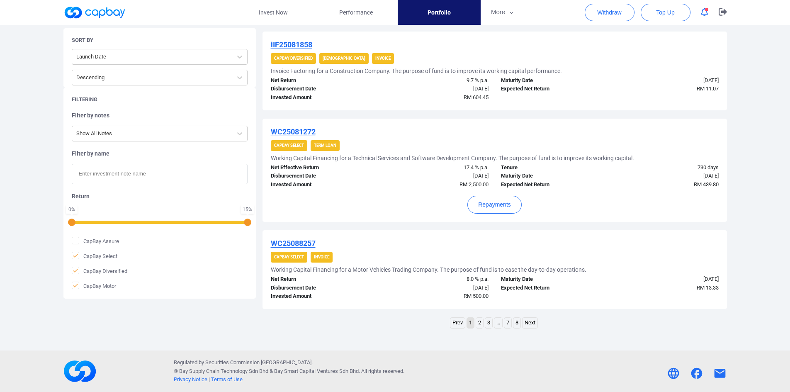
click at [497, 323] on link "..." at bounding box center [498, 323] width 8 height 10
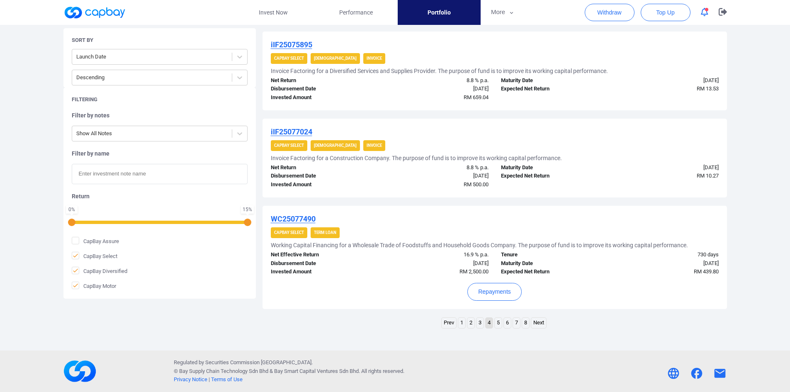
click at [498, 320] on link "5" at bounding box center [498, 323] width 7 height 10
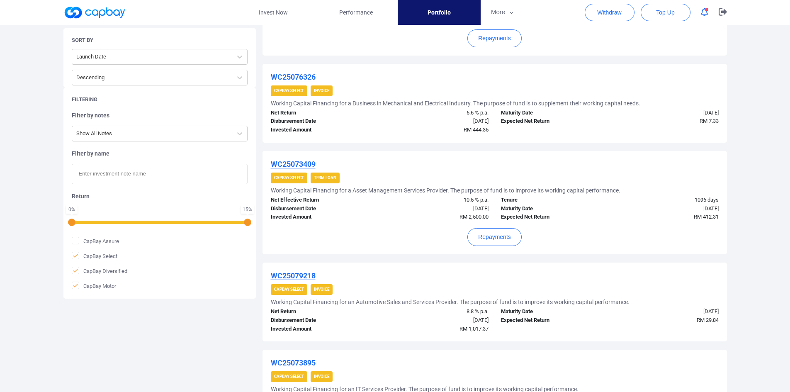
scroll to position [266, 0]
click at [310, 166] on u "WC25073409" at bounding box center [293, 164] width 45 height 9
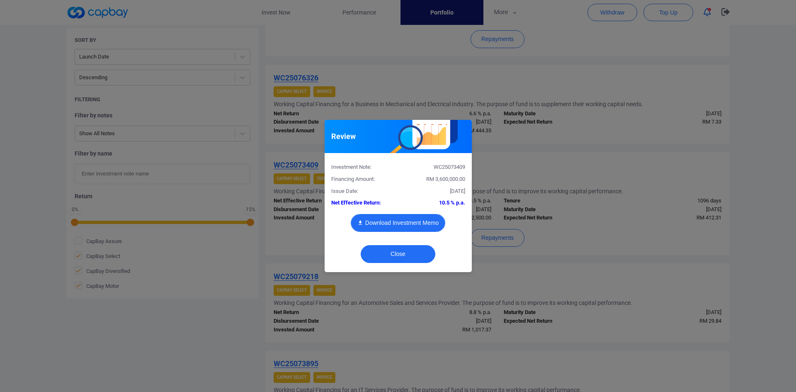
click at [395, 221] on button "Download Investment Memo" at bounding box center [398, 223] width 95 height 18
click at [601, 221] on div "Review Investment Note: WC25073409 Financing Amount: RM 3,600,000.00 Issue Date…" at bounding box center [398, 196] width 796 height 392
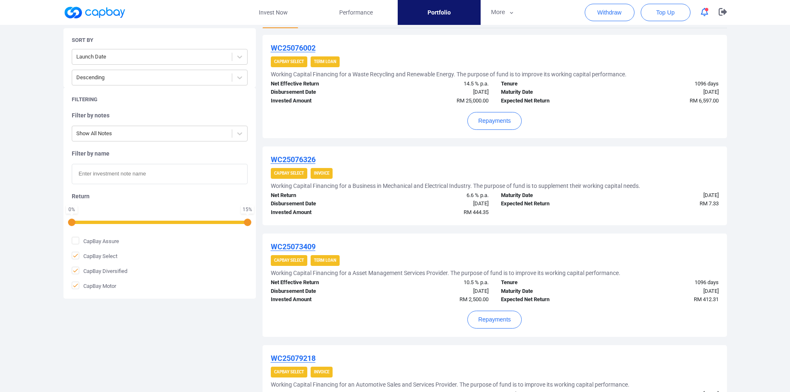
scroll to position [163, 0]
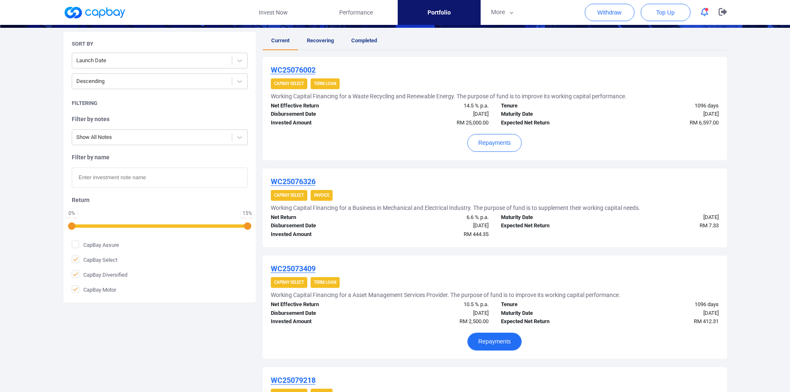
click at [486, 342] on button "Repayments" at bounding box center [494, 342] width 54 height 18
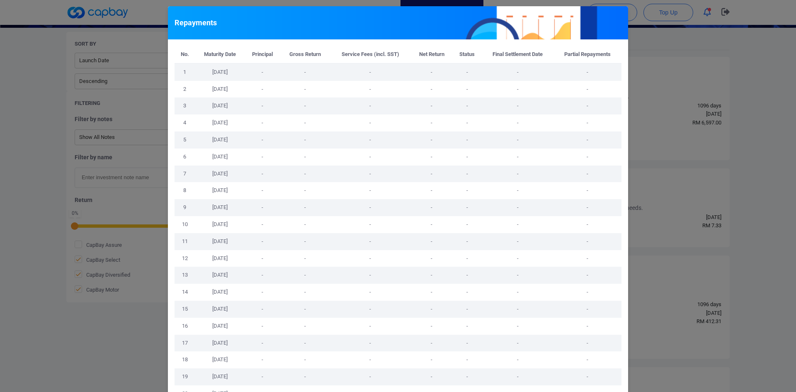
click at [724, 163] on div "Repayments No. Maturity Date Principal Gross Return Service Fees (incl. SST) Ne…" at bounding box center [398, 196] width 796 height 392
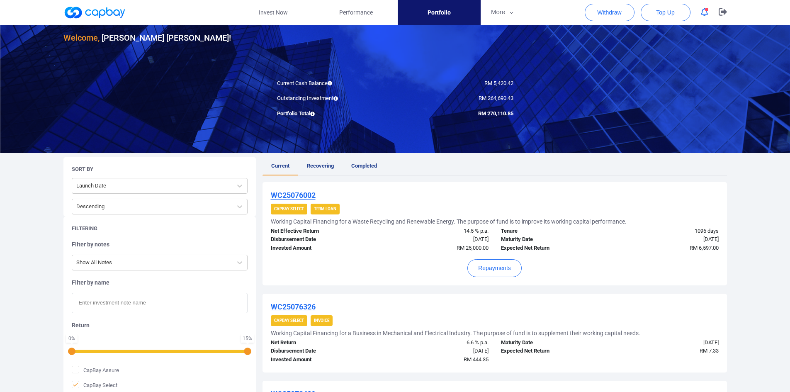
scroll to position [0, 0]
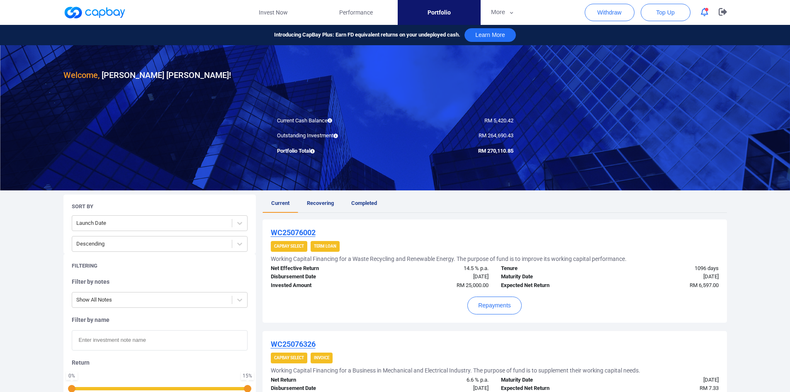
click at [304, 232] on u "WC25076002" at bounding box center [293, 232] width 45 height 9
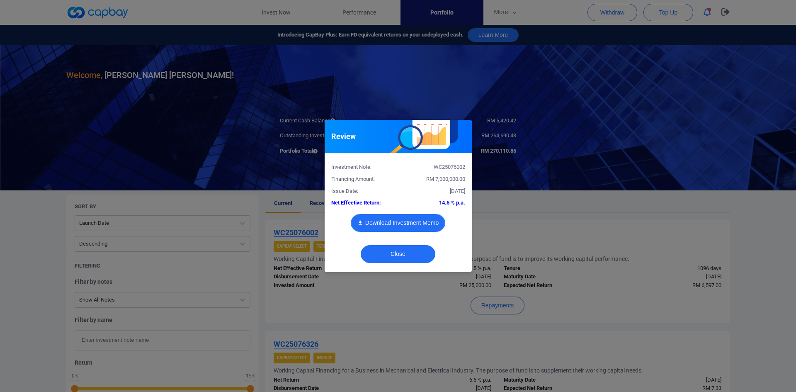
click at [399, 221] on button "Download Investment Memo" at bounding box center [398, 223] width 95 height 18
click at [647, 310] on div "Review Investment Note: WC25076002 Financing Amount: RM 7,000,000.00 Issue Date…" at bounding box center [398, 196] width 796 height 392
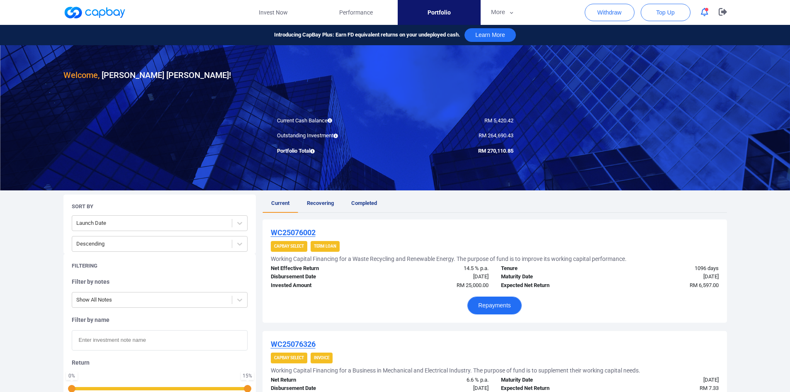
click at [488, 304] on button "Repayments" at bounding box center [494, 306] width 54 height 18
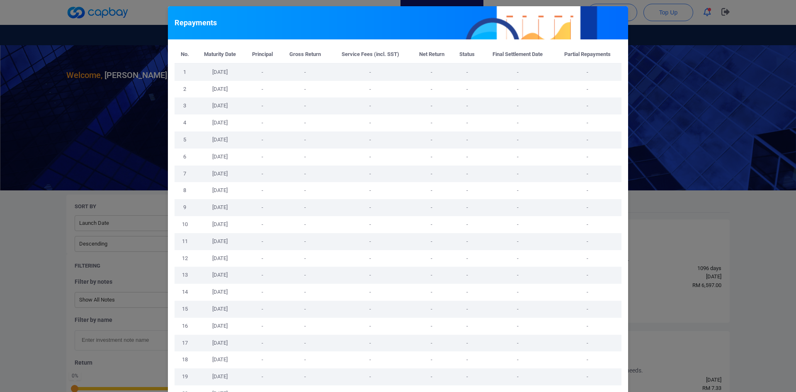
click at [674, 228] on div "Repayments No. Maturity Date Principal Gross Return Service Fees (incl. SST) Ne…" at bounding box center [398, 196] width 796 height 392
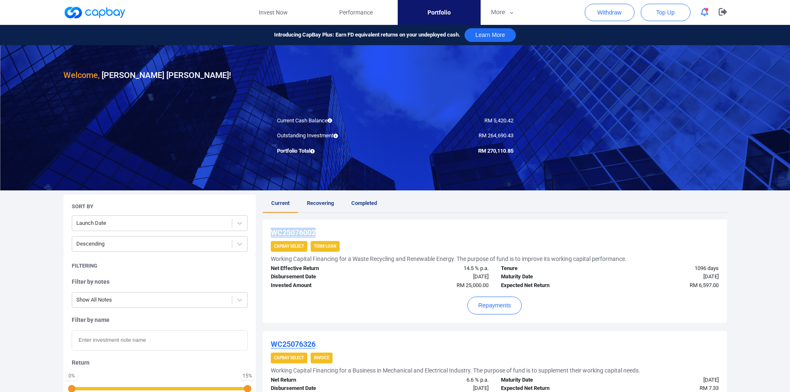
drag, startPoint x: 314, startPoint y: 231, endPoint x: 269, endPoint y: 231, distance: 44.8
click at [269, 231] on div "WC25076002 CapBay Select Term Loan Working Capital Financing for a Waste Recycl…" at bounding box center [495, 270] width 464 height 103
click at [499, 12] on button "More" at bounding box center [503, 12] width 44 height 25
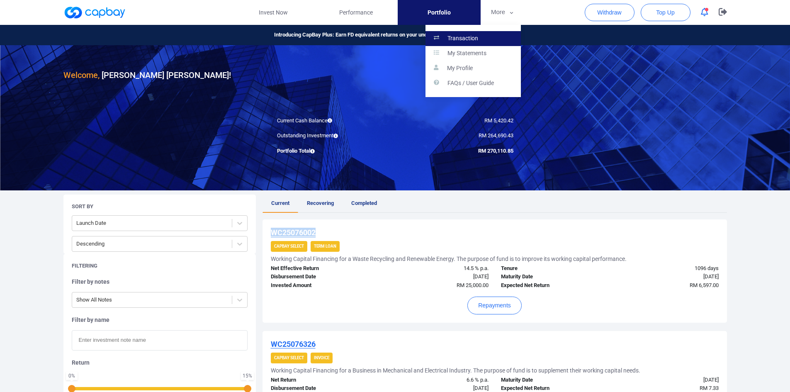
click at [474, 37] on p "Transaction" at bounding box center [462, 38] width 31 height 7
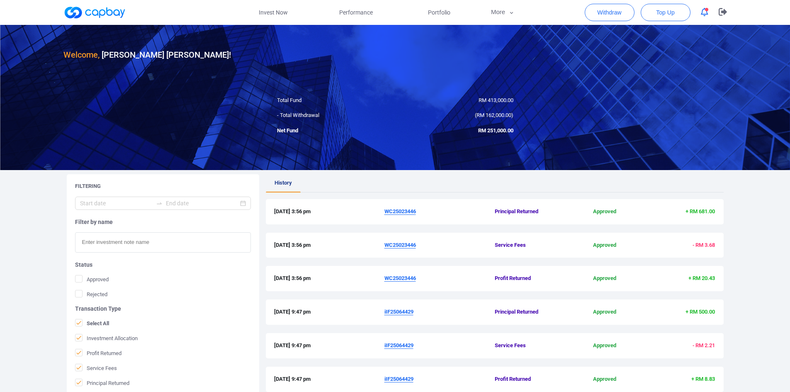
click at [118, 246] on input "text" at bounding box center [163, 242] width 176 height 20
paste input "WC25076002"
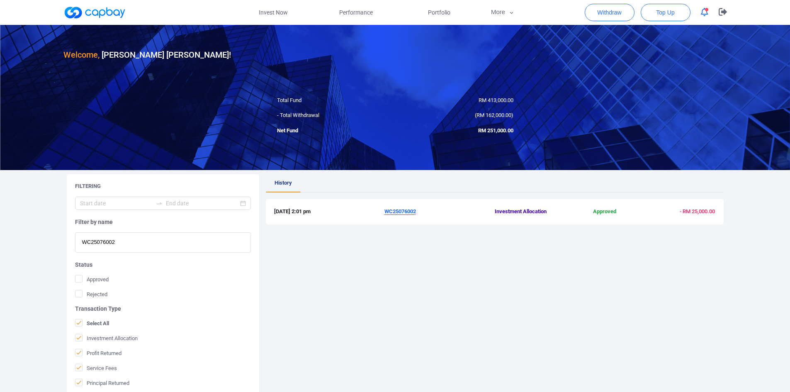
type input "WC25076002"
drag, startPoint x: 126, startPoint y: 241, endPoint x: 59, endPoint y: 239, distance: 67.6
click at [59, 239] on div "Filtering Filter by name WC25076002 Status Approved Rejected Transaction Type S…" at bounding box center [395, 307] width 676 height 266
click at [439, 13] on span "Portfolio" at bounding box center [439, 12] width 22 height 9
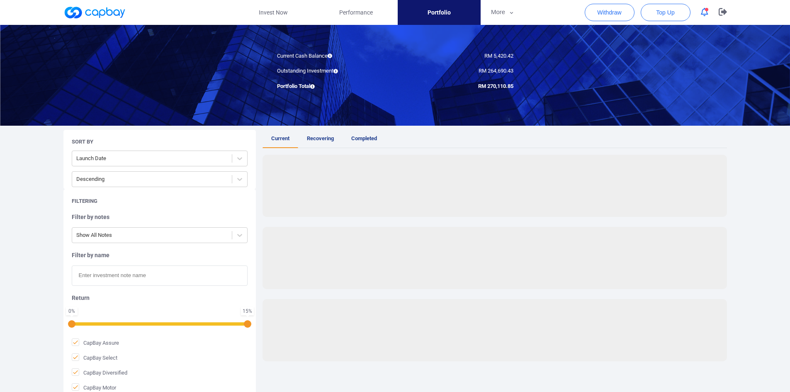
scroll to position [83, 0]
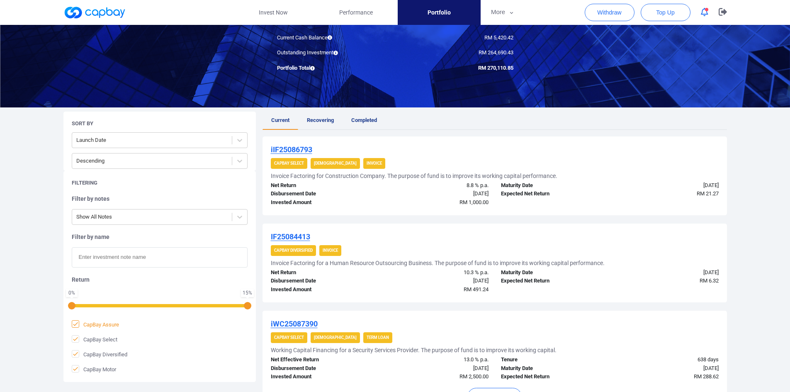
click at [74, 324] on icon at bounding box center [75, 324] width 5 height 4
click at [0, 0] on input "CapBay Assure" at bounding box center [0, 0] width 0 height 0
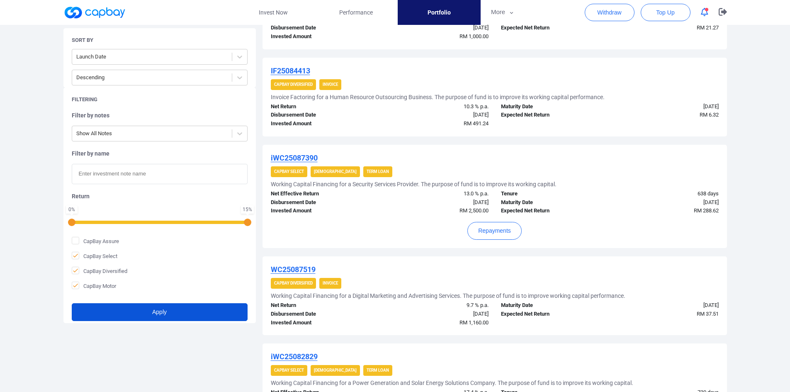
click at [161, 310] on button "Apply" at bounding box center [160, 312] width 176 height 18
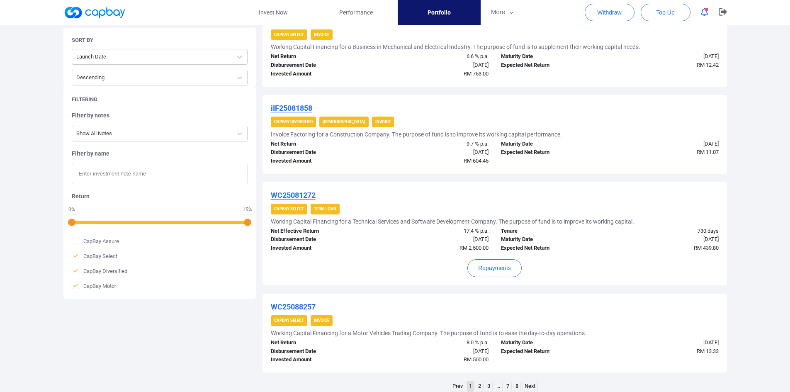
scroll to position [847, 0]
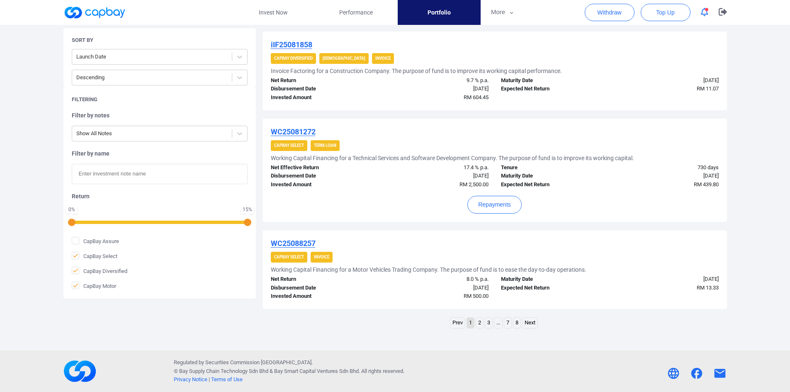
click at [498, 325] on link "..." at bounding box center [498, 323] width 8 height 10
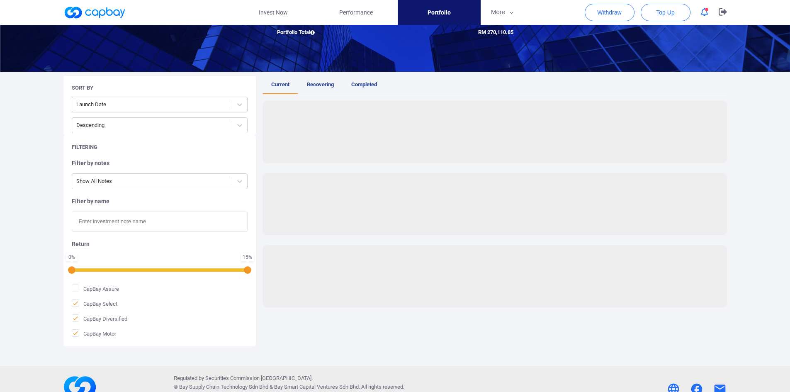
scroll to position [871, 0]
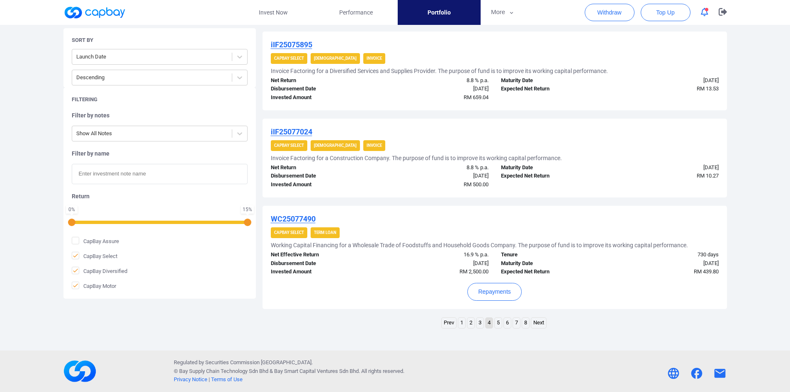
click at [496, 326] on link "5" at bounding box center [498, 323] width 7 height 10
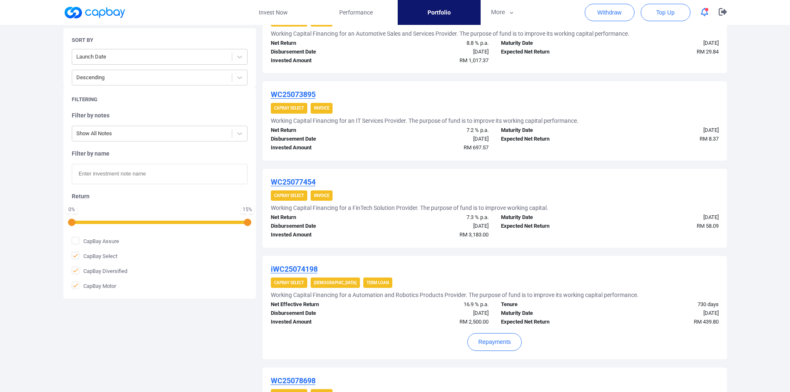
scroll to position [847, 0]
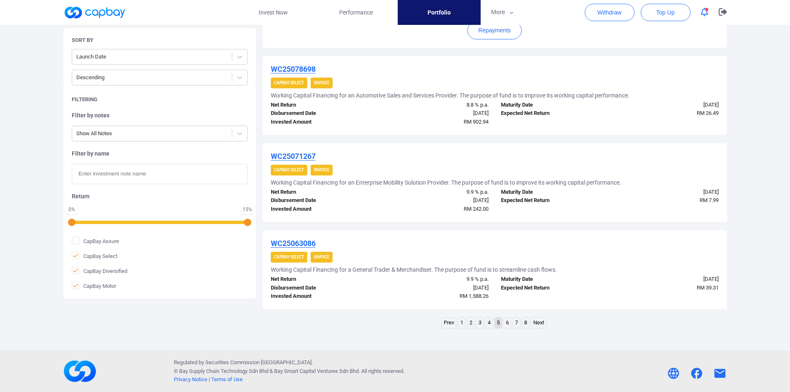
click at [488, 324] on link "4" at bounding box center [489, 323] width 7 height 10
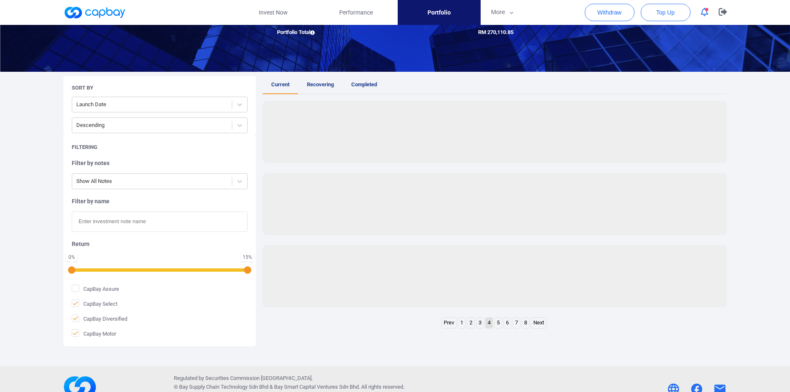
scroll to position [871, 0]
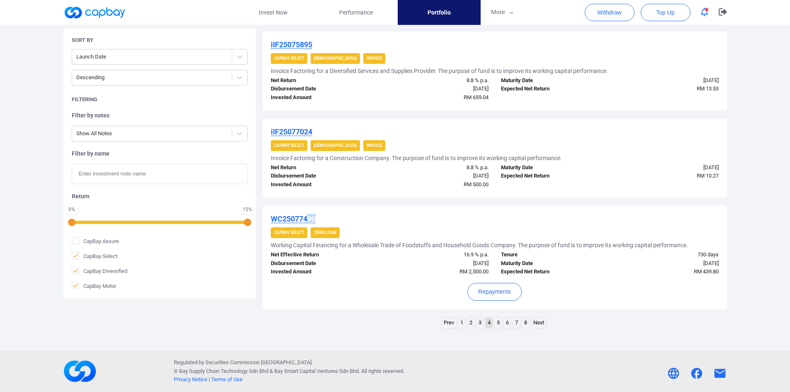
drag, startPoint x: 321, startPoint y: 219, endPoint x: 307, endPoint y: 219, distance: 14.1
click at [307, 219] on div "WC25077490" at bounding box center [495, 219] width 448 height 10
click at [297, 219] on u "WC25077490" at bounding box center [293, 218] width 45 height 9
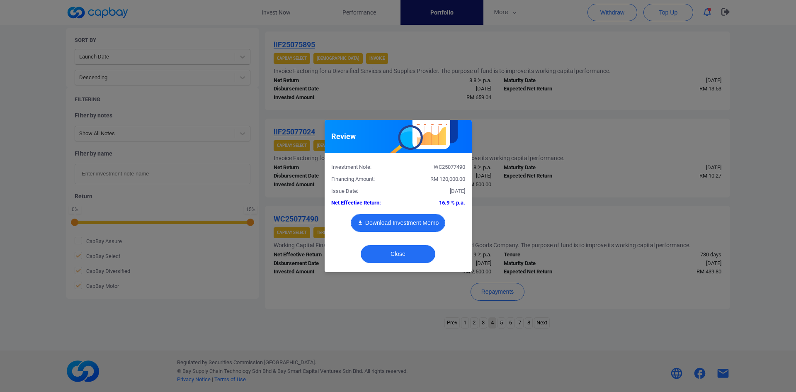
click at [391, 218] on button "Download Investment Memo" at bounding box center [398, 223] width 95 height 18
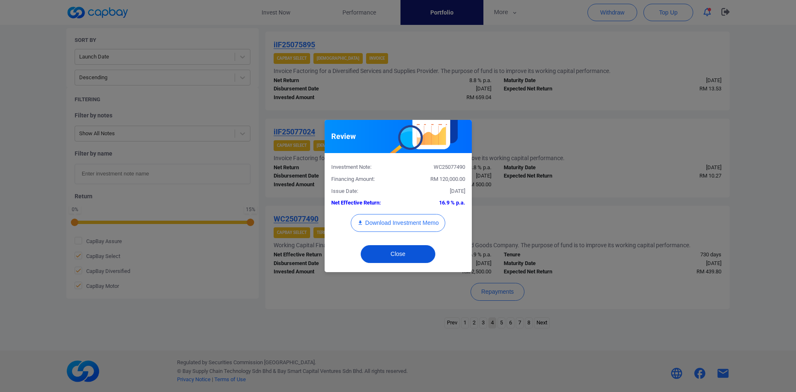
click at [388, 251] on button "Close" at bounding box center [398, 254] width 75 height 18
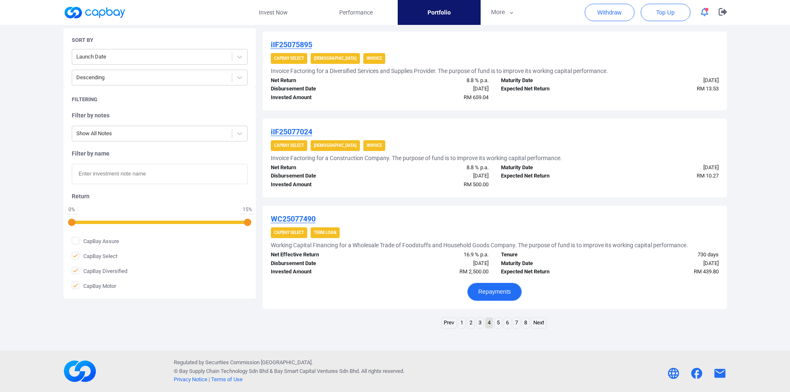
click at [488, 294] on button "Repayments" at bounding box center [494, 292] width 54 height 18
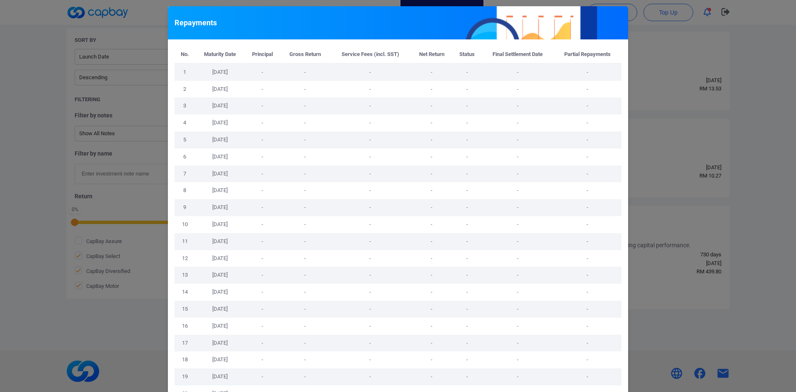
drag, startPoint x: 676, startPoint y: 181, endPoint x: 664, endPoint y: 163, distance: 21.7
click at [675, 179] on div "Repayments No. Maturity Date Principal Gross Return Service Fees (incl. SST) Ne…" at bounding box center [398, 196] width 796 height 392
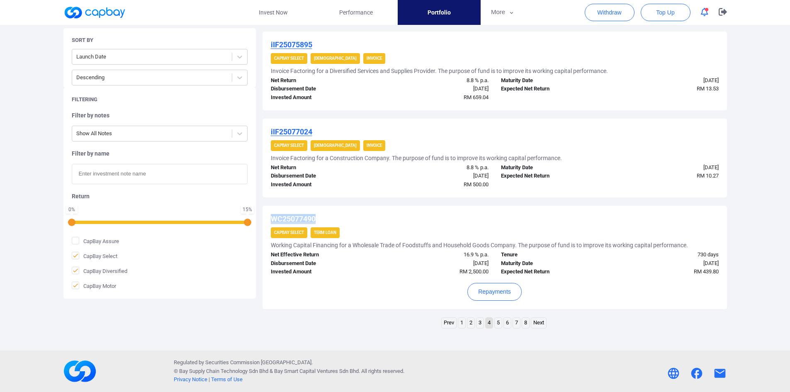
drag, startPoint x: 326, startPoint y: 219, endPoint x: 268, endPoint y: 216, distance: 58.2
click at [268, 216] on div "WC25077490 CapBay Select Term Loan Working Capital Financing for a Wholesale Tr…" at bounding box center [495, 257] width 464 height 103
click at [110, 175] on input "text" at bounding box center [160, 174] width 176 height 20
paste input "WC25077490"
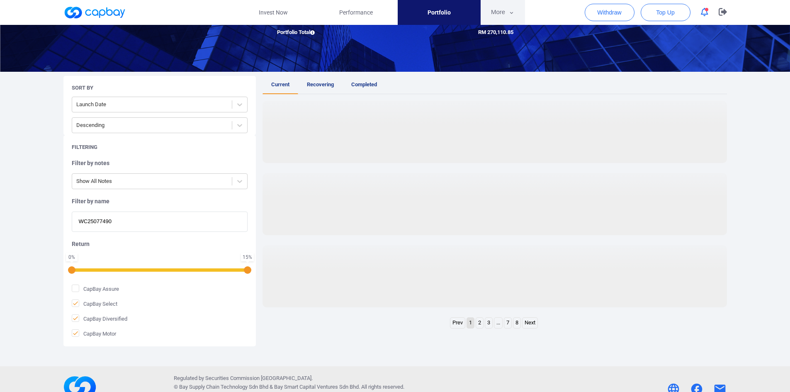
type input "WC25077490"
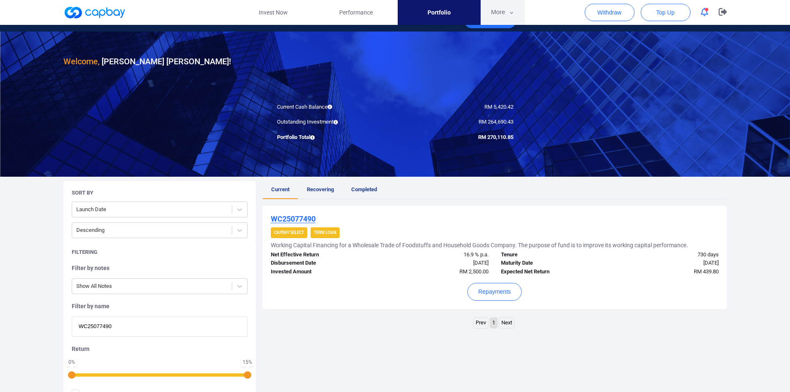
click at [500, 11] on button "More" at bounding box center [503, 12] width 44 height 25
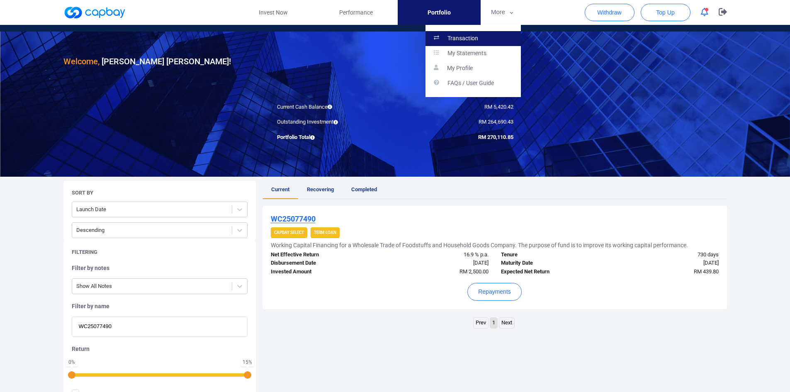
click at [467, 39] on p "Transaction" at bounding box center [462, 38] width 31 height 7
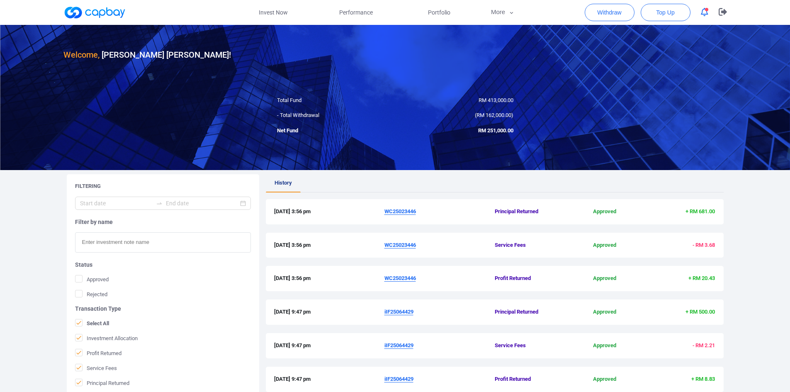
click at [104, 241] on input "text" at bounding box center [163, 242] width 176 height 20
paste input "WC25077490"
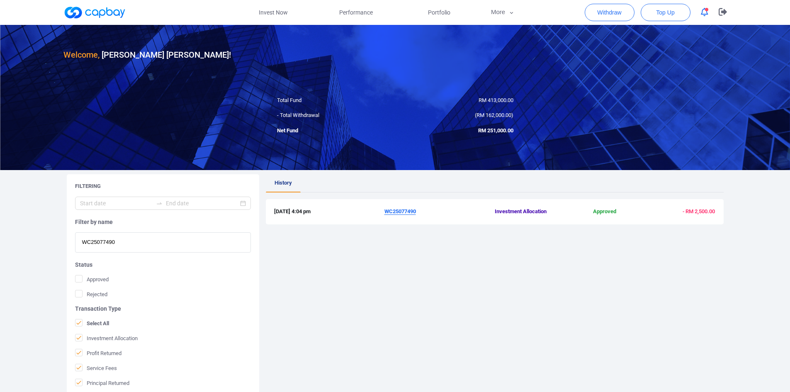
type input "WC25077490"
click at [434, 9] on span "Portfolio" at bounding box center [439, 12] width 22 height 9
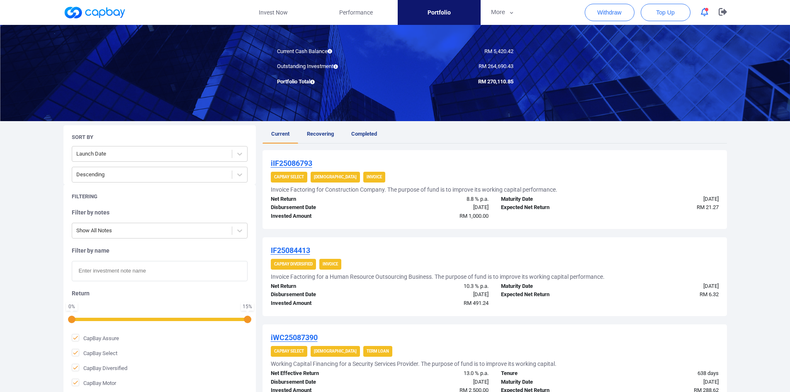
scroll to position [124, 0]
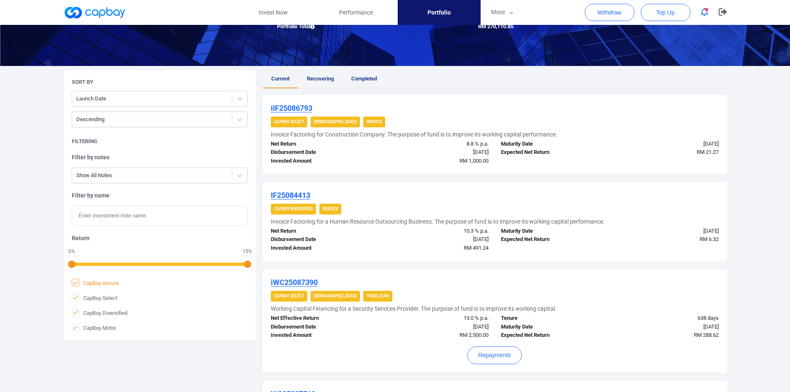
click at [73, 283] on icon at bounding box center [75, 282] width 5 height 4
click at [0, 0] on input "CapBay Assure" at bounding box center [0, 0] width 0 height 0
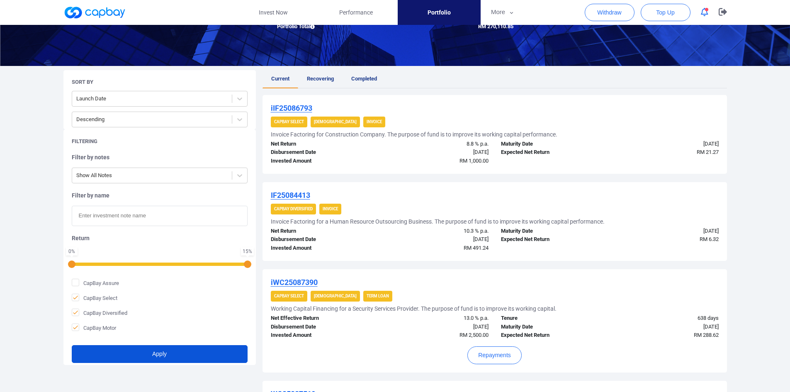
click at [139, 357] on button "Apply" at bounding box center [160, 354] width 176 height 18
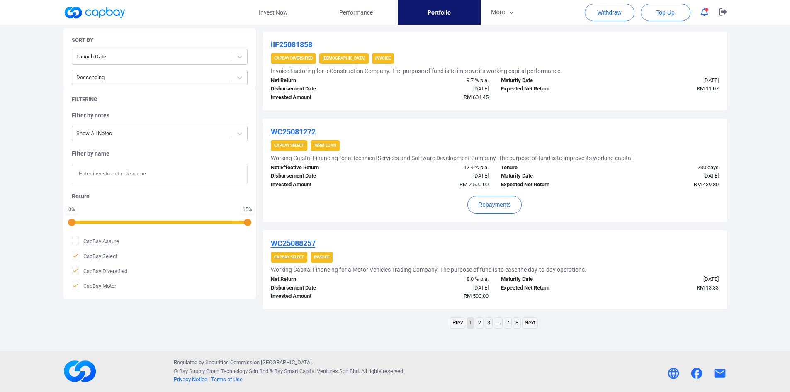
click at [496, 320] on link "..." at bounding box center [498, 323] width 8 height 10
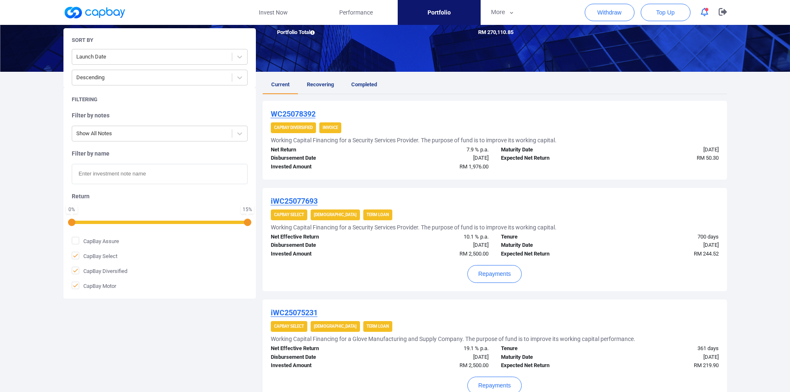
scroll to position [871, 0]
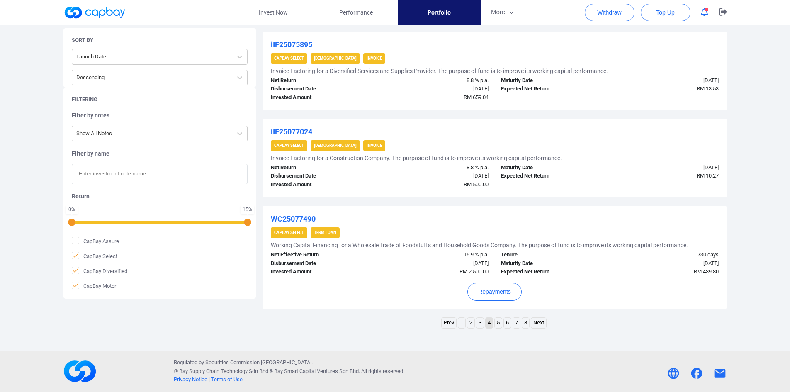
click at [488, 323] on link "4" at bounding box center [489, 323] width 7 height 10
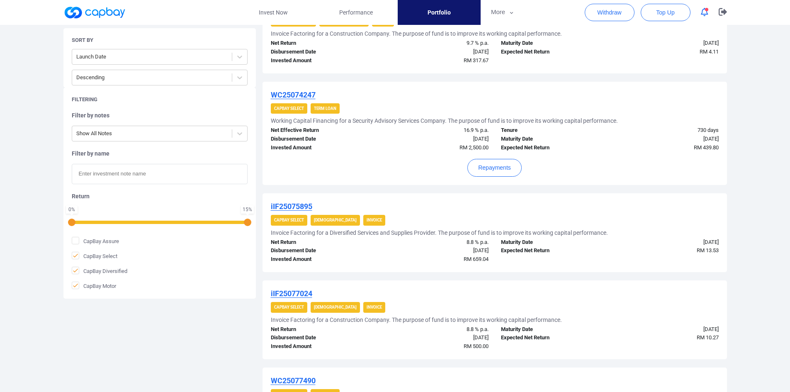
scroll to position [664, 0]
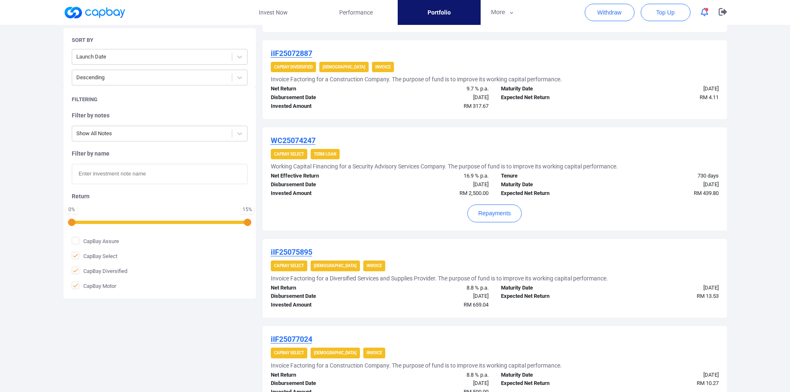
click at [306, 139] on u "WC25074247" at bounding box center [293, 140] width 45 height 9
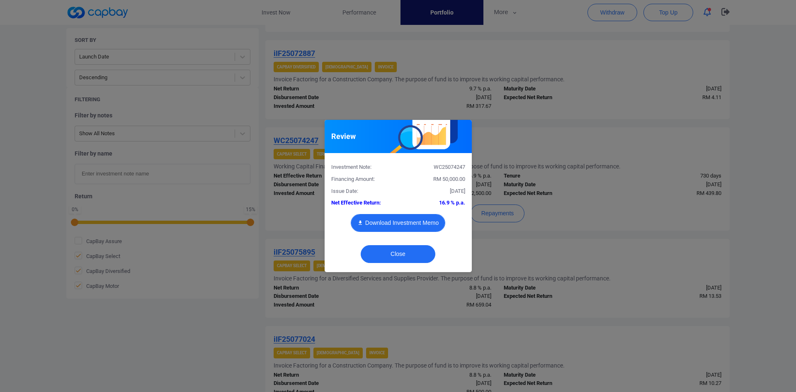
click at [373, 222] on button "Download Investment Memo" at bounding box center [398, 223] width 95 height 18
click at [601, 191] on div "Review Investment Note: WC25074247 Financing Amount: RM 50,000.00 Issue Date: […" at bounding box center [398, 196] width 796 height 392
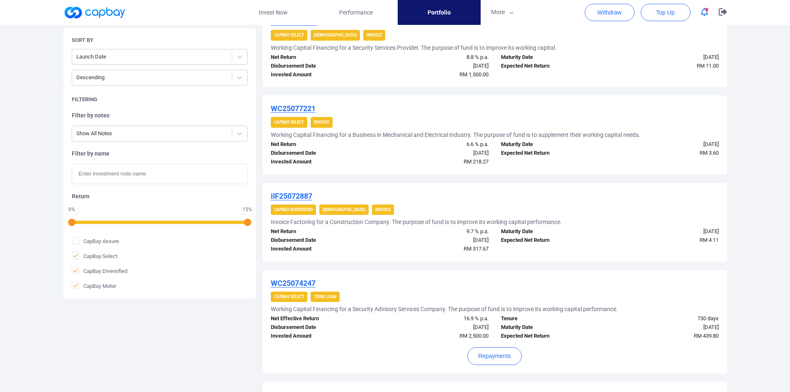
scroll to position [540, 0]
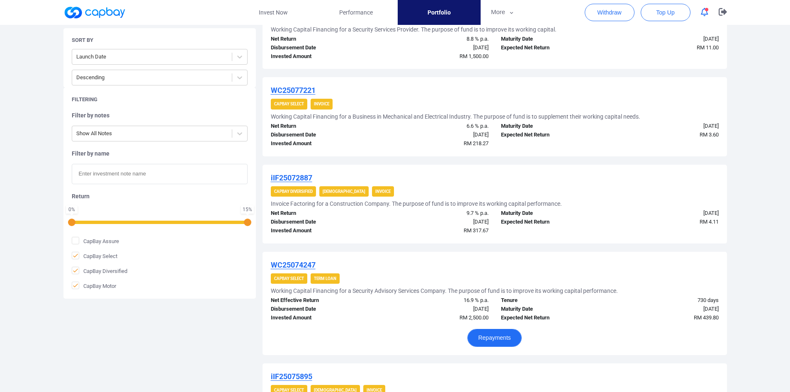
click at [492, 340] on button "Repayments" at bounding box center [494, 338] width 54 height 18
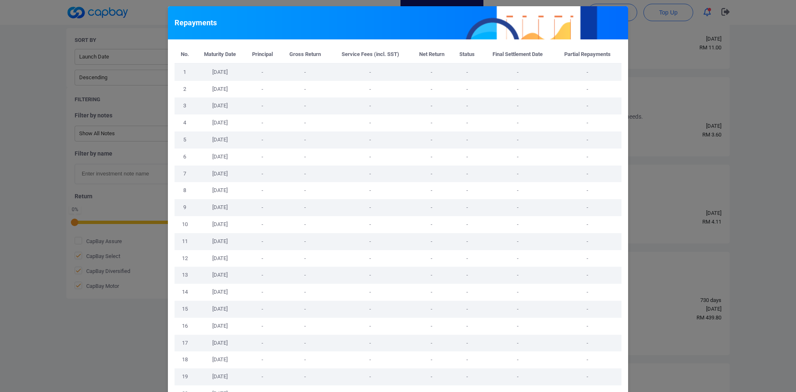
drag, startPoint x: 672, startPoint y: 200, endPoint x: 647, endPoint y: 191, distance: 26.0
click at [671, 199] on div "Repayments No. Maturity Date Principal Gross Return Service Fees (incl. SST) Ne…" at bounding box center [398, 196] width 796 height 392
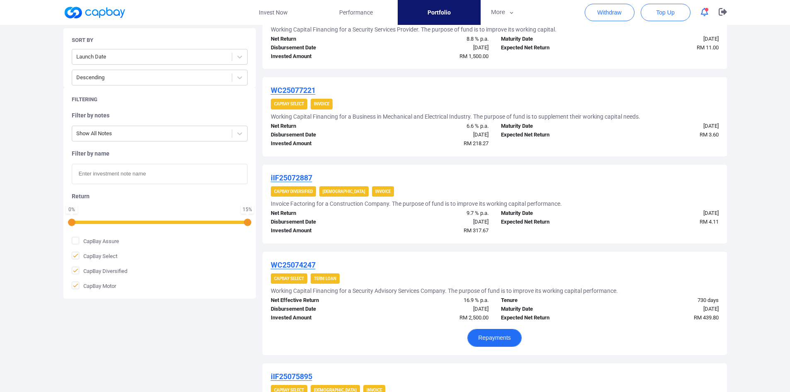
click at [492, 339] on button "Repayments" at bounding box center [494, 338] width 54 height 18
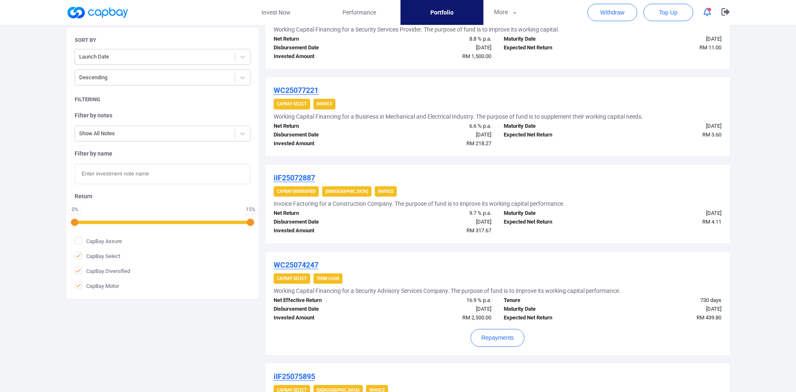
click at [688, 274] on div "Repayments No. Maturity Date Principal Gross Return Service Fees (incl. SST) Ne…" at bounding box center [398, 196] width 796 height 392
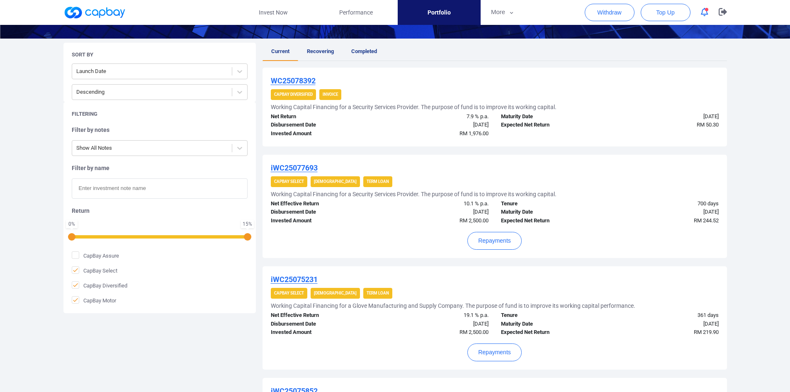
scroll to position [166, 0]
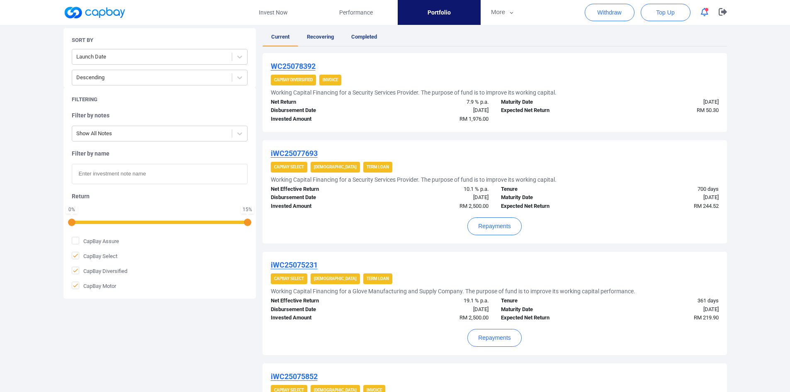
click at [291, 262] on u "iWC25075231" at bounding box center [294, 264] width 47 height 9
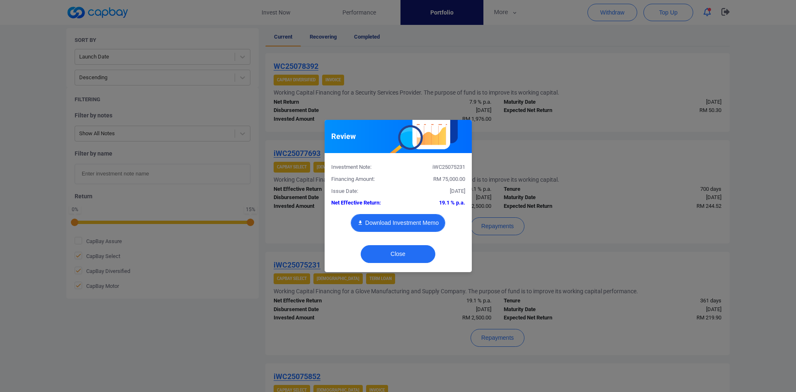
click at [400, 224] on button "Download Investment Memo" at bounding box center [398, 223] width 95 height 18
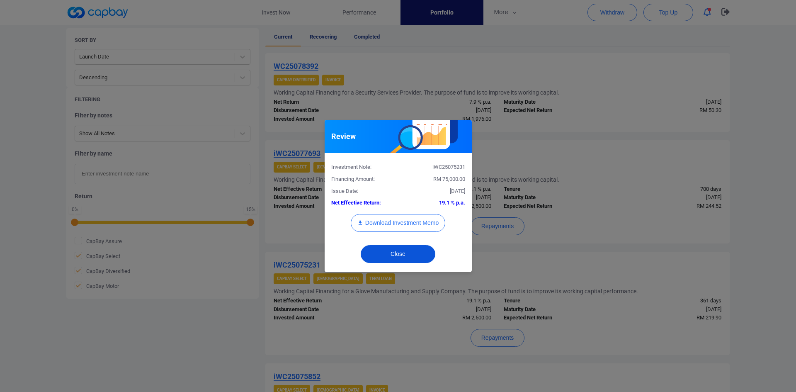
click at [404, 254] on button "Close" at bounding box center [398, 254] width 75 height 18
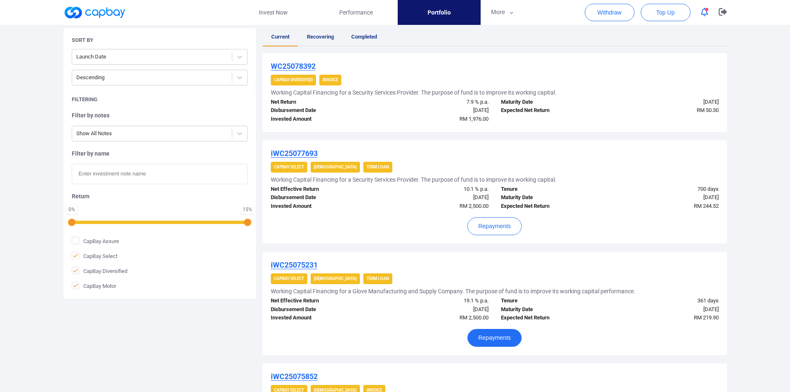
click at [485, 337] on button "Repayments" at bounding box center [494, 338] width 54 height 18
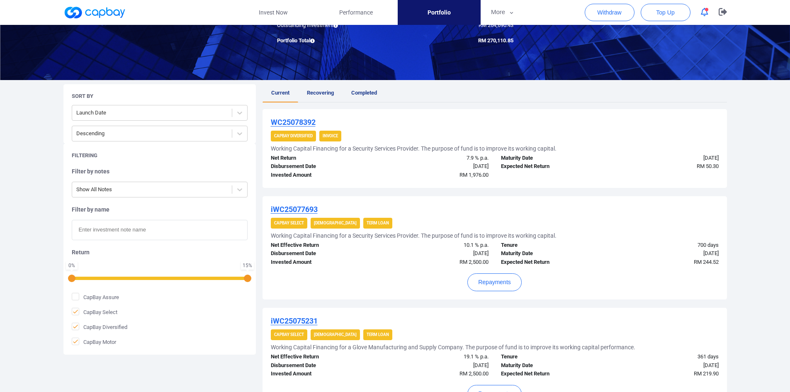
scroll to position [125, 0]
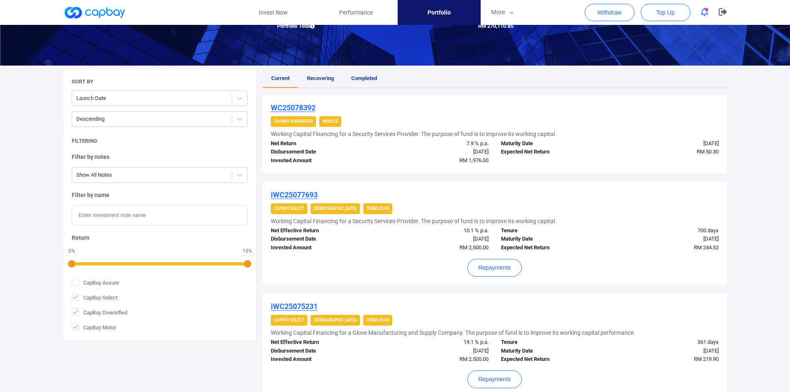
click at [302, 194] on u "iWC25077693" at bounding box center [294, 194] width 47 height 9
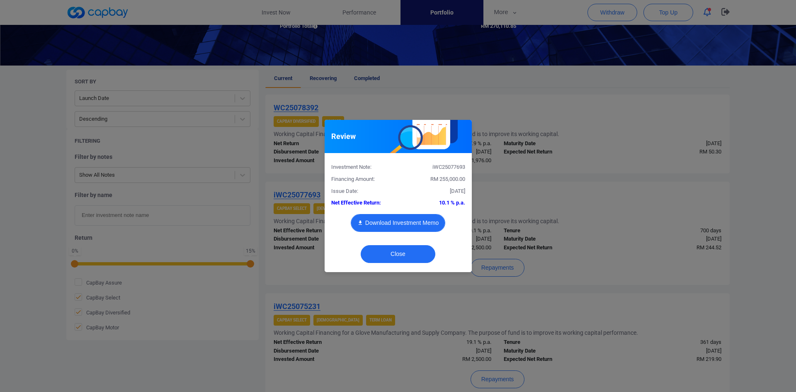
click at [373, 224] on button "Download Investment Memo" at bounding box center [398, 223] width 95 height 18
click at [639, 258] on div "Review Investment Note: iWC25077693 Financing Amount: RM 255,000.00 Issue Date:…" at bounding box center [398, 196] width 796 height 392
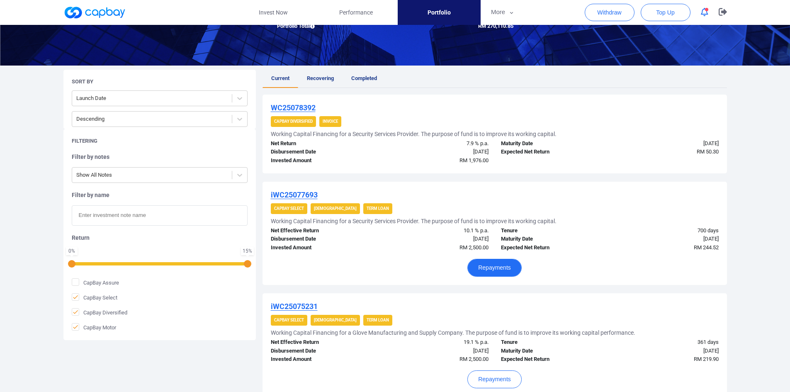
click at [495, 265] on button "Repayments" at bounding box center [494, 268] width 54 height 18
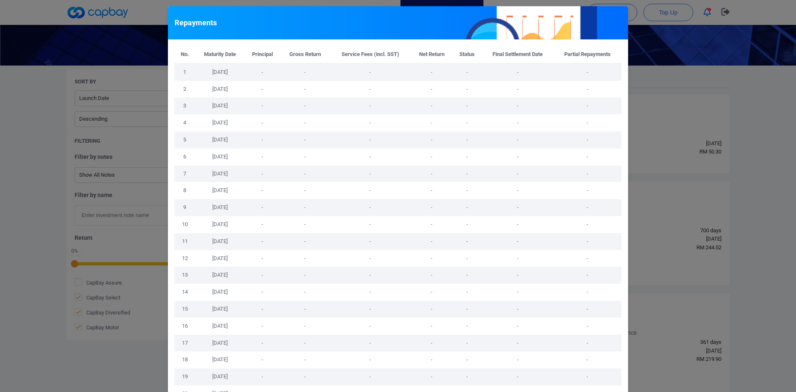
click at [647, 258] on div "Repayments No. Maturity Date Principal Gross Return Service Fees (incl. SST) Ne…" at bounding box center [398, 196] width 796 height 392
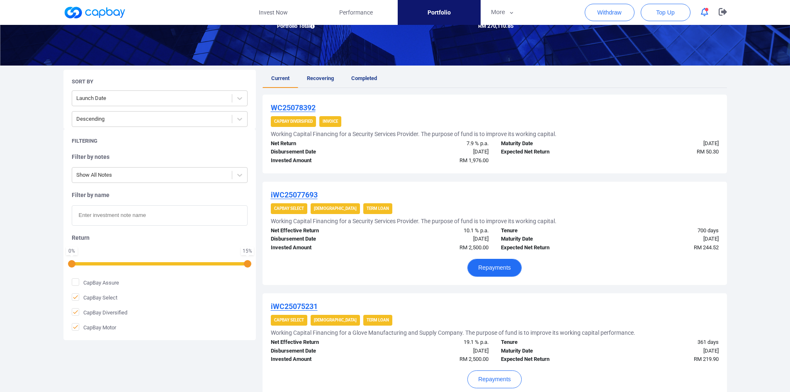
click at [494, 267] on button "Repayments" at bounding box center [494, 268] width 54 height 18
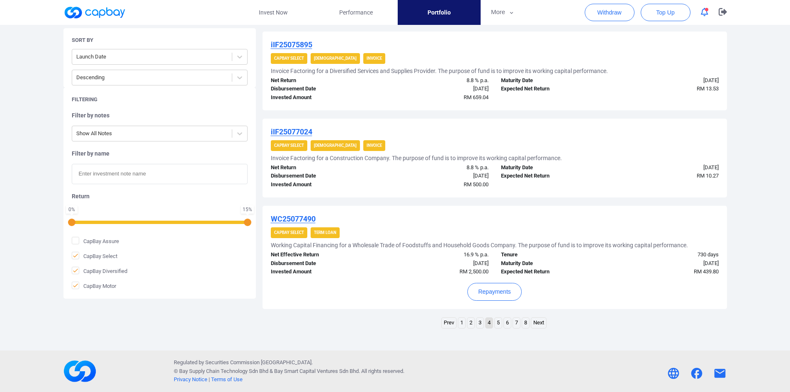
click at [480, 324] on link "3" at bounding box center [479, 323] width 7 height 10
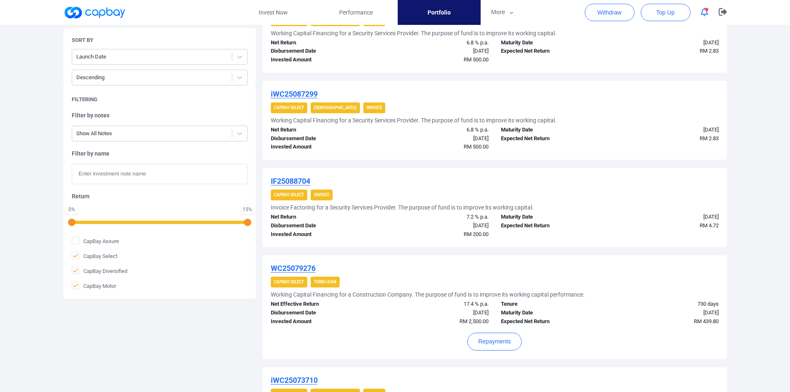
scroll to position [311, 0]
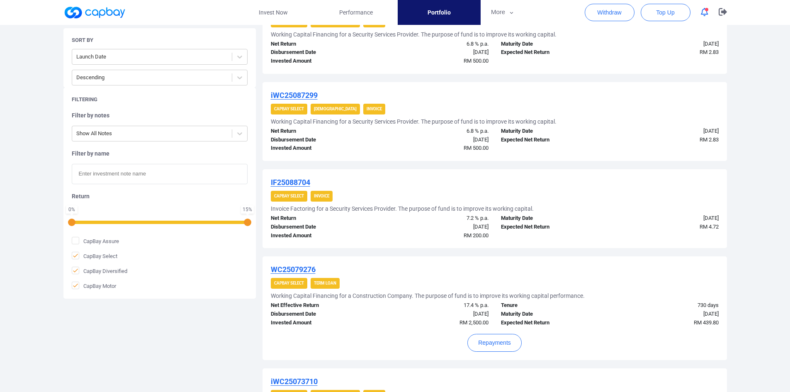
click at [285, 271] on u "WC25079276" at bounding box center [293, 269] width 45 height 9
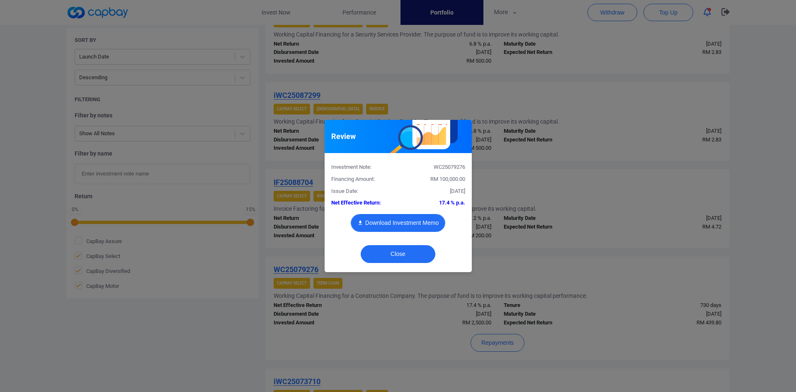
click at [421, 221] on button "Download Investment Memo" at bounding box center [398, 223] width 95 height 18
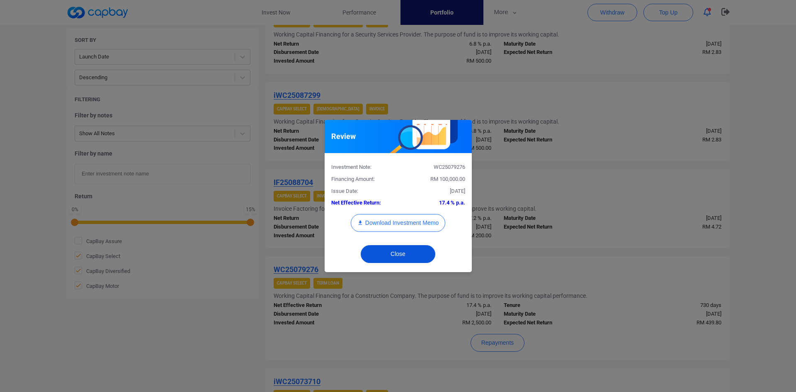
click at [394, 251] on button "Close" at bounding box center [398, 254] width 75 height 18
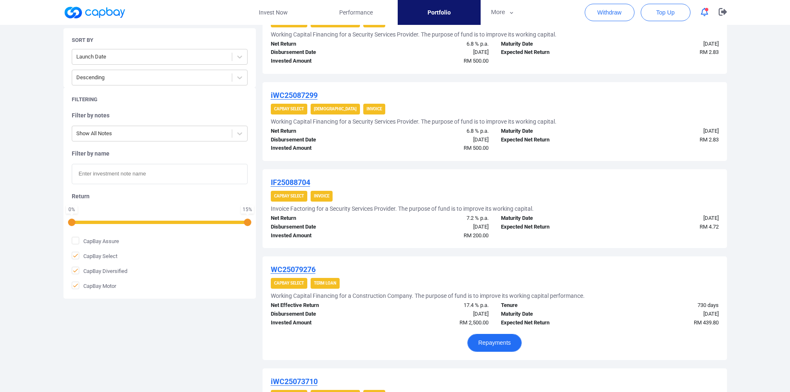
click at [491, 340] on button "Repayments" at bounding box center [494, 343] width 54 height 18
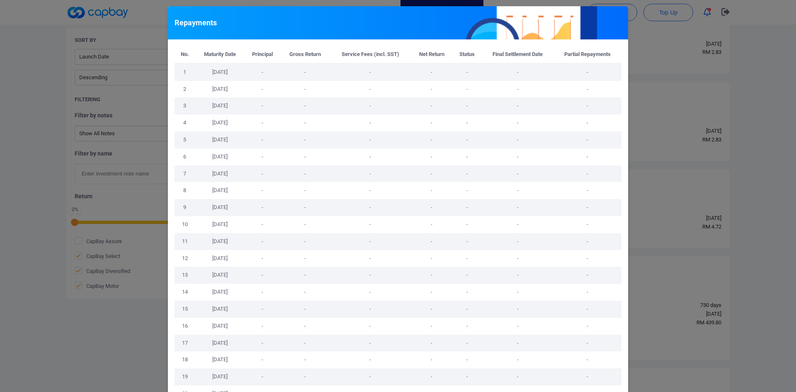
drag, startPoint x: 671, startPoint y: 280, endPoint x: 672, endPoint y: 275, distance: 5.0
click at [671, 280] on div "Repayments No. Maturity Date Principal Gross Return Service Fees (incl. SST) Ne…" at bounding box center [398, 196] width 796 height 392
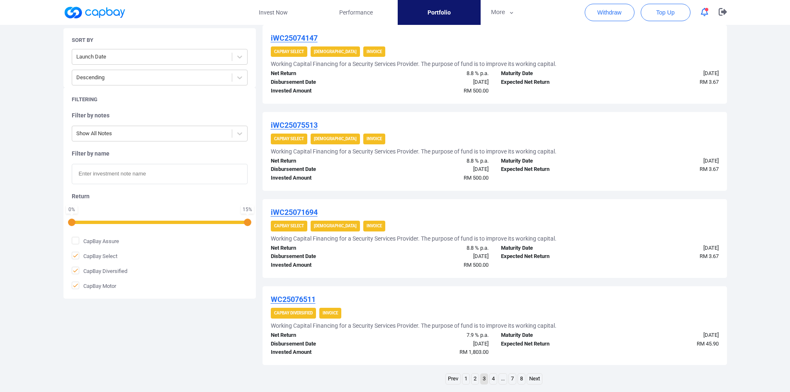
scroll to position [798, 0]
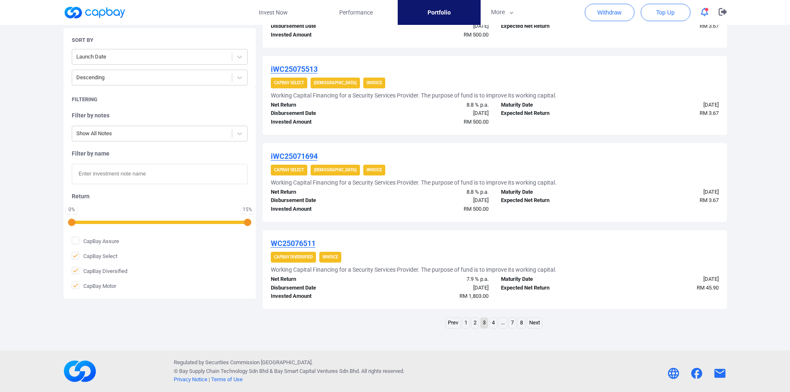
click at [472, 323] on link "2" at bounding box center [475, 323] width 7 height 10
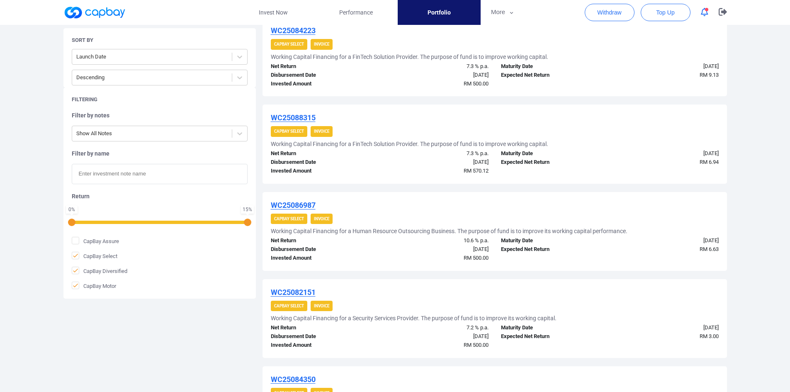
scroll to position [773, 0]
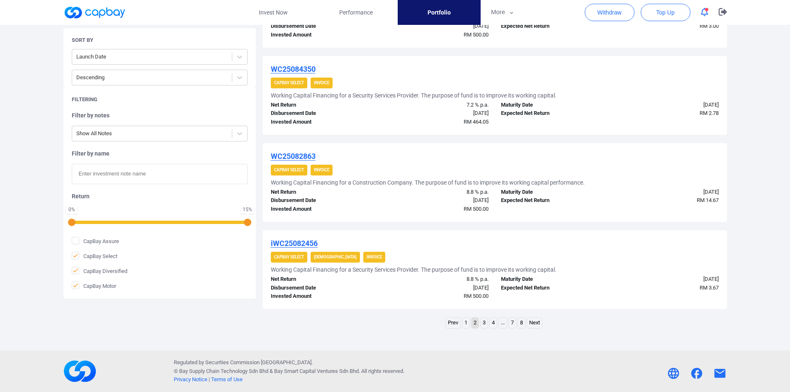
click at [464, 321] on link "1" at bounding box center [465, 323] width 7 height 10
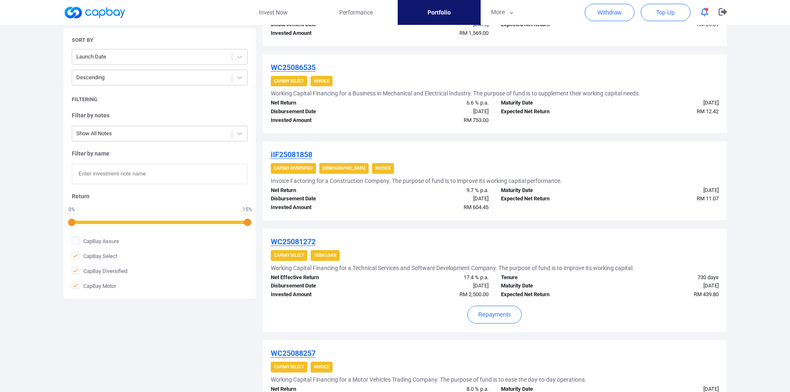
scroll to position [722, 0]
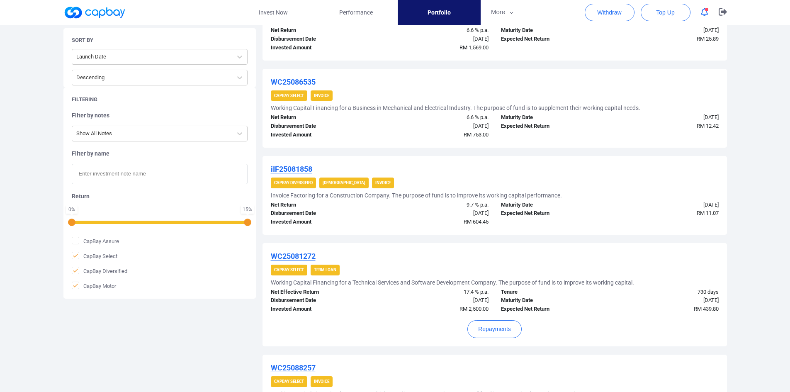
click at [297, 253] on u "WC25081272" at bounding box center [293, 256] width 45 height 9
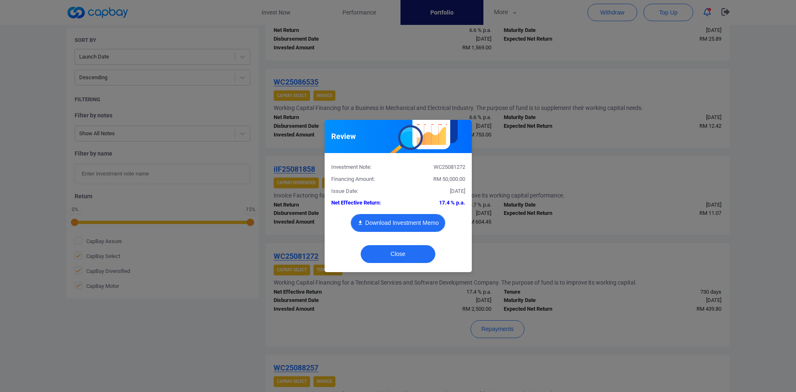
click at [407, 222] on button "Download Investment Memo" at bounding box center [398, 223] width 95 height 18
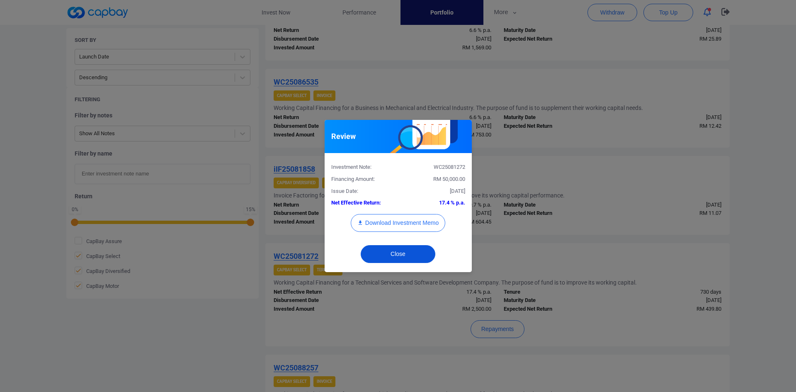
click at [406, 253] on button "Close" at bounding box center [398, 254] width 75 height 18
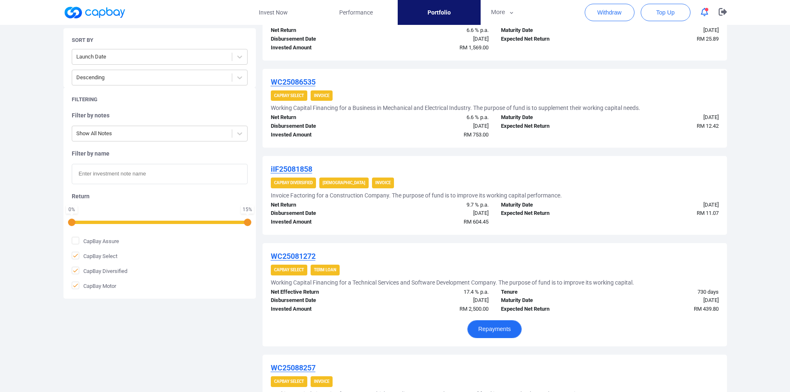
click at [491, 328] on button "Repayments" at bounding box center [494, 329] width 54 height 18
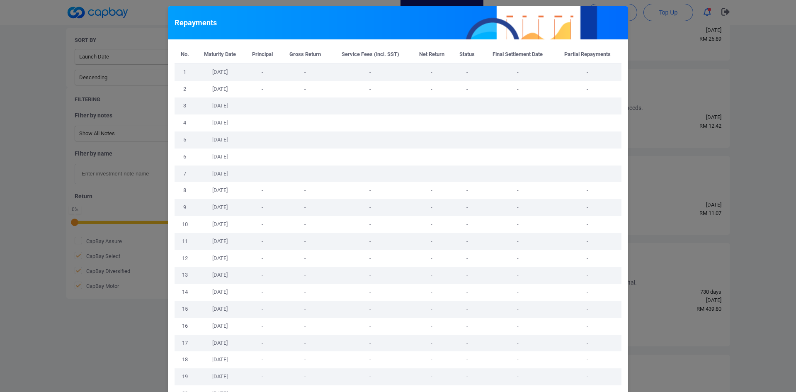
click at [670, 250] on div "Repayments No. Maturity Date Principal Gross Return Service Fees (incl. SST) Ne…" at bounding box center [398, 196] width 796 height 392
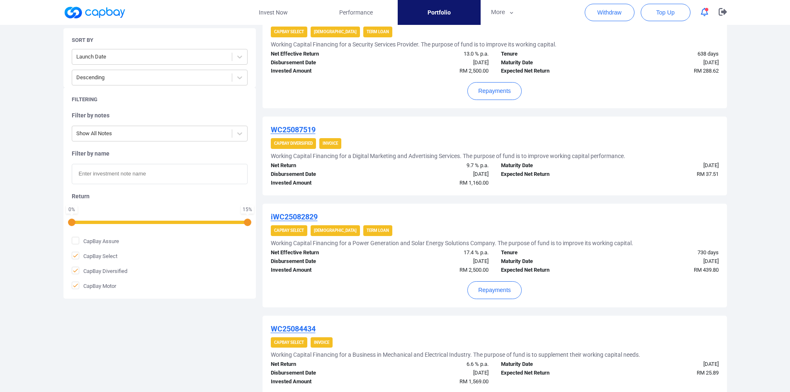
scroll to position [349, 0]
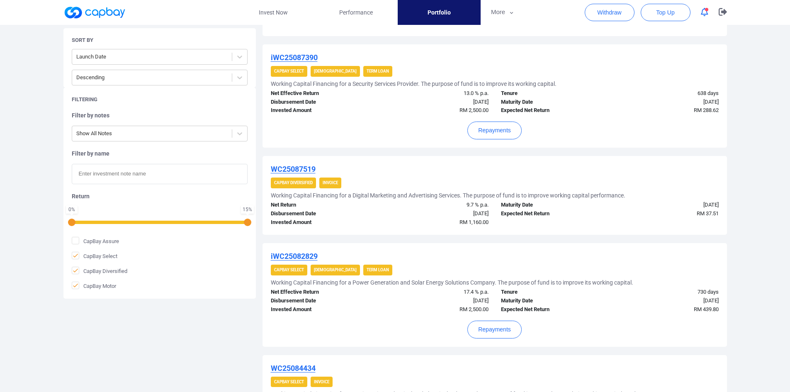
click at [299, 254] on u "iWC25082829" at bounding box center [294, 256] width 47 height 9
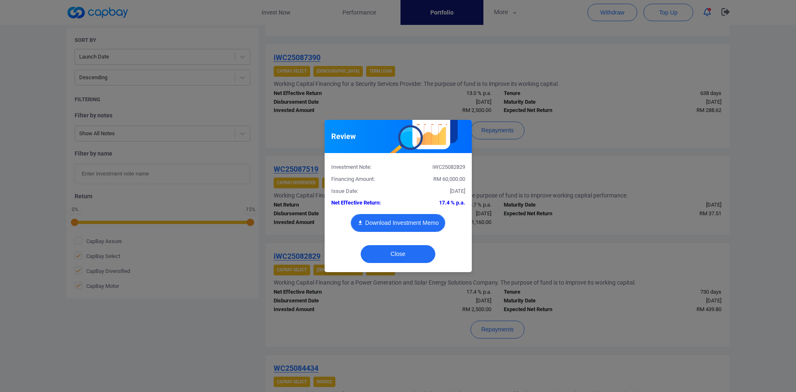
click at [391, 219] on button "Download Investment Memo" at bounding box center [398, 223] width 95 height 18
click at [416, 257] on button "Close" at bounding box center [398, 254] width 75 height 18
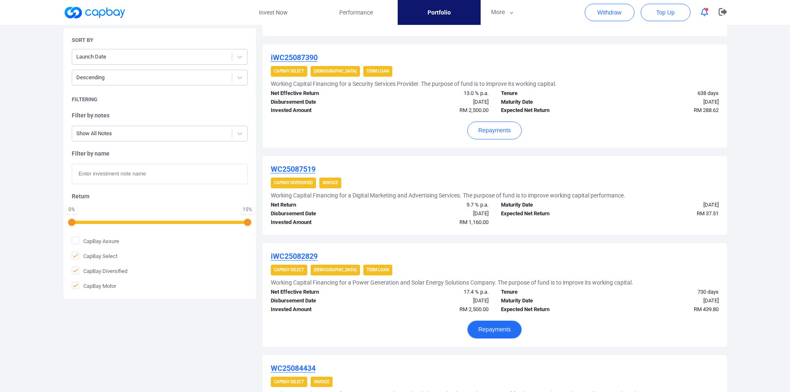
click at [497, 331] on button "Repayments" at bounding box center [494, 330] width 54 height 18
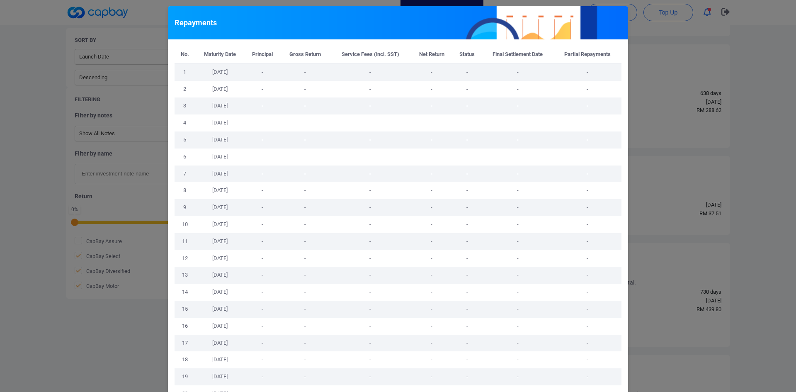
click at [666, 230] on div "Repayments No. Maturity Date Principal Gross Return Service Fees (incl. SST) Ne…" at bounding box center [398, 196] width 796 height 392
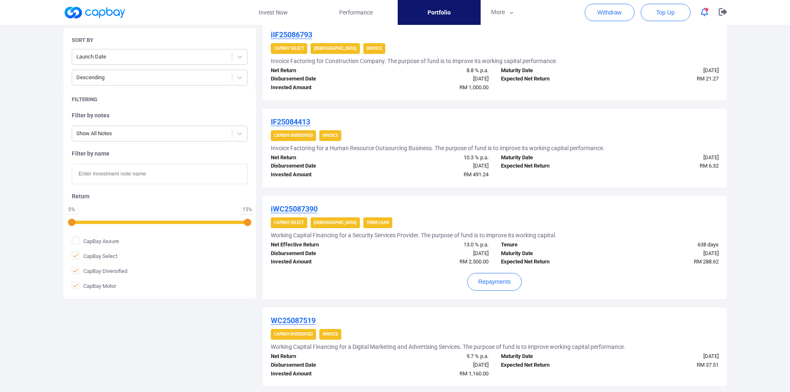
scroll to position [183, 0]
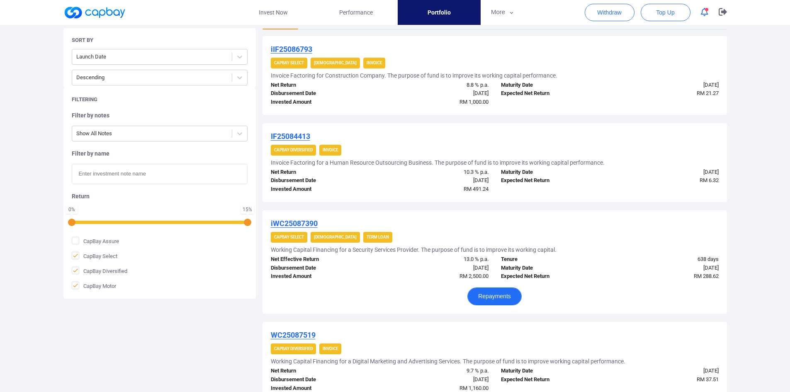
click at [498, 296] on button "Repayments" at bounding box center [494, 296] width 54 height 18
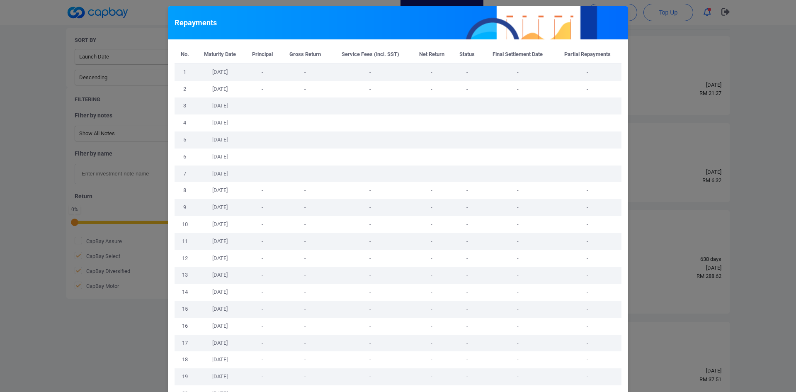
click at [679, 276] on div "Repayments No. Maturity Date Principal Gross Return Service Fees (incl. SST) Ne…" at bounding box center [398, 196] width 796 height 392
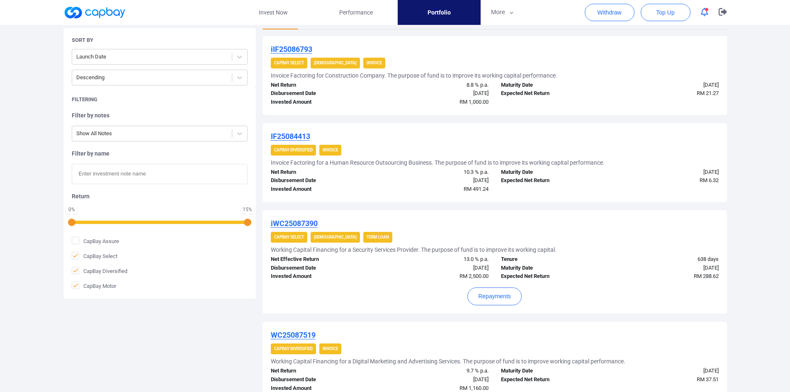
click at [303, 220] on u "iWC25087390" at bounding box center [294, 223] width 47 height 9
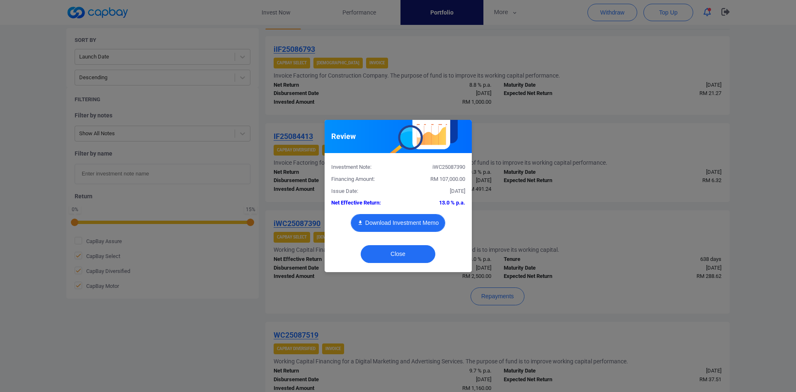
click at [402, 223] on button "Download Investment Memo" at bounding box center [398, 223] width 95 height 18
click at [646, 264] on div "Review Investment Note: iWC25087390 Financing Amount: RM 107,000.00 Issue Date:…" at bounding box center [398, 196] width 796 height 392
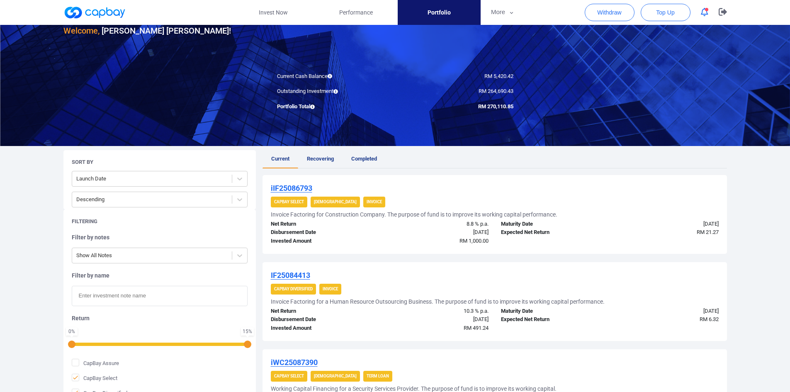
scroll to position [0, 0]
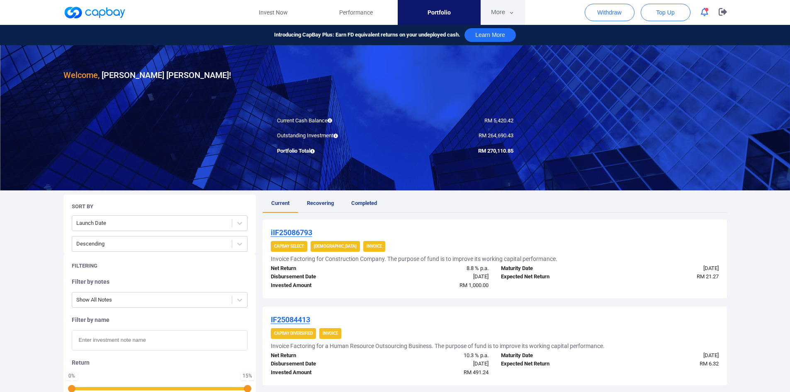
click at [494, 8] on button "More" at bounding box center [503, 12] width 44 height 25
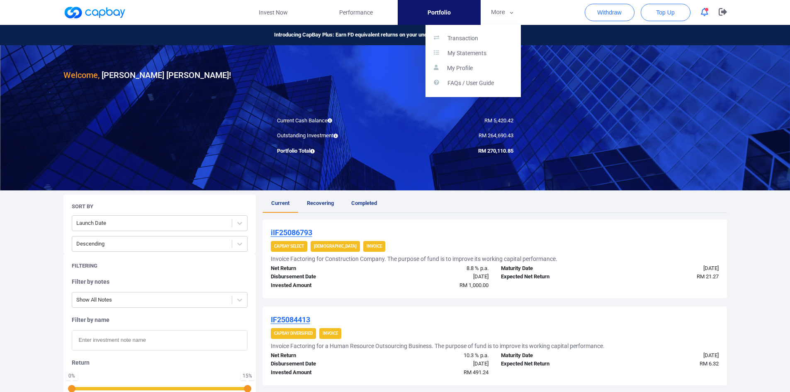
drag, startPoint x: 593, startPoint y: 193, endPoint x: 589, endPoint y: 191, distance: 4.3
click at [592, 193] on button "button" at bounding box center [395, 196] width 790 height 392
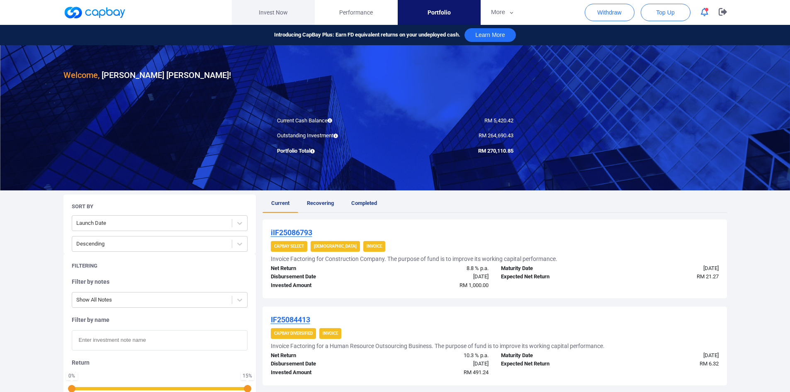
click at [270, 12] on link "Invest Now" at bounding box center [273, 12] width 83 height 25
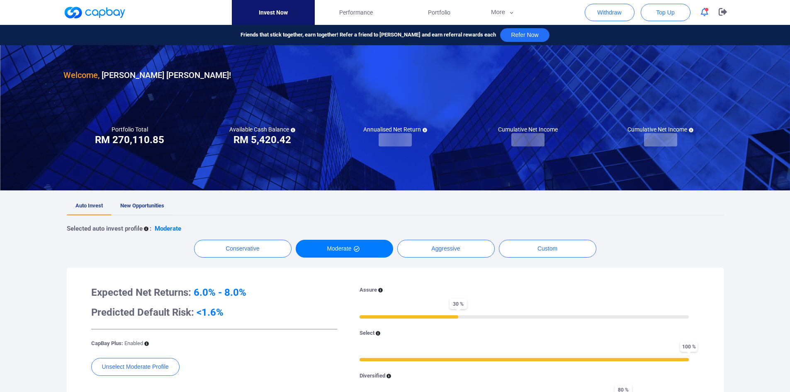
click at [139, 204] on span "New Opportunities" at bounding box center [142, 205] width 44 height 6
